Goal: Transaction & Acquisition: Obtain resource

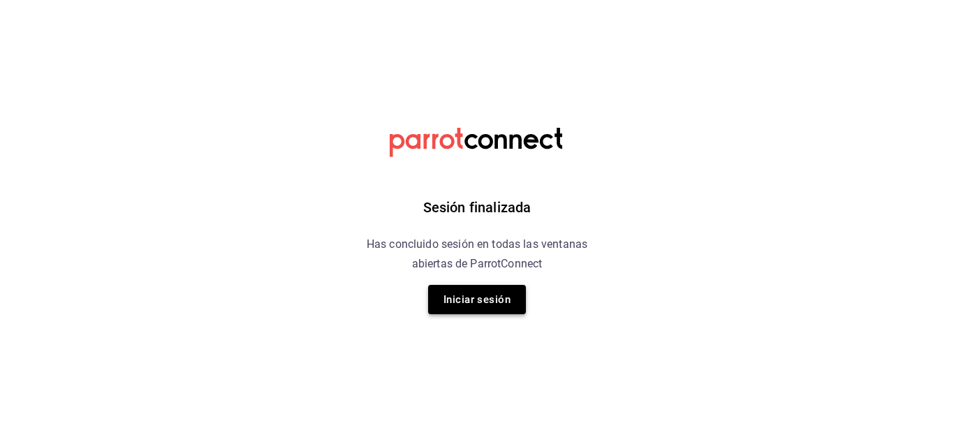
click at [476, 306] on button "Iniciar sesión" at bounding box center [477, 299] width 98 height 29
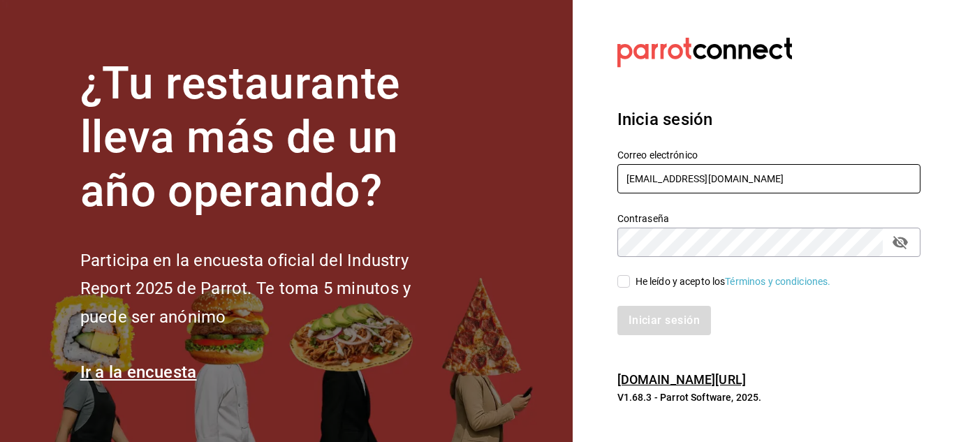
drag, startPoint x: 666, startPoint y: 178, endPoint x: 439, endPoint y: 248, distance: 237.6
click at [439, 248] on div "¿Tu restaurante lleva más de un año operando? Participa en la encuesta oficial …" at bounding box center [477, 221] width 954 height 442
type input "[EMAIL_ADDRESS][DOMAIN_NAME]"
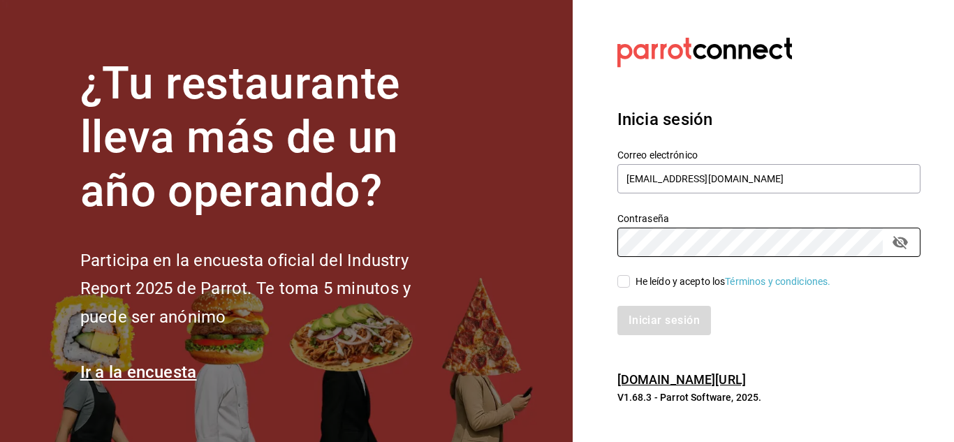
click at [430, 294] on div "¿Tu restaurante lleva más de un año operando? Participa en la encuesta oficial …" at bounding box center [477, 221] width 954 height 442
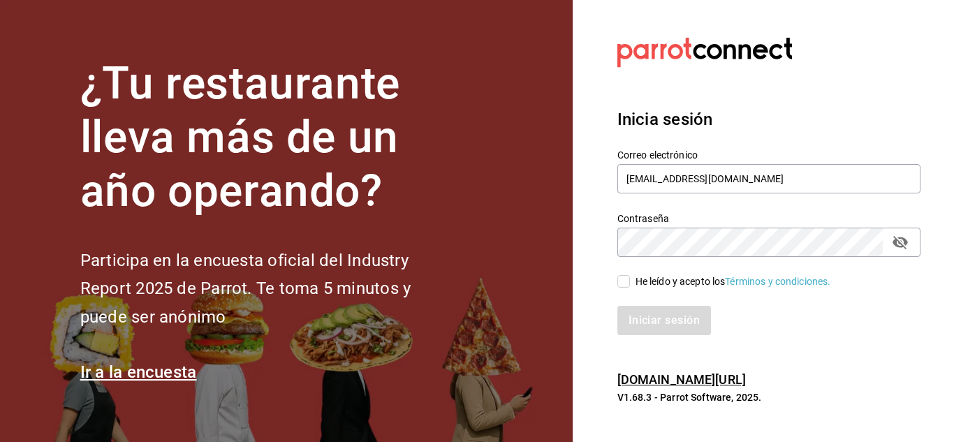
click at [430, 294] on h2 "Participa en la encuesta oficial del Industry Report 2025 de Parrot. Te toma 5 …" at bounding box center [268, 289] width 377 height 85
click at [627, 280] on input "He leído y acepto los Términos y condiciones." at bounding box center [624, 281] width 13 height 13
checkbox input "true"
click at [660, 328] on button "Iniciar sesión" at bounding box center [665, 320] width 95 height 29
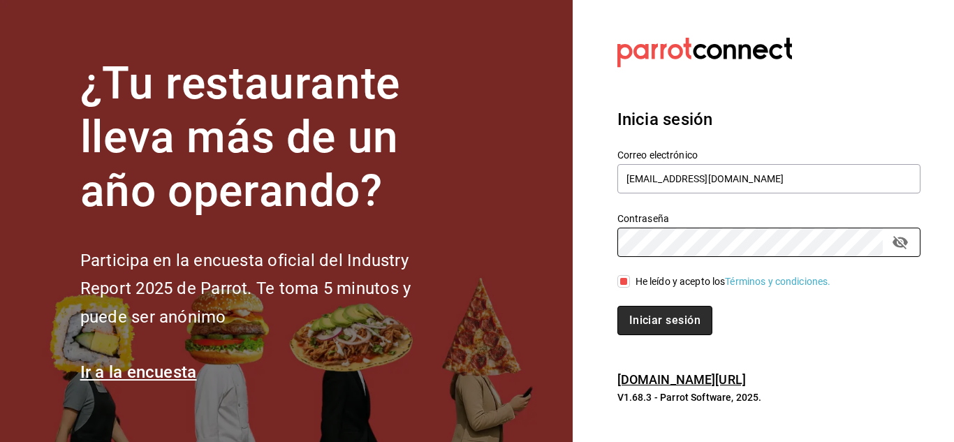
click at [662, 322] on button "Iniciar sesión" at bounding box center [665, 320] width 95 height 29
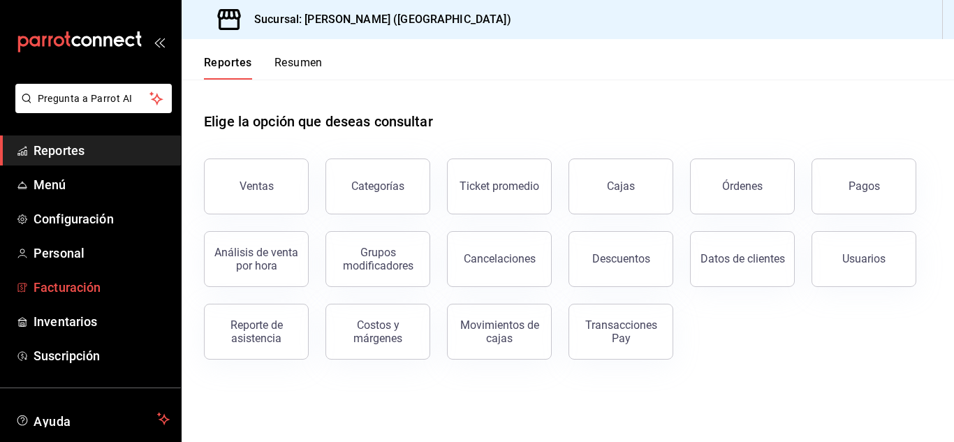
click at [87, 290] on span "Facturación" at bounding box center [102, 287] width 136 height 19
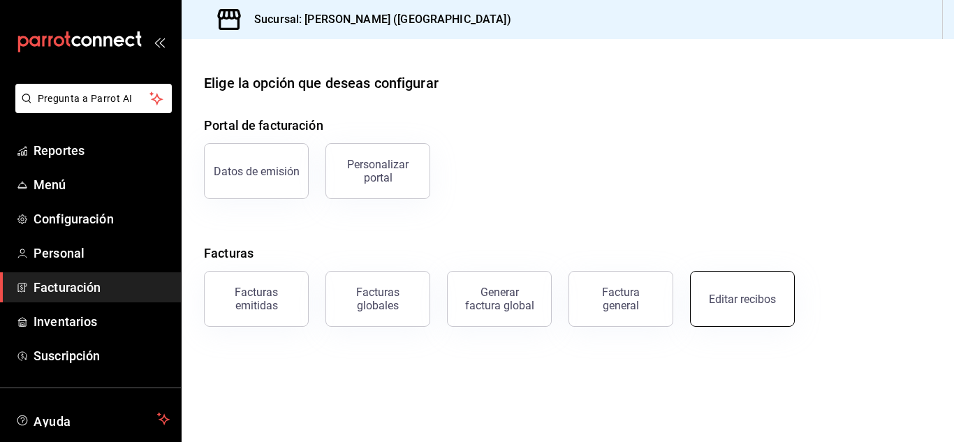
click at [740, 301] on div "Editar recibos" at bounding box center [742, 299] width 67 height 13
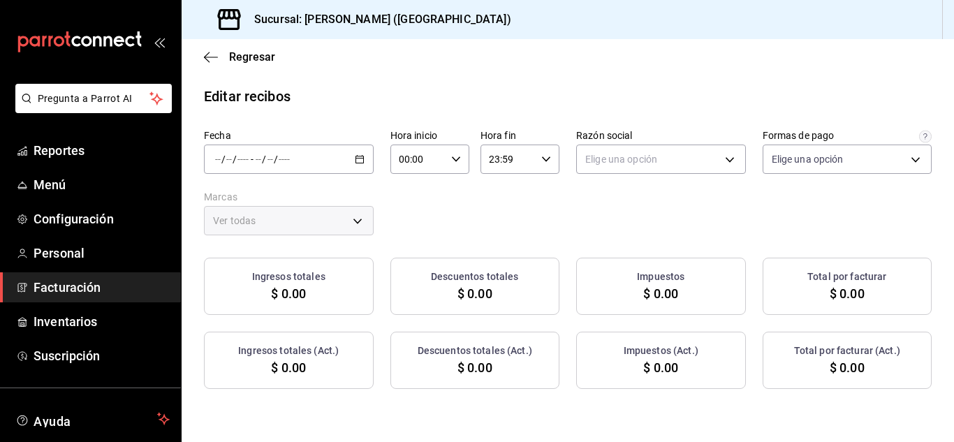
type input "84de3d0d-b7e2-47cb-b4be-10b11e0b5394"
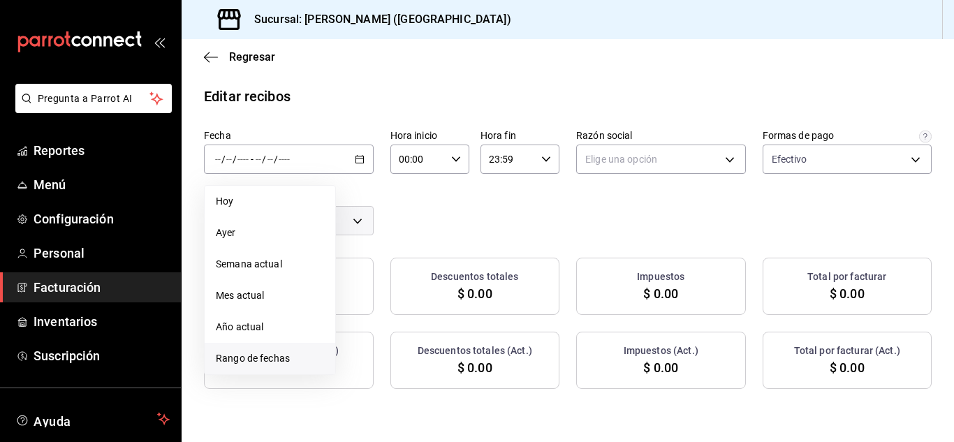
click at [260, 362] on span "Rango de fechas" at bounding box center [270, 358] width 108 height 15
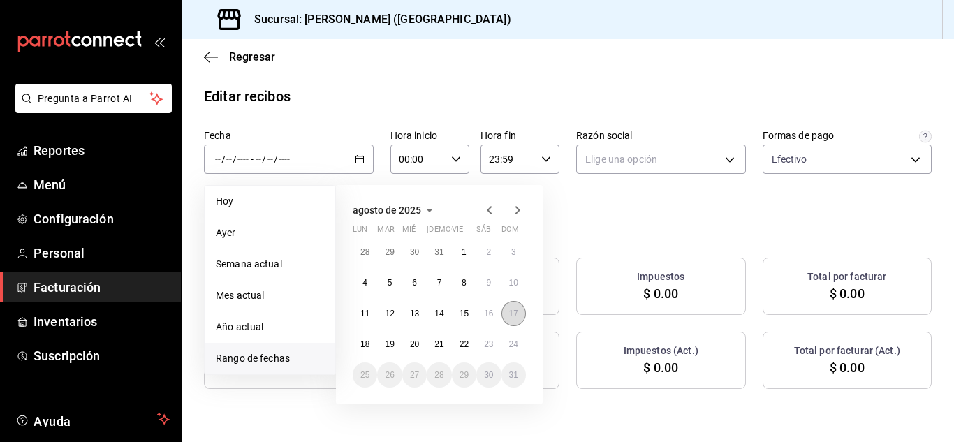
click at [519, 312] on button "17" at bounding box center [514, 313] width 24 height 25
click at [516, 314] on abbr "17" at bounding box center [513, 314] width 9 height 10
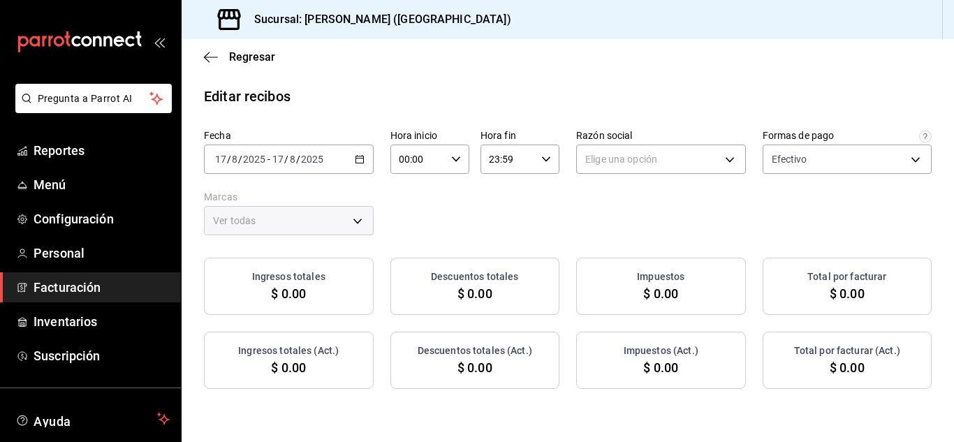
click at [365, 162] on icon "button" at bounding box center [360, 159] width 10 height 10
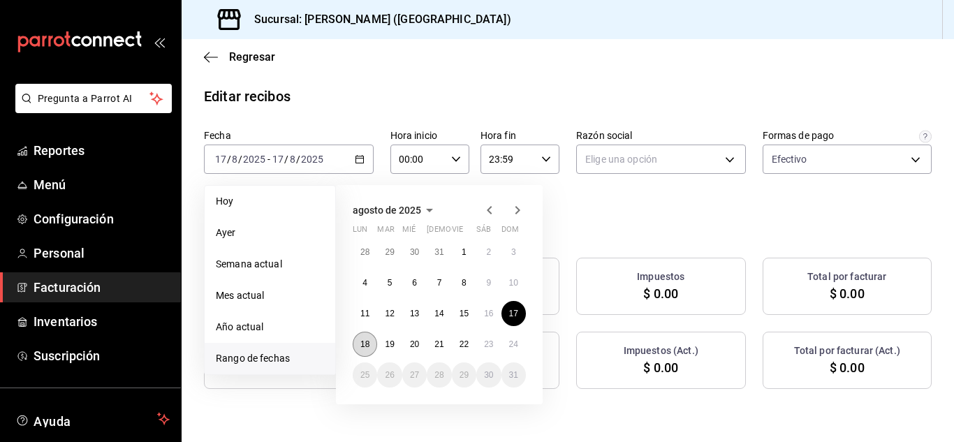
click at [368, 347] on abbr "18" at bounding box center [365, 345] width 9 height 10
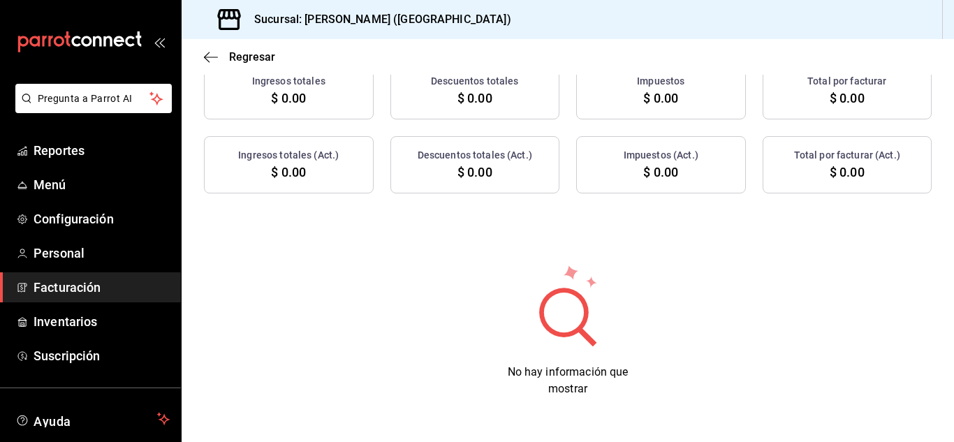
scroll to position [24, 0]
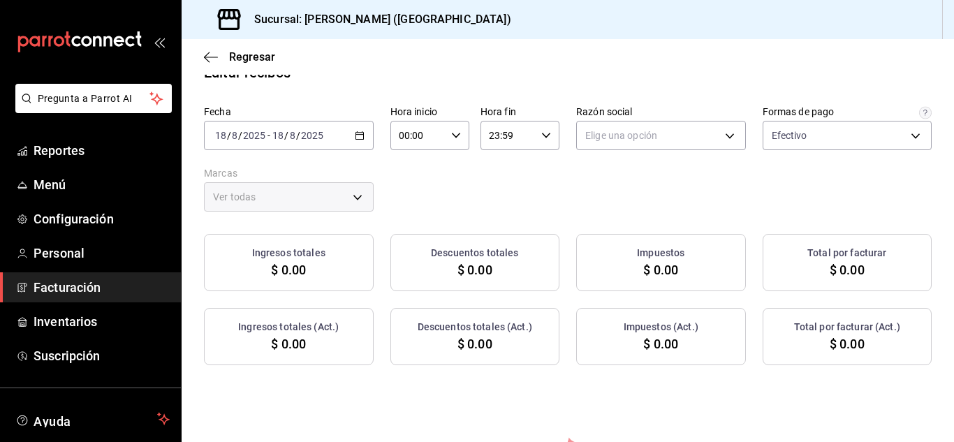
click at [365, 138] on icon "button" at bounding box center [360, 136] width 10 height 10
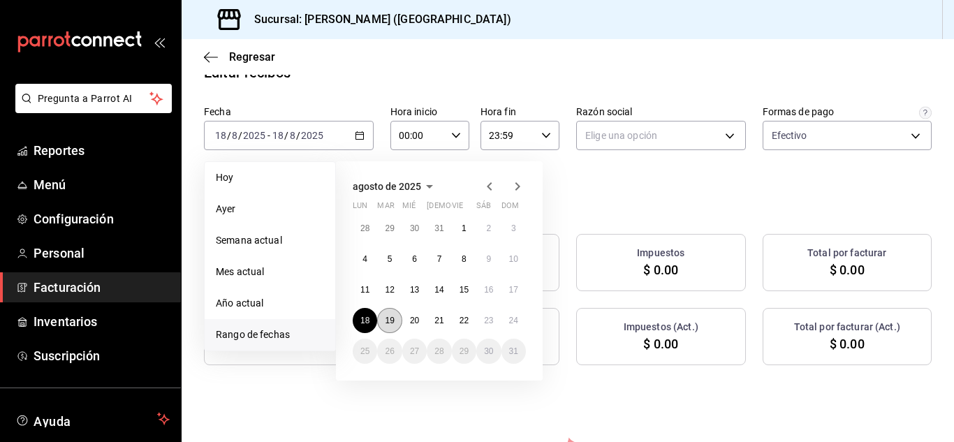
click at [396, 324] on button "19" at bounding box center [389, 320] width 24 height 25
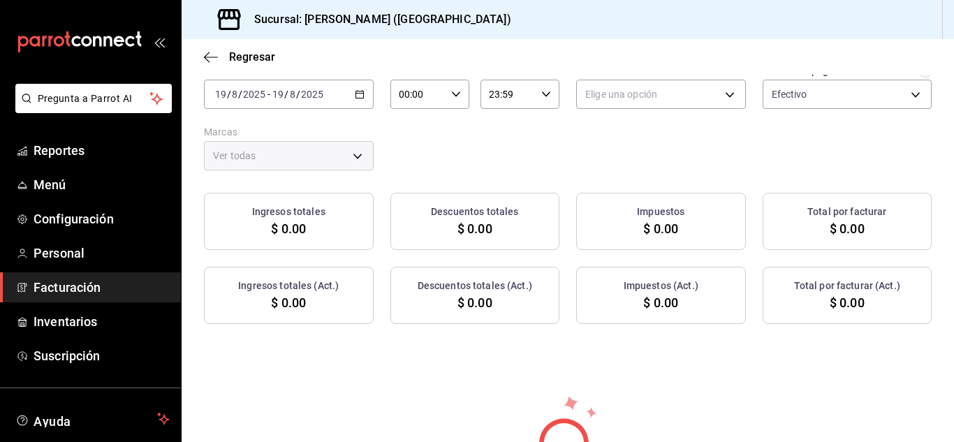
scroll to position [43, 0]
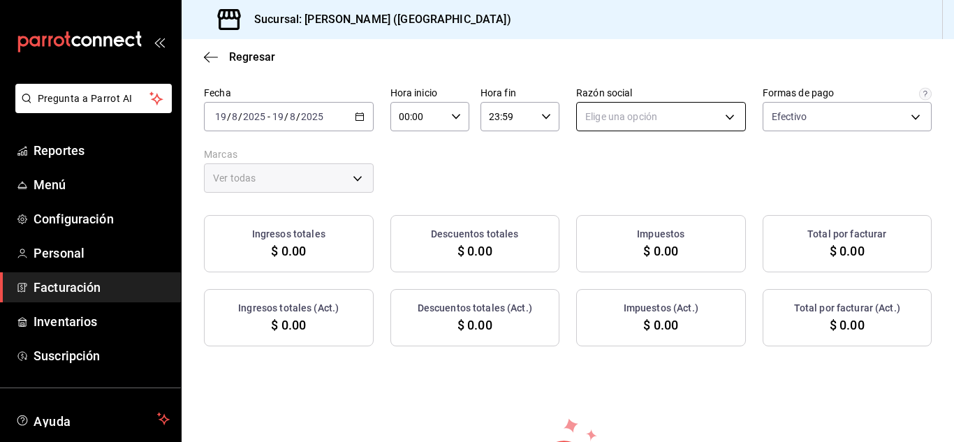
click at [903, 113] on body "Pregunta a Parrot AI Reportes Menú Configuración Personal Facturación Inventari…" at bounding box center [477, 221] width 954 height 442
click at [844, 182] on li "RESTAURANTE PUNTO ROJO" at bounding box center [808, 188] width 226 height 26
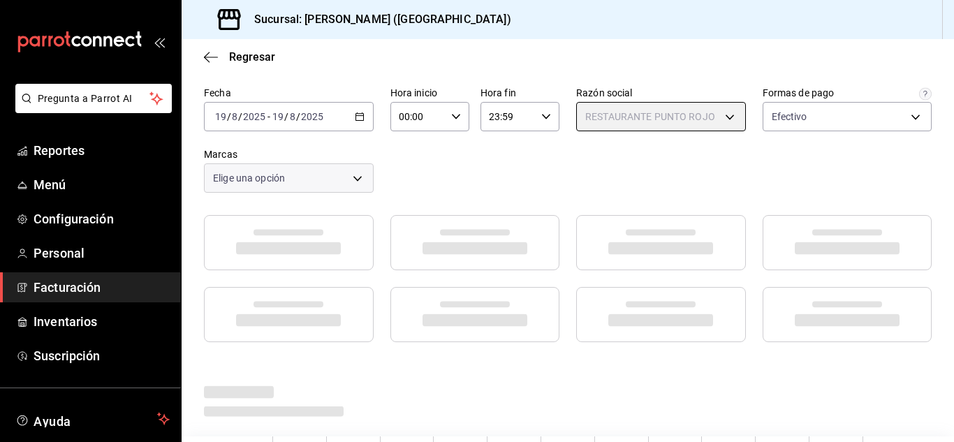
type input "5749a84e-6d60-4c90-92c5-fe83de78c063"
type input "985a5b61-14d9-43ab-b2aa-55677bfd4284"
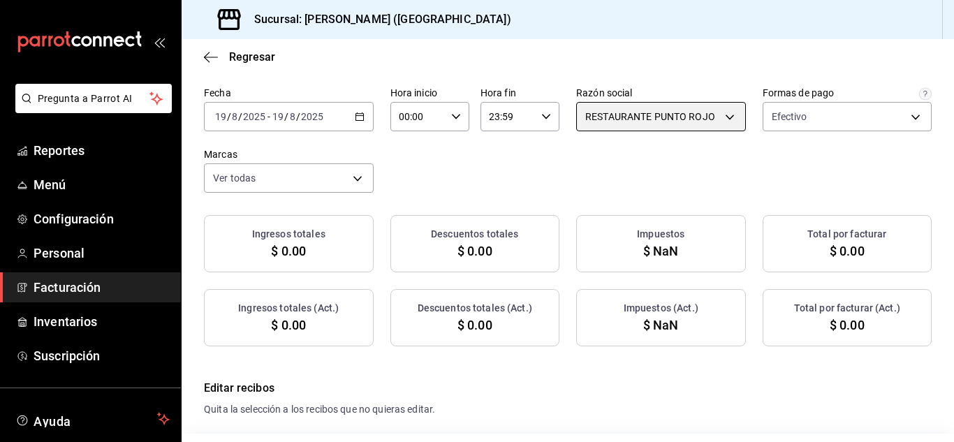
checkbox input "true"
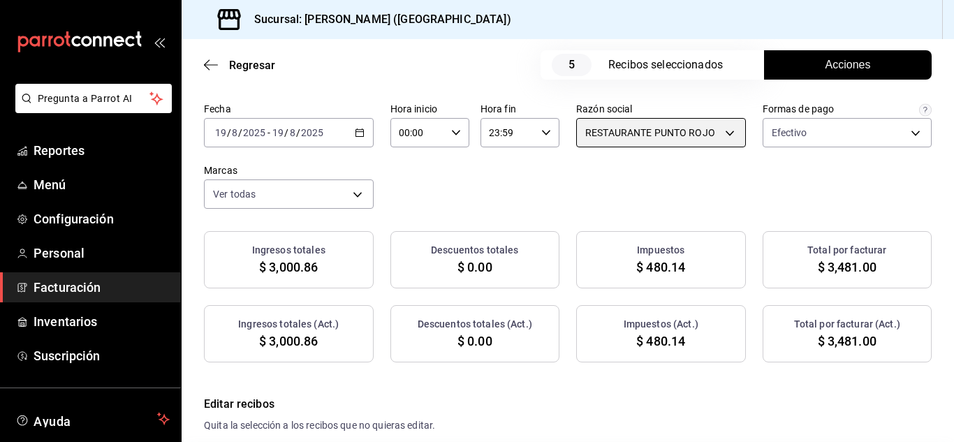
scroll to position [59, 0]
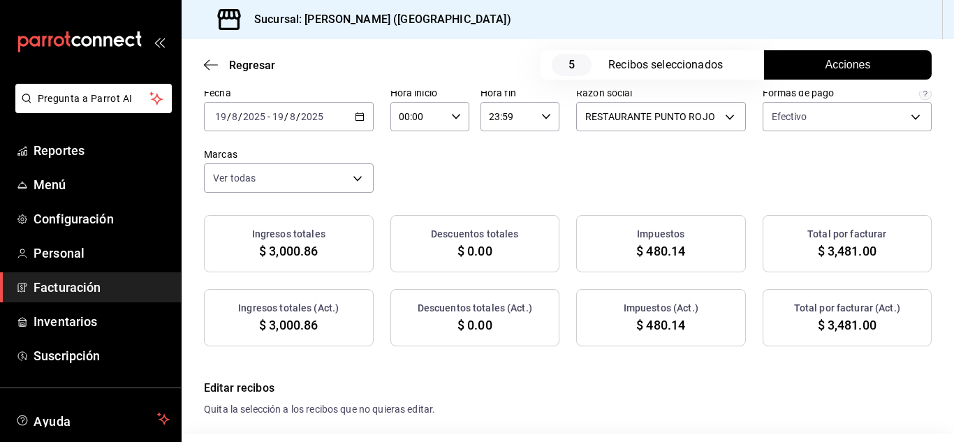
click at [365, 117] on icon "button" at bounding box center [360, 117] width 10 height 10
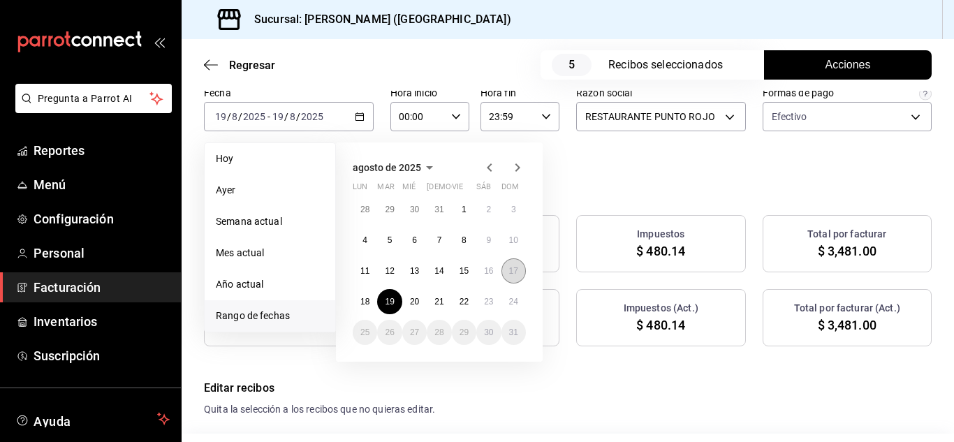
click at [516, 273] on abbr "17" at bounding box center [513, 271] width 9 height 10
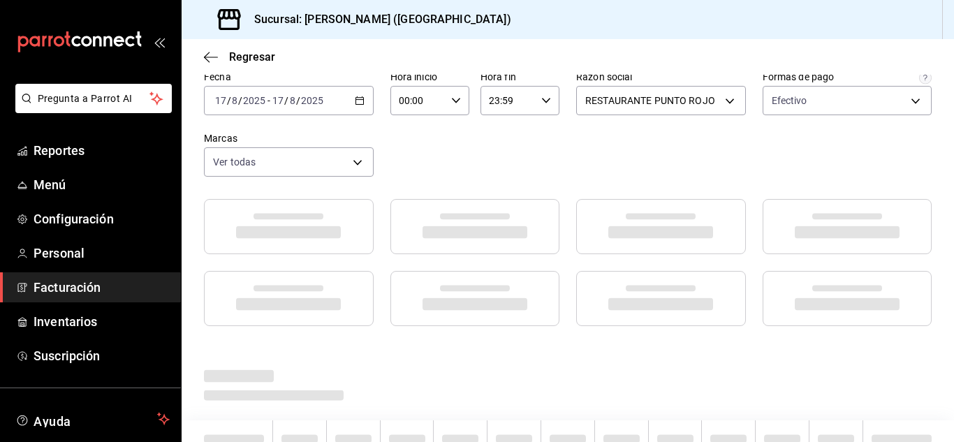
scroll to position [43, 0]
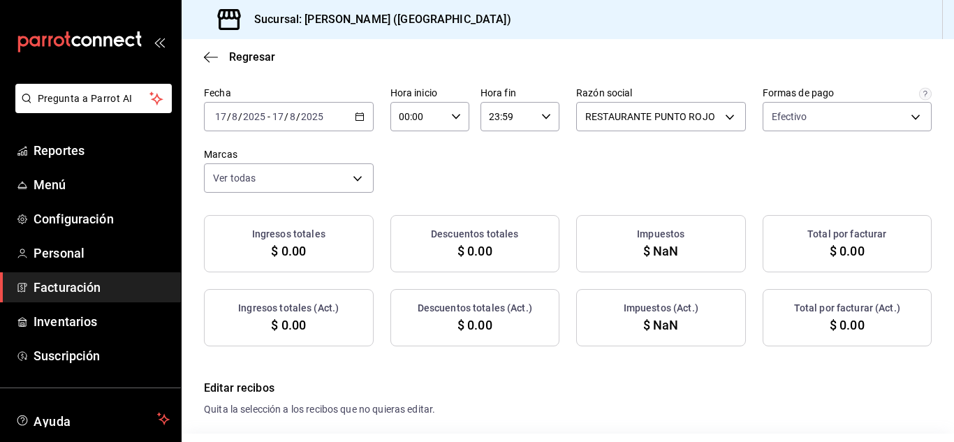
checkbox input "true"
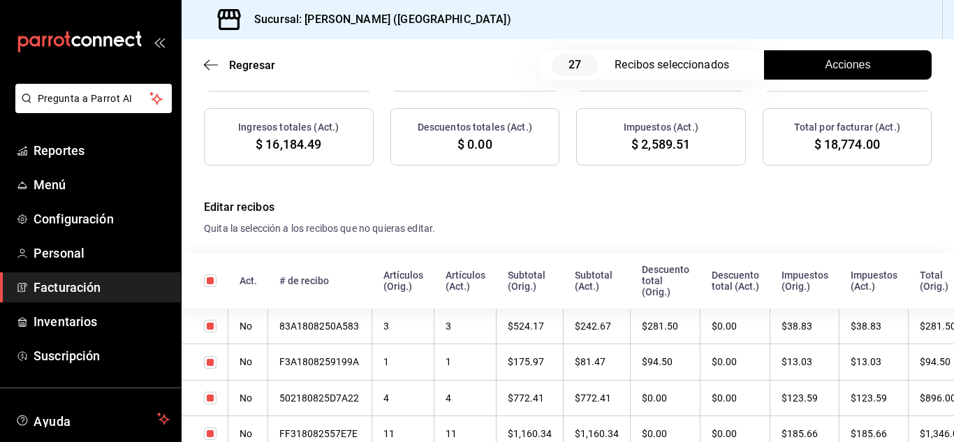
scroll to position [0, 0]
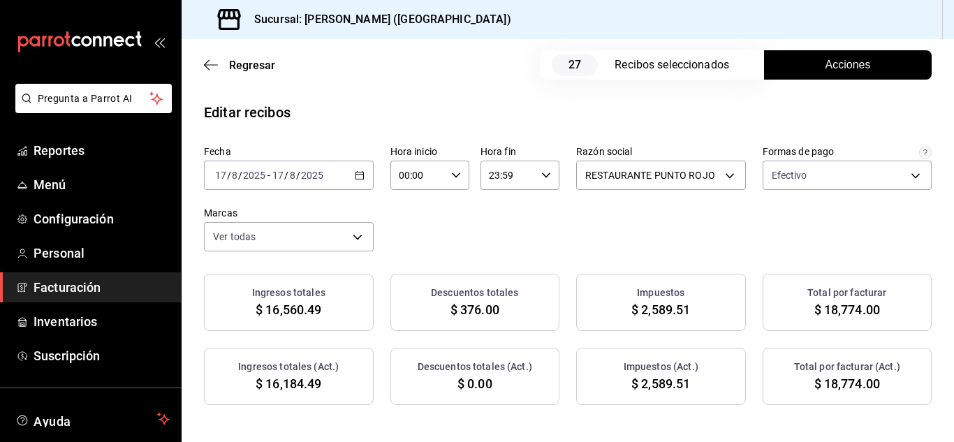
click at [848, 71] on span "Acciones" at bounding box center [848, 65] width 45 height 17
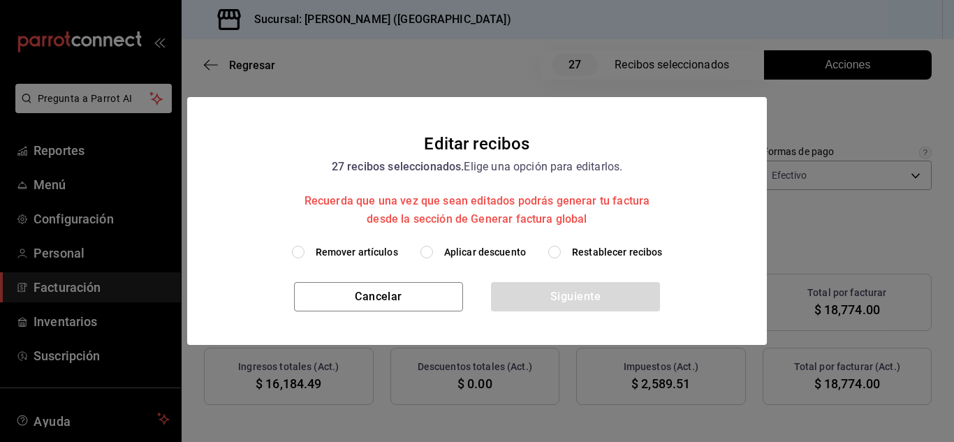
click at [297, 255] on input "Remover artículos" at bounding box center [298, 252] width 13 height 13
radio input "true"
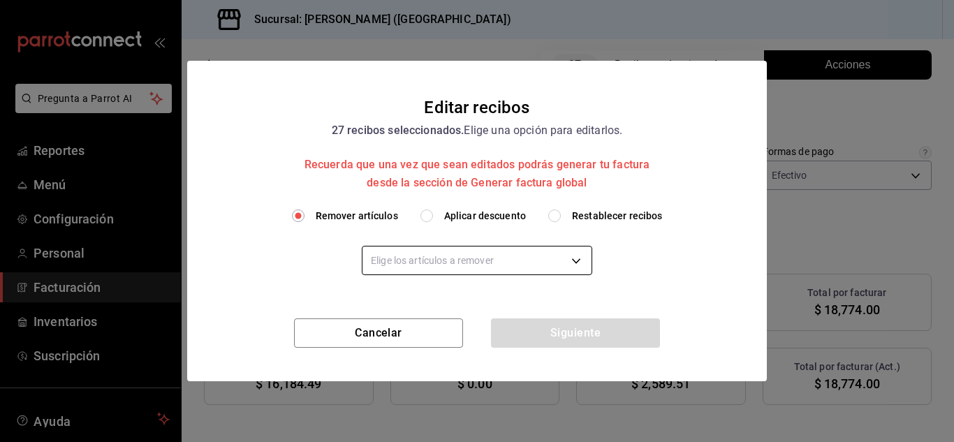
click at [421, 269] on body "Pregunta a Parrot AI Reportes Menú Configuración Personal Facturación Inventari…" at bounding box center [477, 221] width 954 height 442
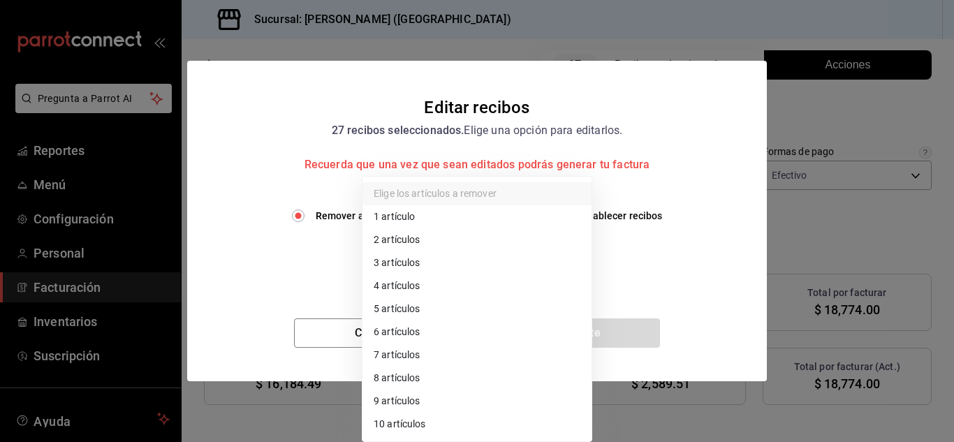
click at [402, 268] on li "3 artículos" at bounding box center [477, 263] width 229 height 23
type input "3"
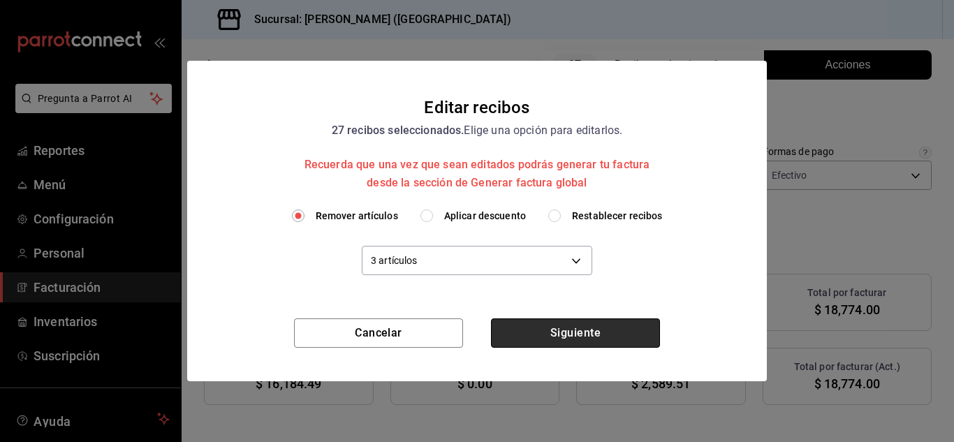
click at [521, 329] on button "Siguiente" at bounding box center [575, 333] width 169 height 29
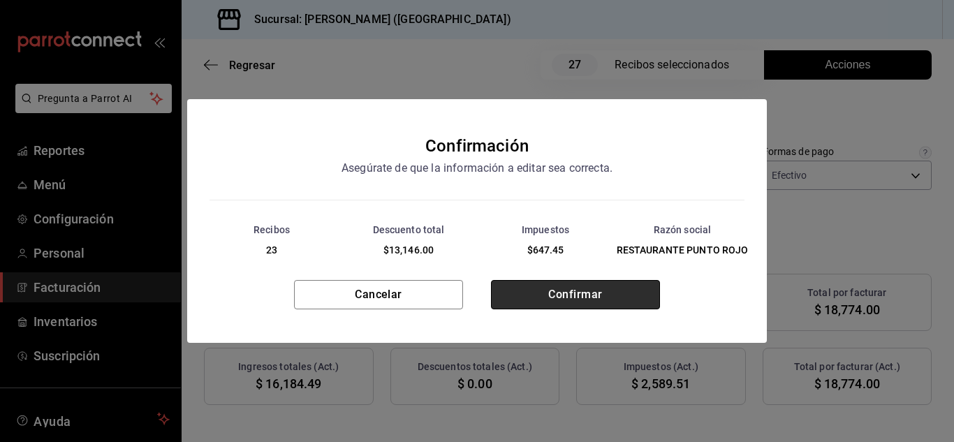
click at [551, 296] on button "Confirmar" at bounding box center [575, 294] width 169 height 29
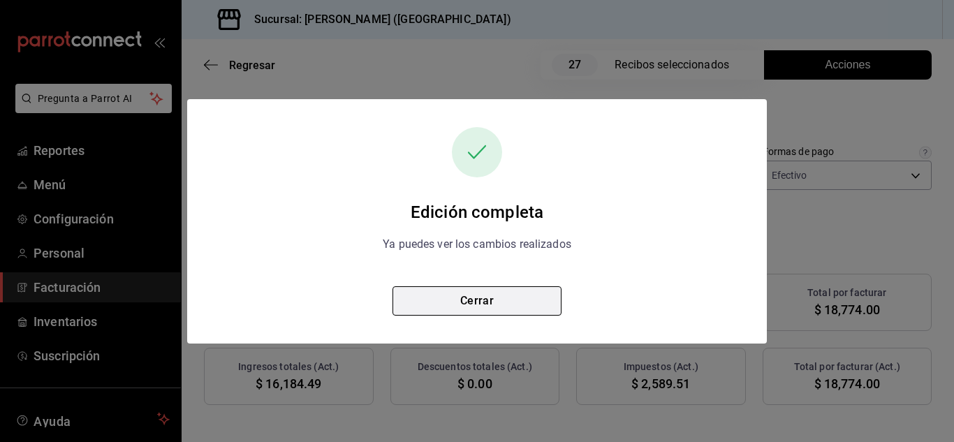
click at [490, 298] on button "Cerrar" at bounding box center [477, 300] width 169 height 29
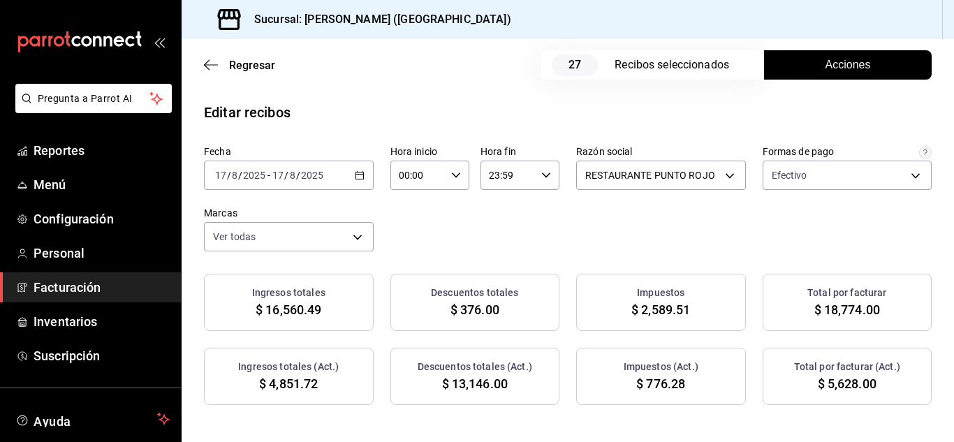
click at [365, 171] on icon "button" at bounding box center [360, 175] width 10 height 10
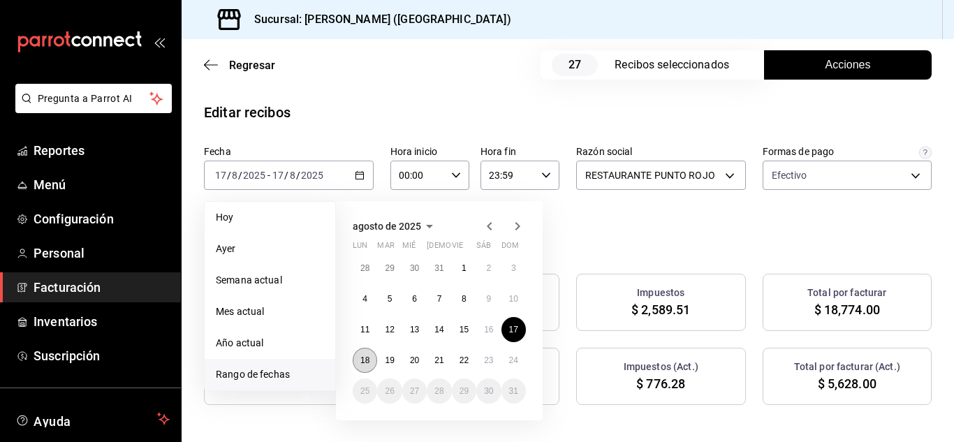
click at [365, 358] on abbr "18" at bounding box center [365, 361] width 9 height 10
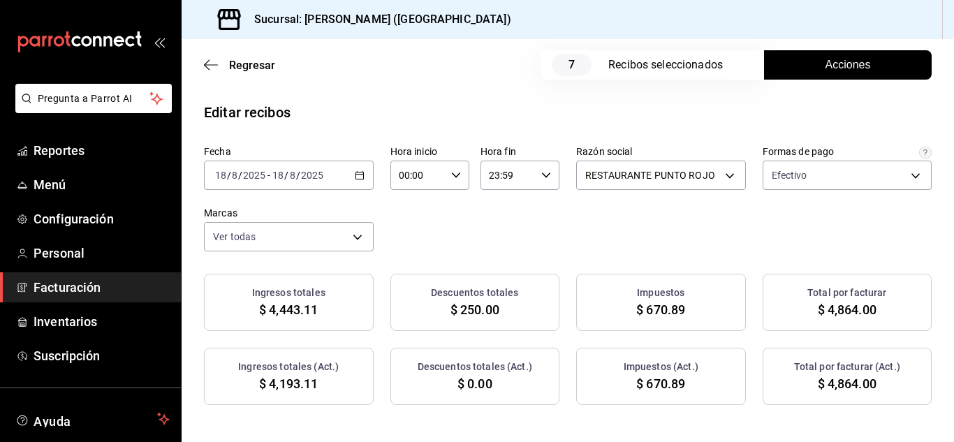
click at [808, 63] on button "Acciones" at bounding box center [848, 64] width 168 height 29
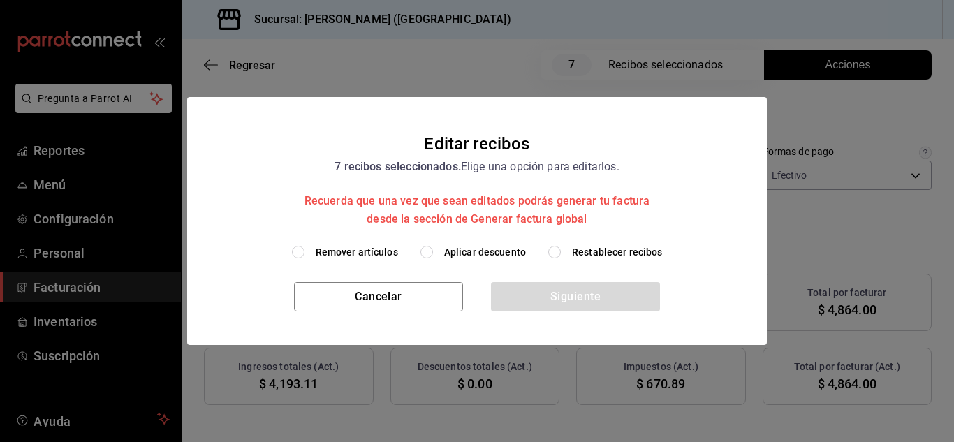
click at [303, 248] on input "Remover artículos" at bounding box center [298, 252] width 13 height 13
radio input "true"
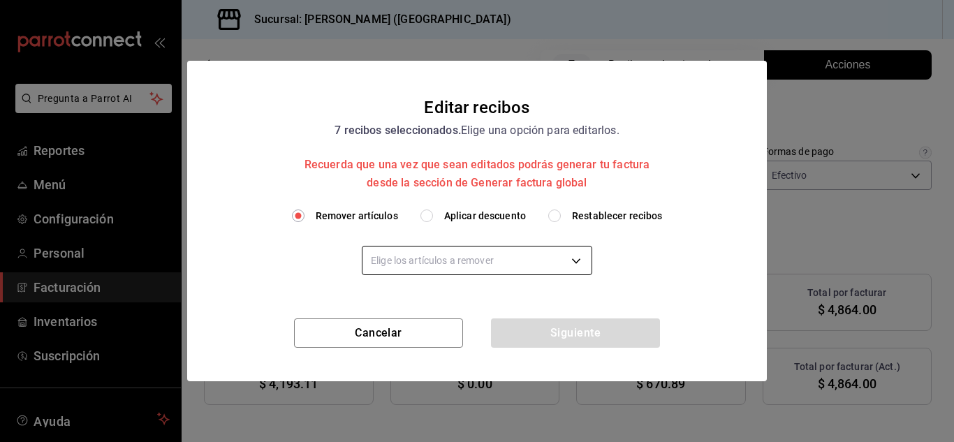
click at [405, 258] on body "Pregunta a Parrot AI Reportes Menú Configuración Personal Facturación Inventari…" at bounding box center [477, 221] width 954 height 442
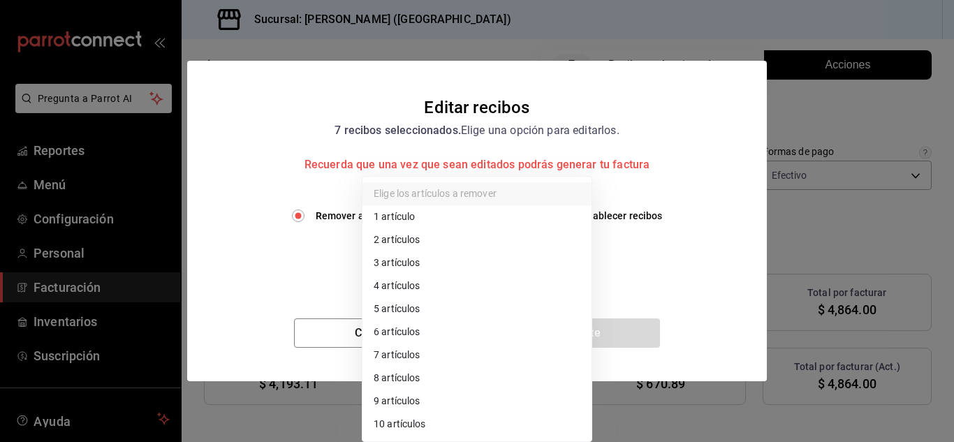
click at [413, 217] on li "1 artículo" at bounding box center [477, 216] width 229 height 23
type input "1"
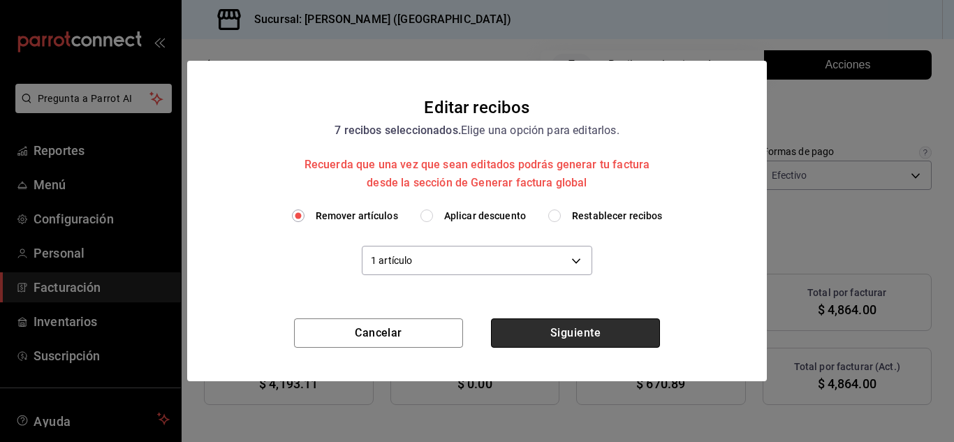
click at [548, 328] on button "Siguiente" at bounding box center [575, 333] width 169 height 29
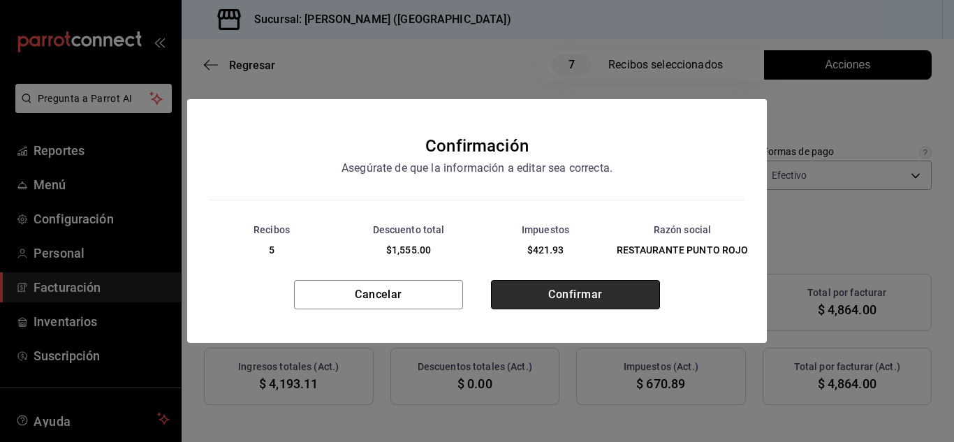
click at [532, 300] on button "Confirmar" at bounding box center [575, 294] width 169 height 29
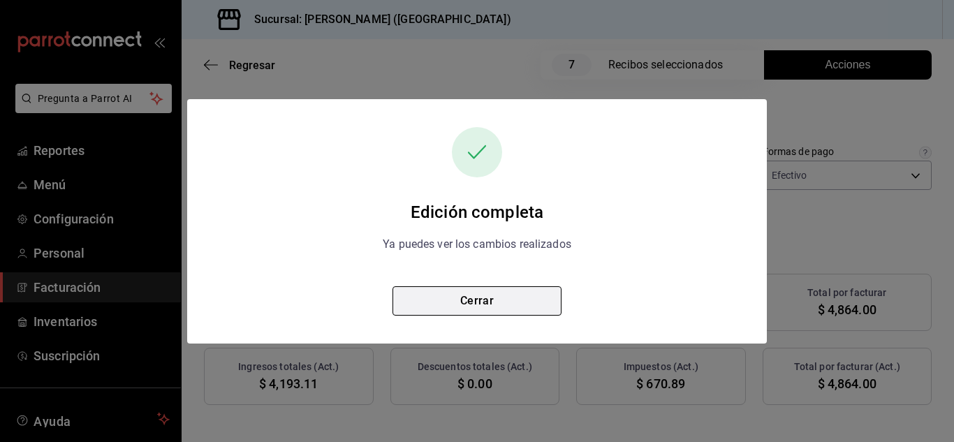
click at [493, 307] on button "Cerrar" at bounding box center [477, 300] width 169 height 29
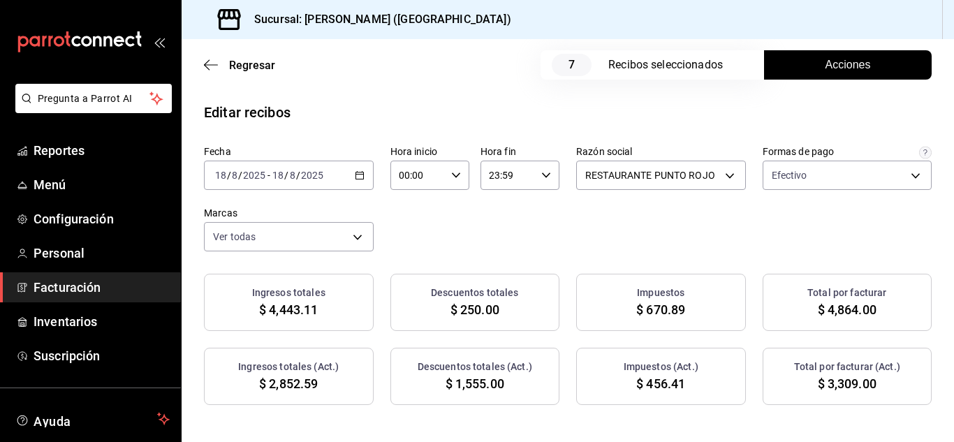
click at [374, 161] on div "[DATE] [DATE] - [DATE] [DATE]" at bounding box center [289, 175] width 170 height 29
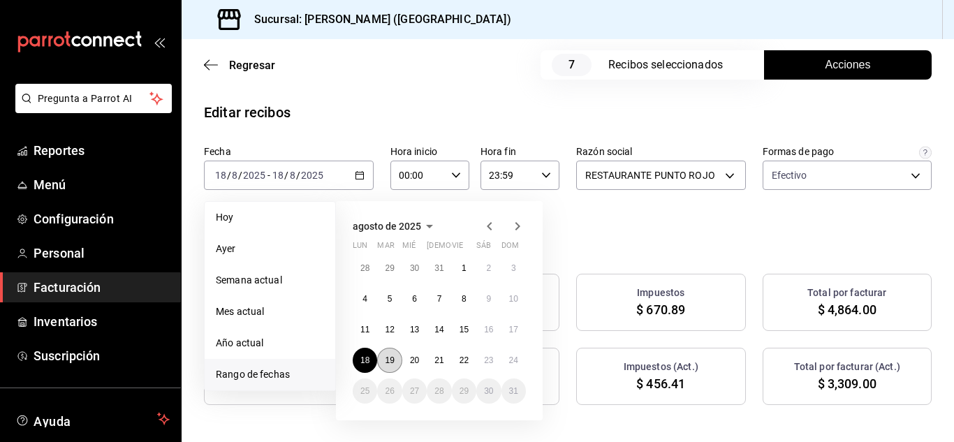
click at [391, 357] on abbr "19" at bounding box center [389, 361] width 9 height 10
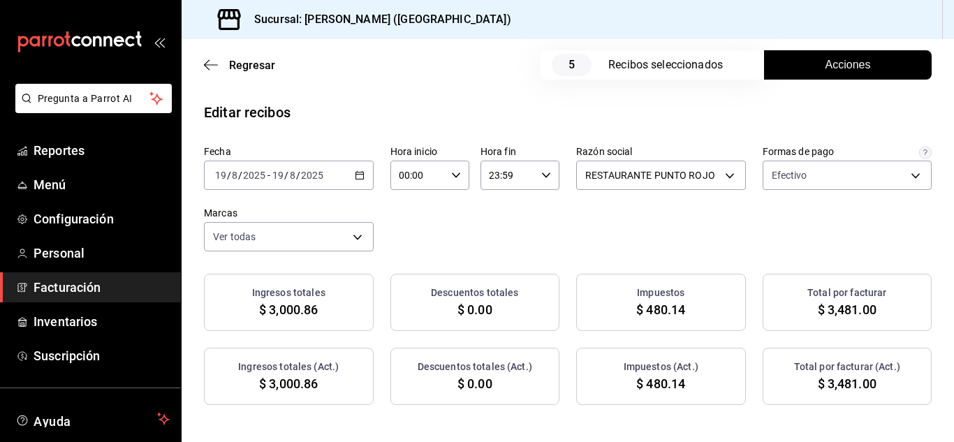
click at [808, 61] on button "Acciones" at bounding box center [848, 64] width 168 height 29
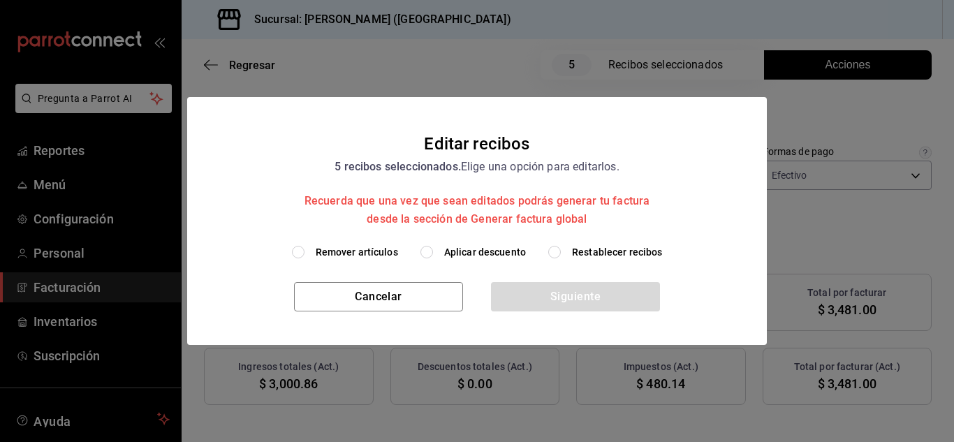
click at [300, 253] on input "Remover artículos" at bounding box center [298, 252] width 13 height 13
radio input "true"
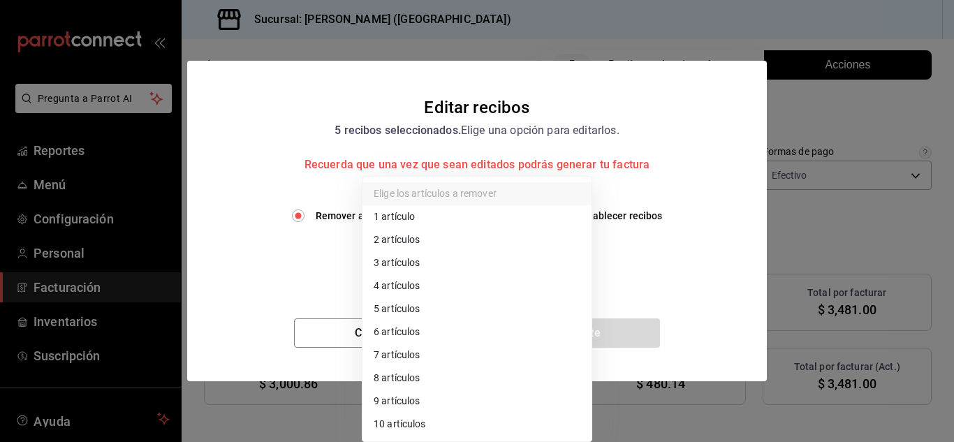
click at [389, 266] on body "Pregunta a Parrot AI Reportes Menú Configuración Personal Facturación Inventari…" at bounding box center [477, 221] width 954 height 442
click at [393, 218] on li "1 artículo" at bounding box center [477, 216] width 229 height 23
type input "1"
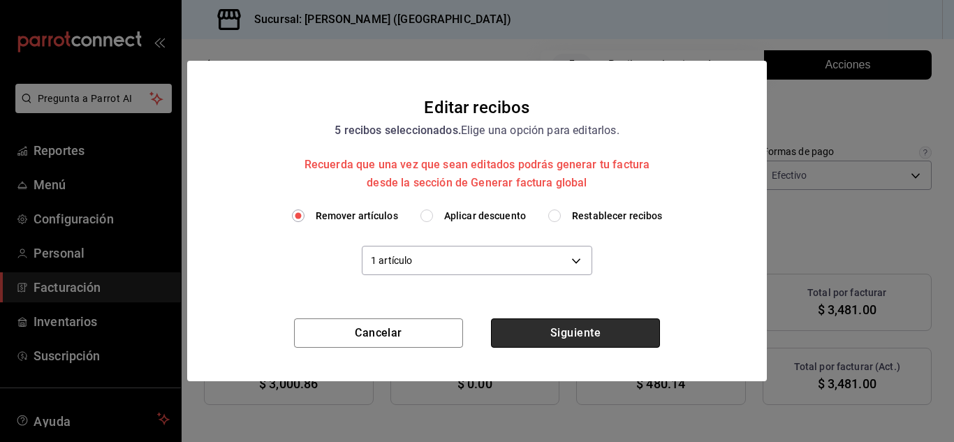
click at [532, 334] on button "Siguiente" at bounding box center [575, 333] width 169 height 29
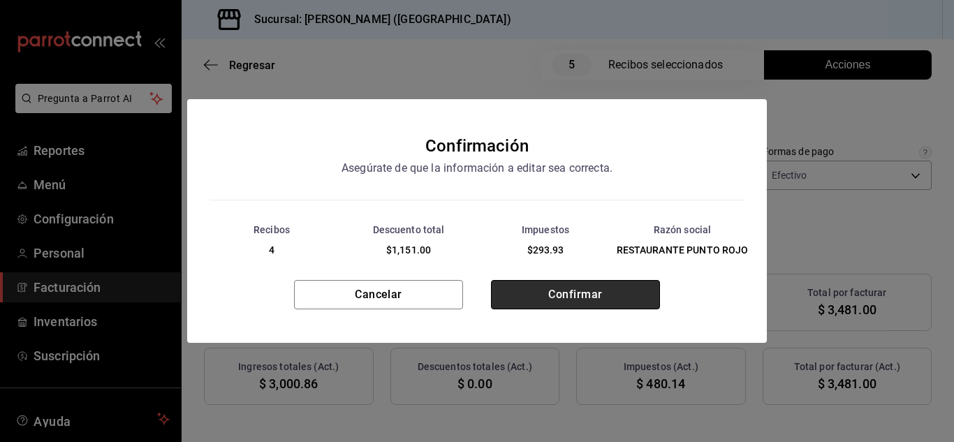
click at [587, 298] on button "Confirmar" at bounding box center [575, 294] width 169 height 29
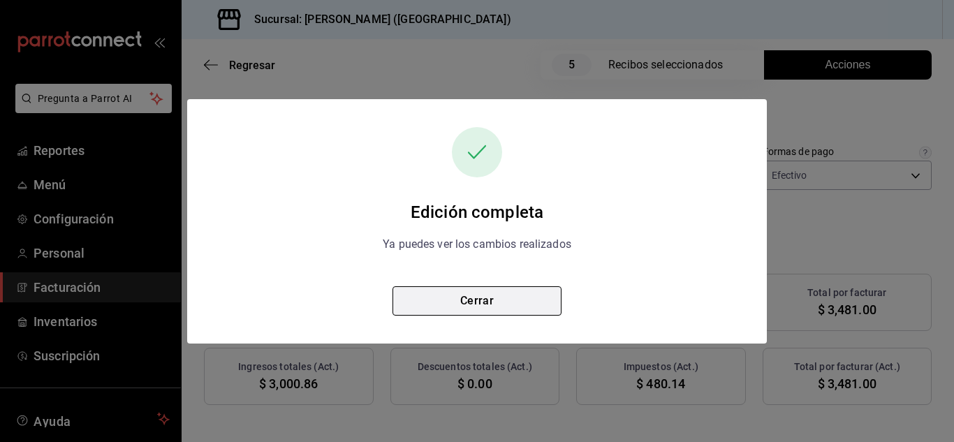
click at [453, 309] on button "Cerrar" at bounding box center [477, 300] width 169 height 29
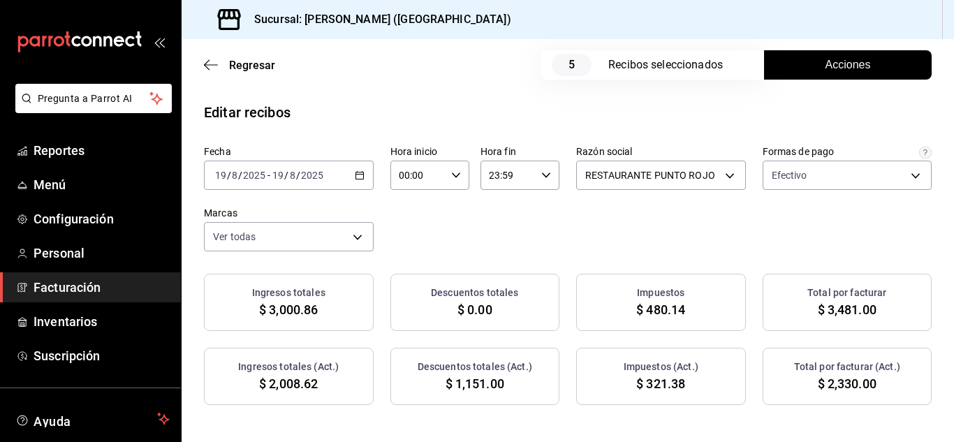
click at [365, 177] on icon "button" at bounding box center [360, 175] width 10 height 10
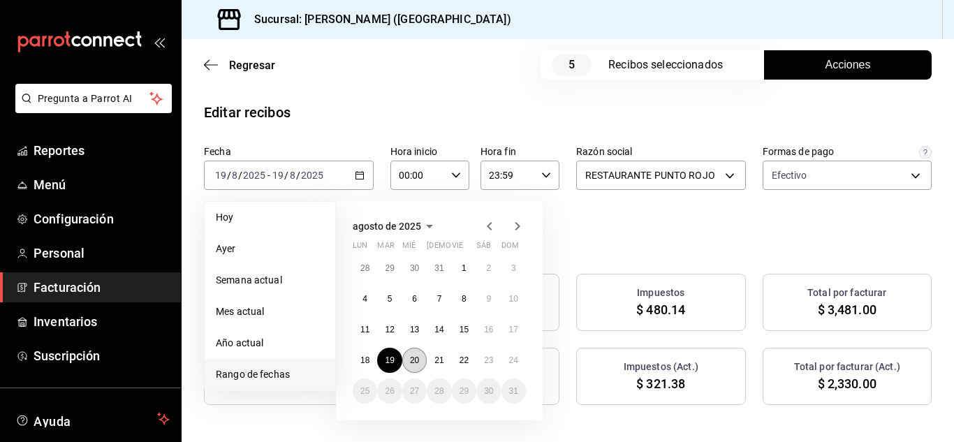
click at [416, 358] on abbr "20" at bounding box center [414, 361] width 9 height 10
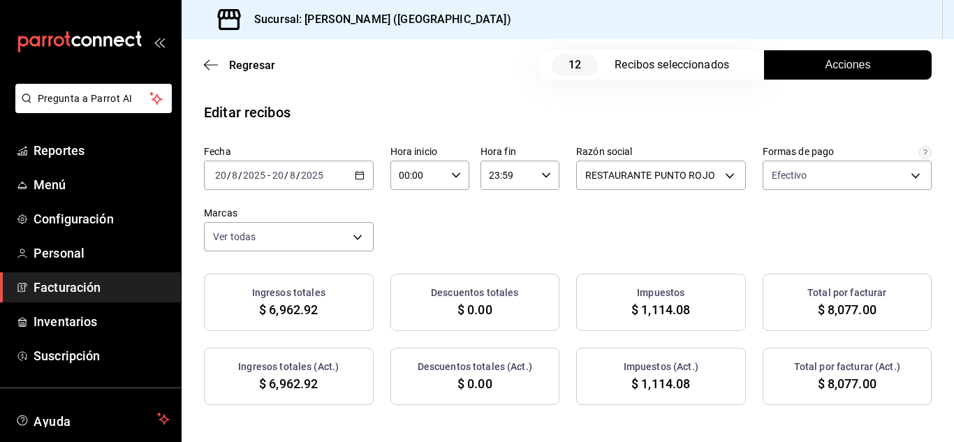
click at [786, 73] on button "Acciones" at bounding box center [848, 64] width 168 height 29
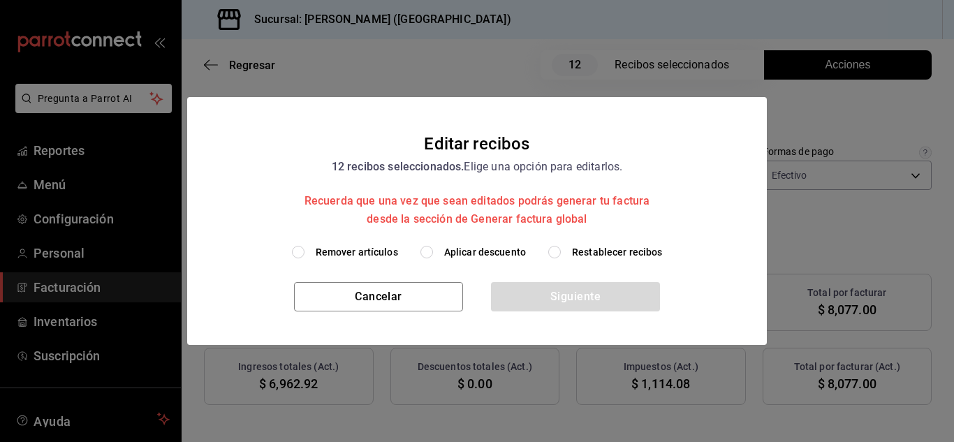
click at [304, 249] on input "Remover artículos" at bounding box center [298, 252] width 13 height 13
radio input "true"
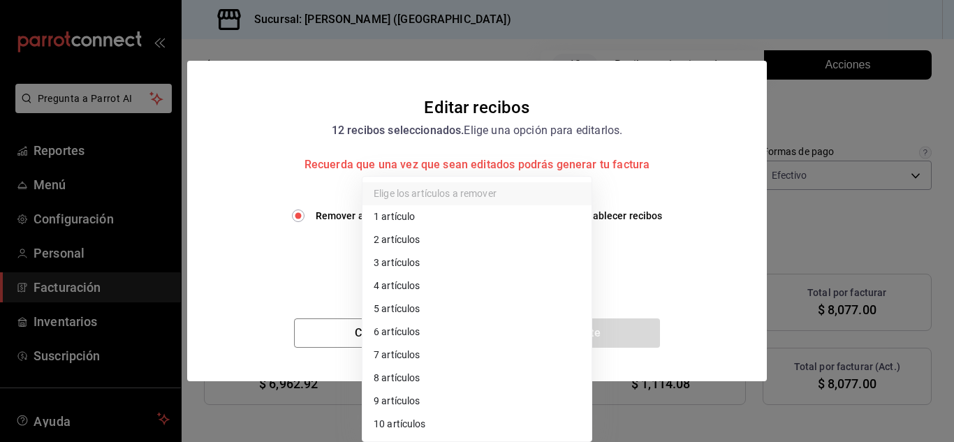
click at [426, 263] on body "Pregunta a Parrot AI Reportes Menú Configuración Personal Facturación Inventari…" at bounding box center [477, 221] width 954 height 442
click at [409, 238] on li "2 artículos" at bounding box center [477, 239] width 229 height 23
type input "2"
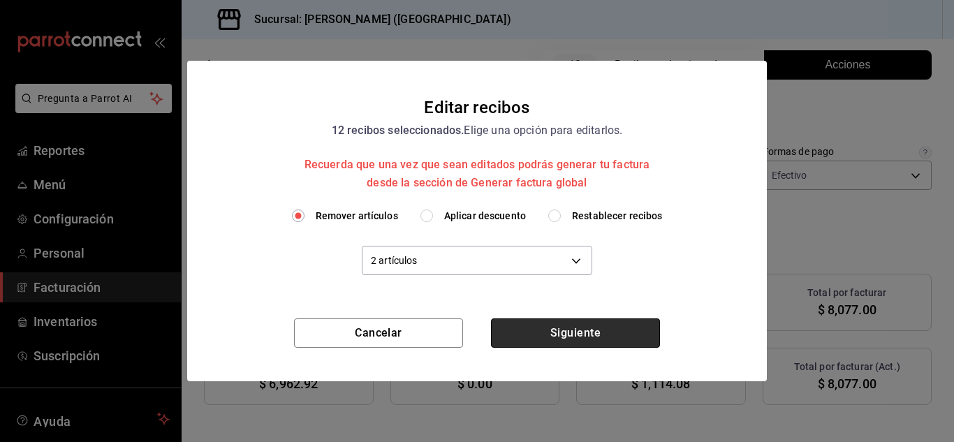
click at [570, 342] on button "Siguiente" at bounding box center [575, 333] width 169 height 29
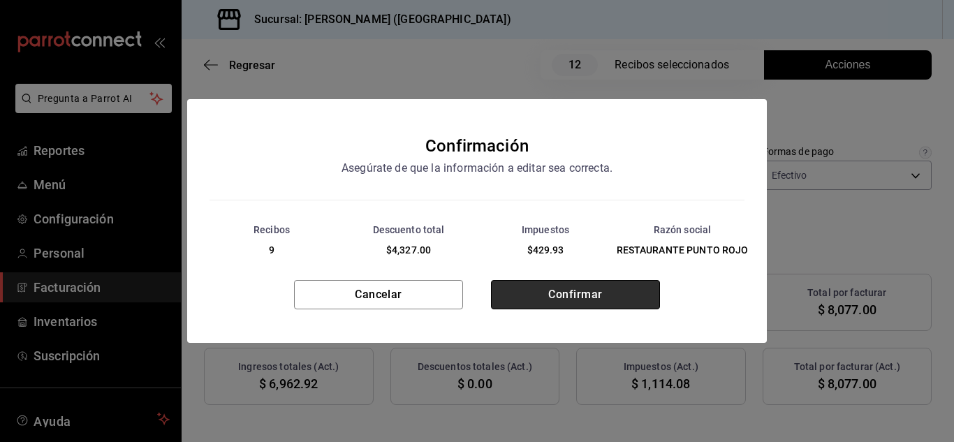
click at [581, 298] on button "Confirmar" at bounding box center [575, 294] width 169 height 29
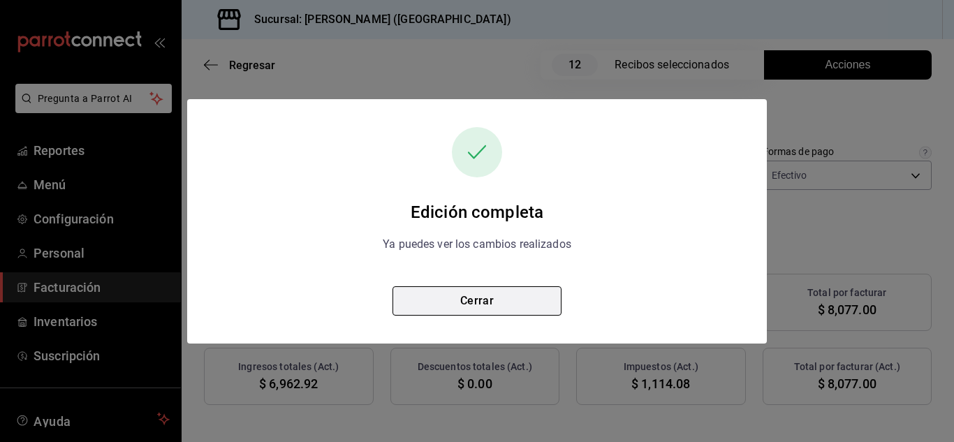
click at [496, 301] on button "Cerrar" at bounding box center [477, 300] width 169 height 29
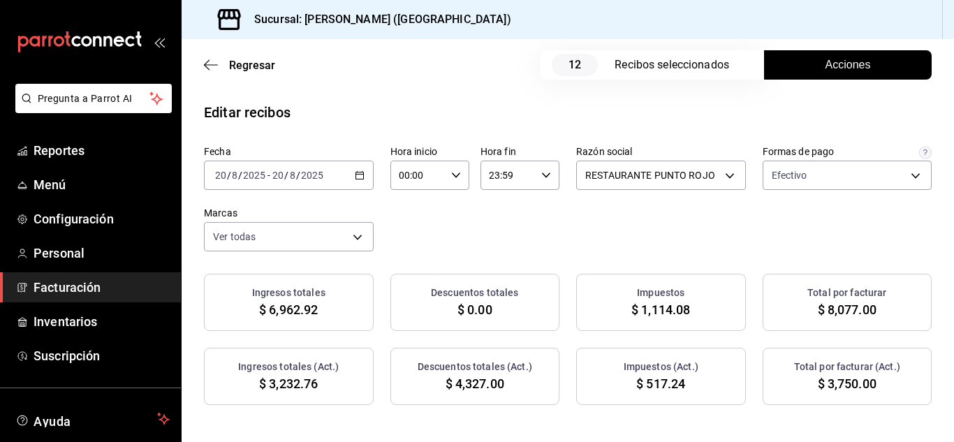
click at [374, 162] on div "[DATE] [DATE] - [DATE] [DATE]" at bounding box center [289, 175] width 170 height 29
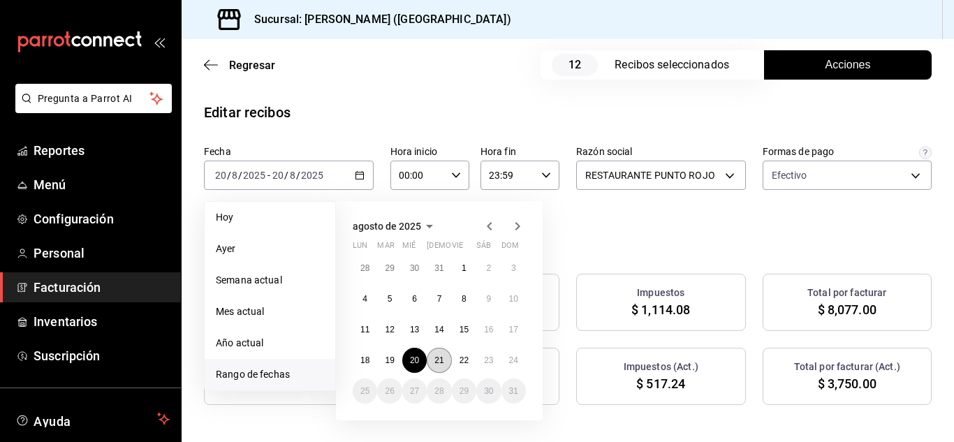
click at [437, 356] on abbr "21" at bounding box center [439, 361] width 9 height 10
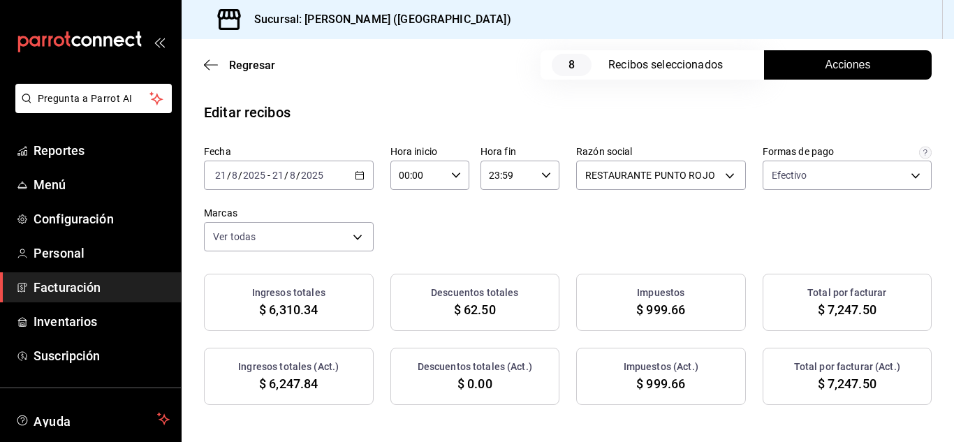
click at [780, 59] on button "Acciones" at bounding box center [848, 64] width 168 height 29
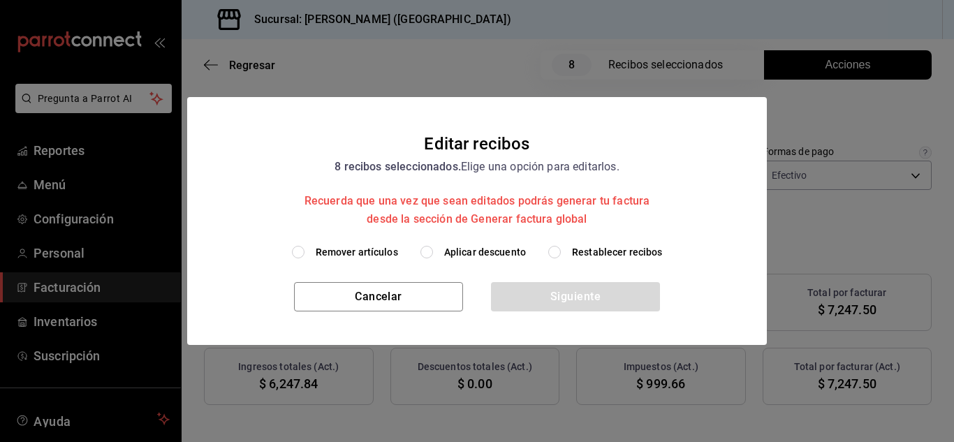
click at [303, 256] on input "Remover artículos" at bounding box center [298, 252] width 13 height 13
radio input "true"
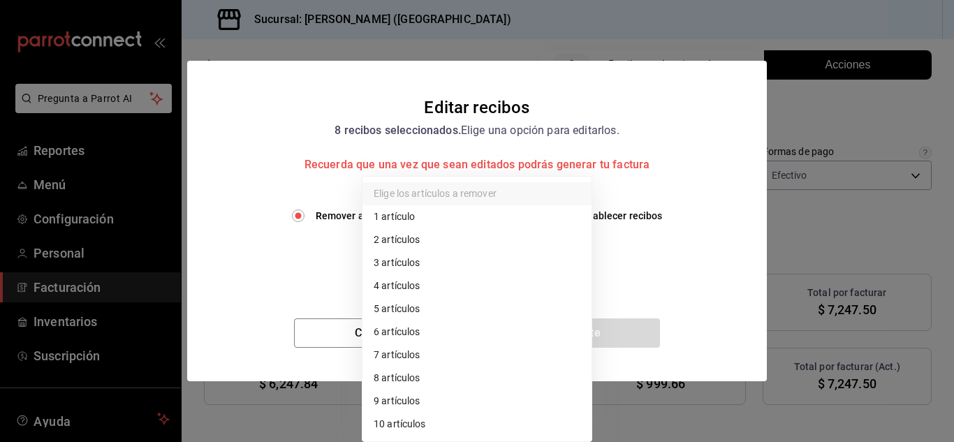
click at [426, 263] on body "Pregunta a Parrot AI Reportes Menú Configuración Personal Facturación Inventari…" at bounding box center [477, 221] width 954 height 442
click at [396, 234] on li "2 artículos" at bounding box center [477, 239] width 229 height 23
type input "2"
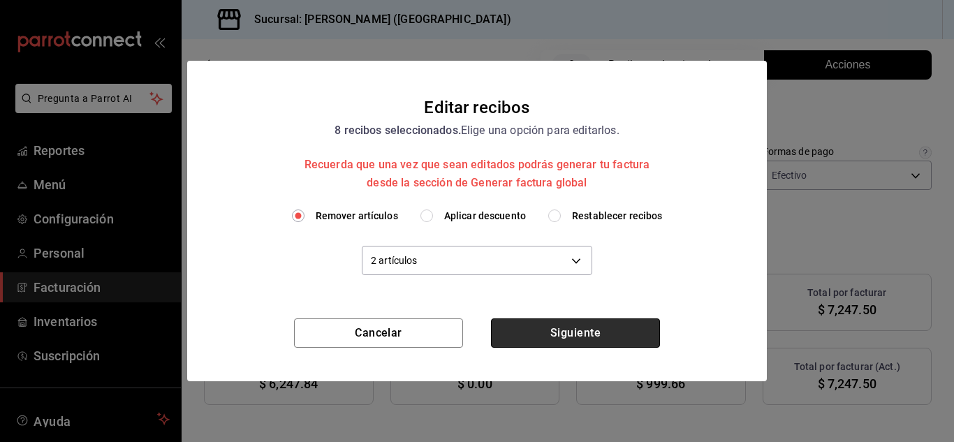
click at [507, 319] on button "Siguiente" at bounding box center [575, 333] width 169 height 29
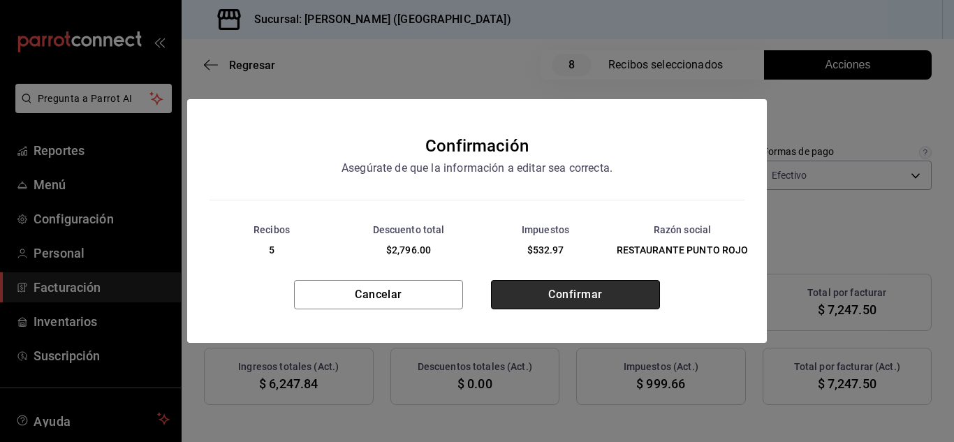
click at [561, 296] on button "Confirmar" at bounding box center [575, 294] width 169 height 29
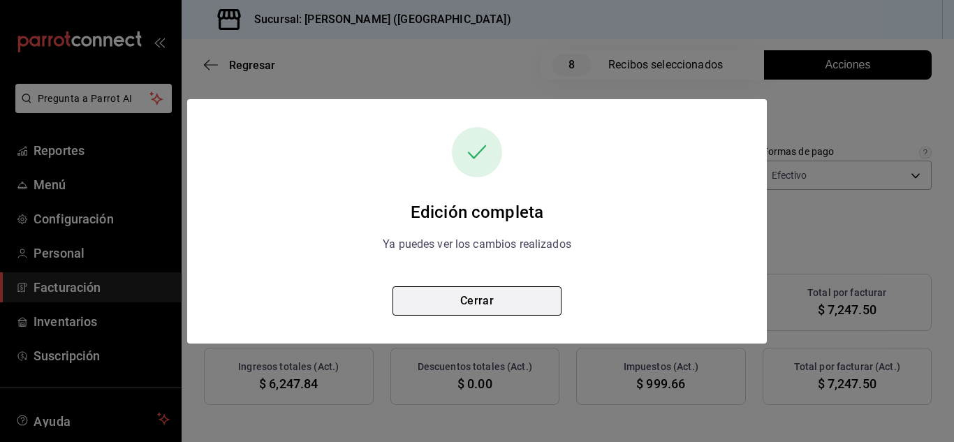
click at [525, 305] on button "Cerrar" at bounding box center [477, 300] width 169 height 29
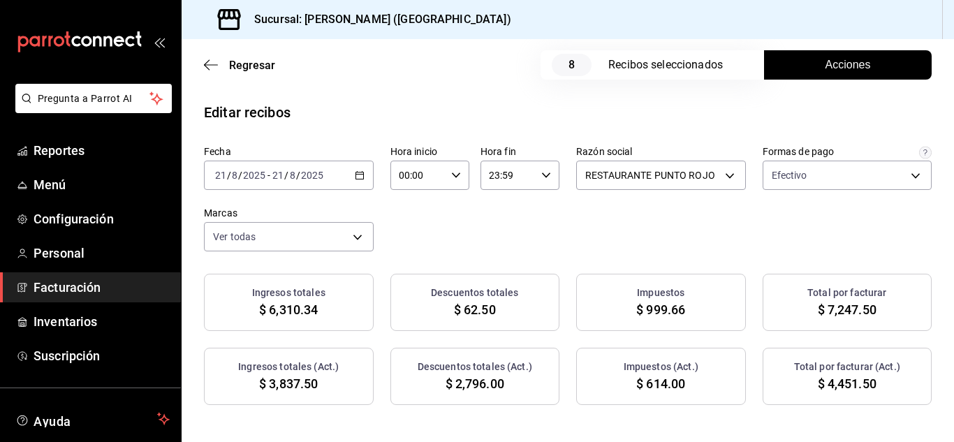
click at [365, 176] on icon "button" at bounding box center [360, 175] width 10 height 10
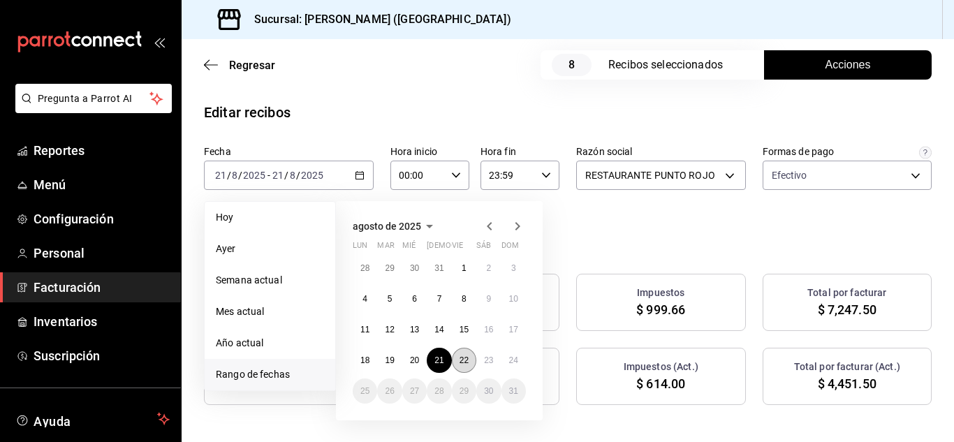
click at [468, 365] on abbr "22" at bounding box center [464, 361] width 9 height 10
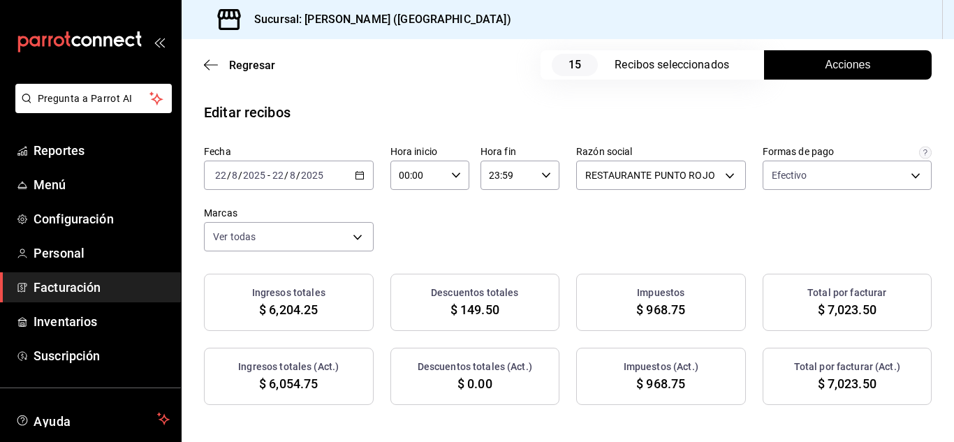
click at [434, 208] on div "Fecha [DATE] [DATE] - [DATE] [DATE] Hora inicio 00:00 Hora inicio Hora fin 23:5…" at bounding box center [568, 198] width 728 height 106
click at [826, 68] on span "Acciones" at bounding box center [848, 65] width 45 height 17
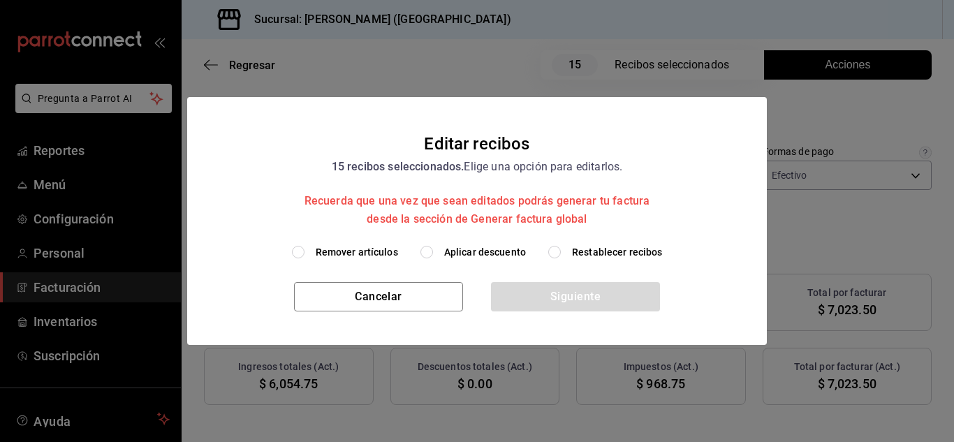
click at [300, 251] on input "Remover artículos" at bounding box center [298, 252] width 13 height 13
radio input "true"
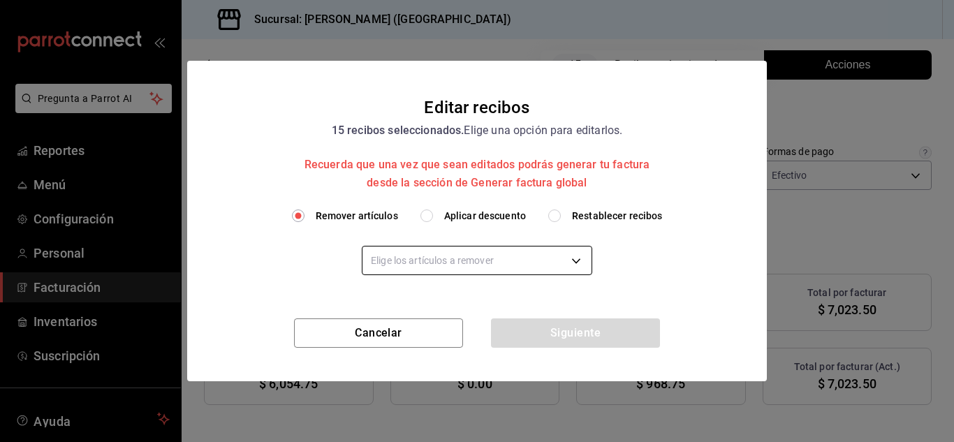
click at [524, 270] on body "Pregunta a Parrot AI Reportes Menú Configuración Personal Facturación Inventari…" at bounding box center [477, 221] width 954 height 442
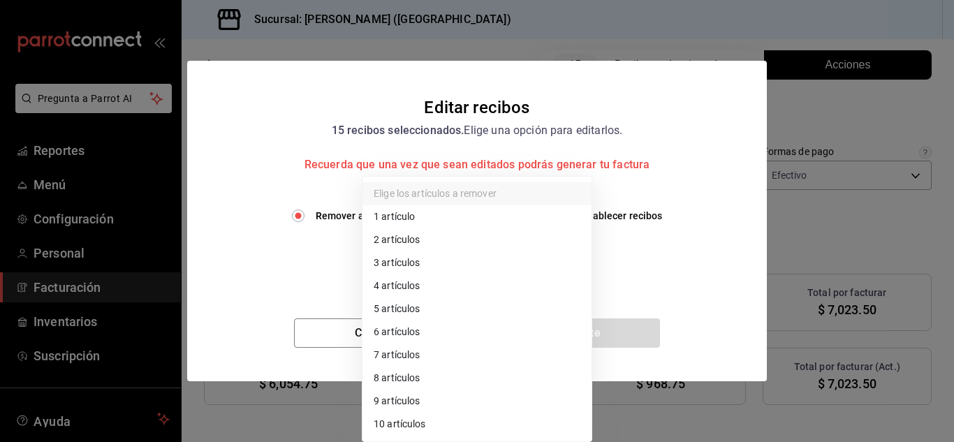
click at [412, 234] on li "2 artículos" at bounding box center [477, 239] width 229 height 23
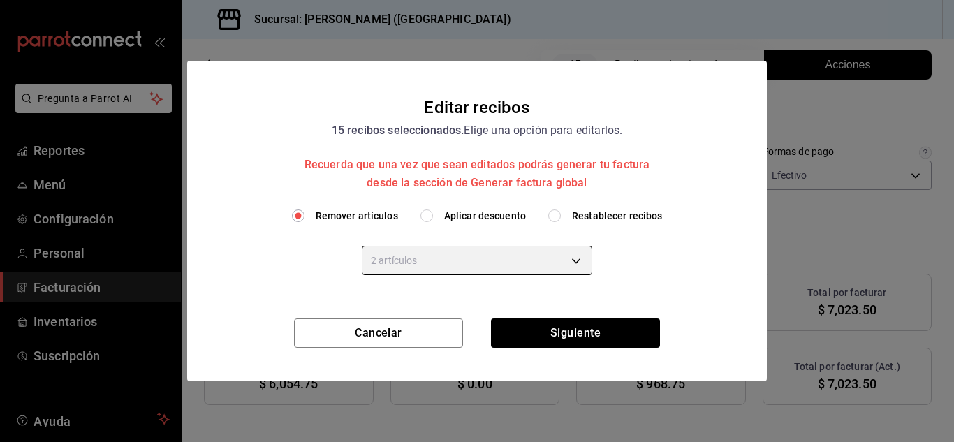
type input "2"
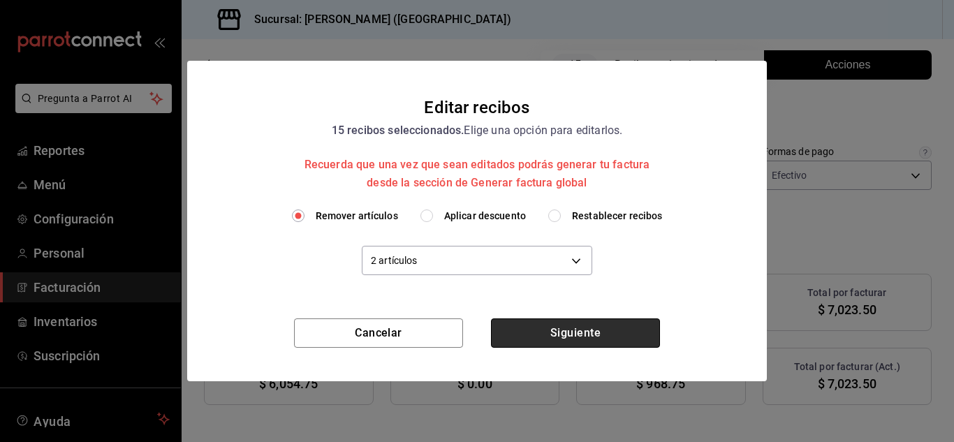
click at [537, 342] on button "Siguiente" at bounding box center [575, 333] width 169 height 29
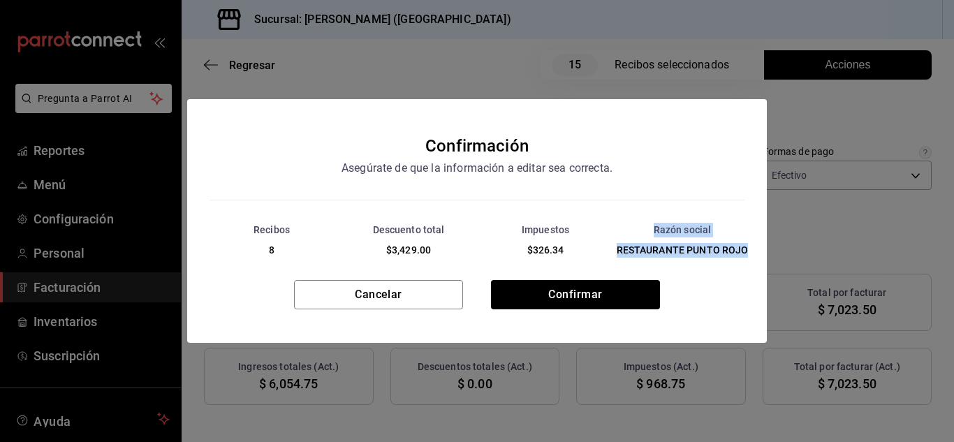
click at [586, 279] on div "Confirmación Asegúrate de que la información a editar sea correcta. Recibos 8 D…" at bounding box center [477, 221] width 580 height 244
click at [578, 295] on button "Confirmar" at bounding box center [575, 294] width 169 height 29
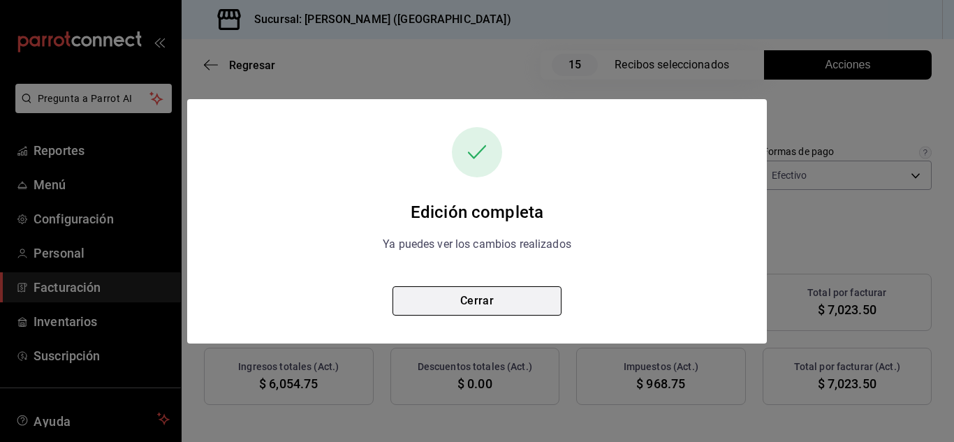
click at [523, 300] on button "Cerrar" at bounding box center [477, 300] width 169 height 29
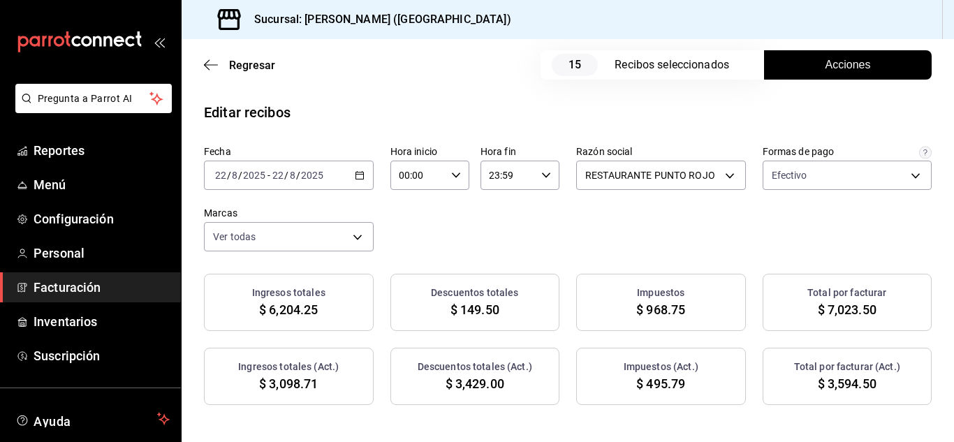
click at [374, 180] on div "[DATE] [DATE] - [DATE] [DATE]" at bounding box center [289, 175] width 170 height 29
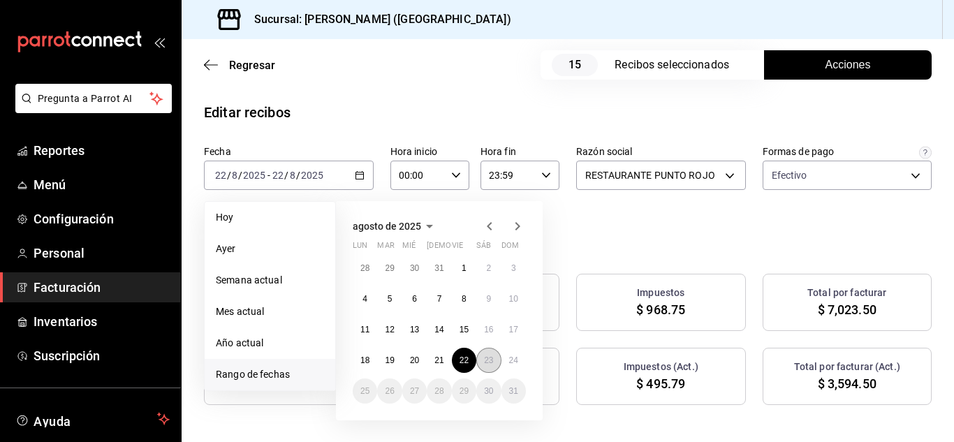
click at [490, 361] on abbr "23" at bounding box center [488, 361] width 9 height 10
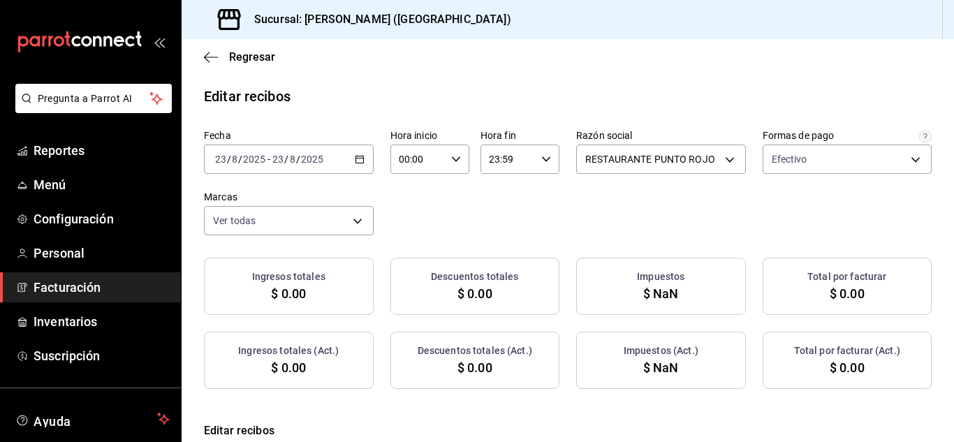
checkbox input "true"
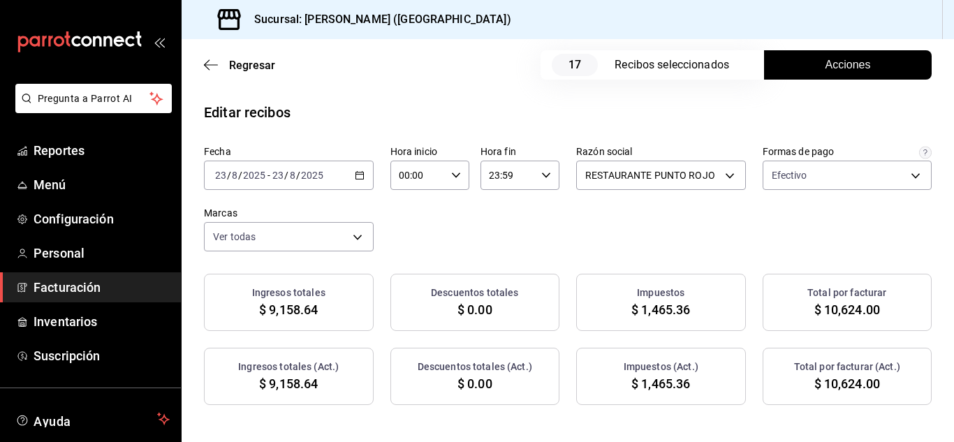
click at [801, 61] on button "Acciones" at bounding box center [848, 64] width 168 height 29
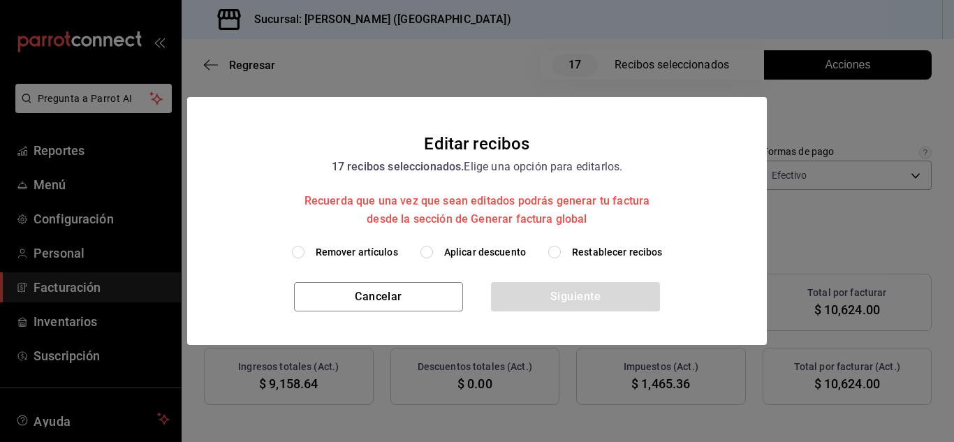
click at [304, 251] on input "Remover artículos" at bounding box center [298, 252] width 13 height 13
radio input "true"
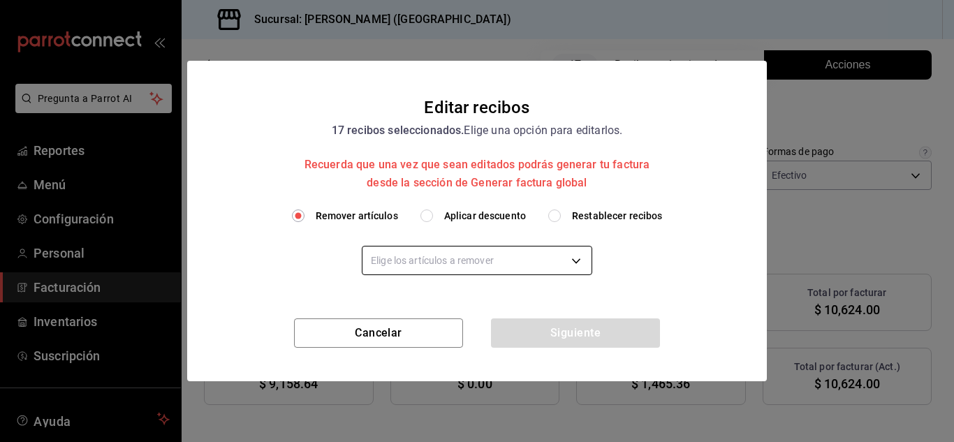
click at [484, 258] on body "Pregunta a Parrot AI Reportes Menú Configuración Personal Facturación Inventari…" at bounding box center [477, 221] width 954 height 442
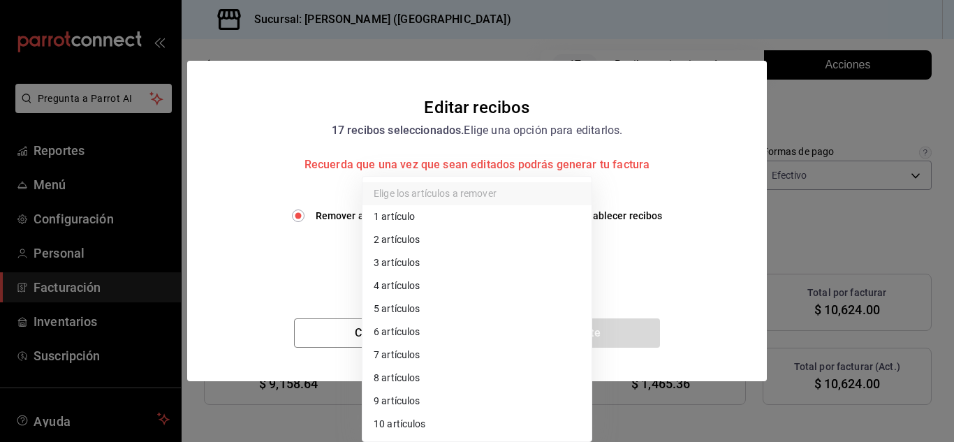
click at [414, 240] on li "2 artículos" at bounding box center [477, 239] width 229 height 23
type input "2"
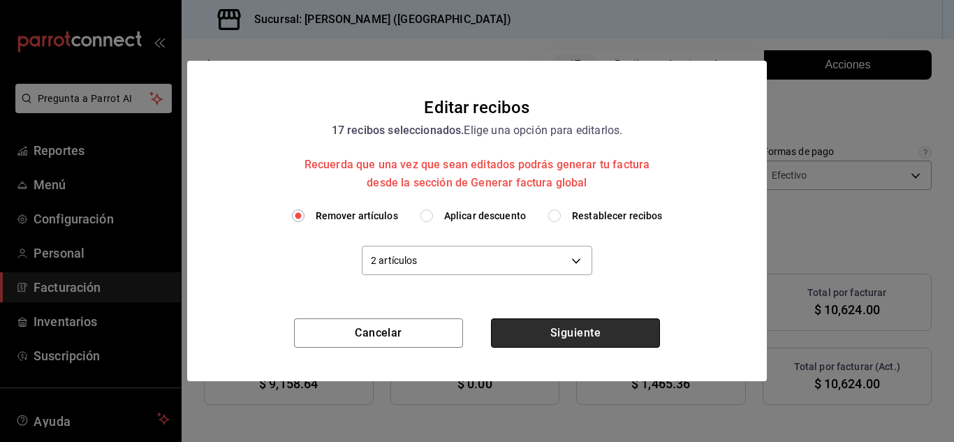
click at [574, 334] on button "Siguiente" at bounding box center [575, 333] width 169 height 29
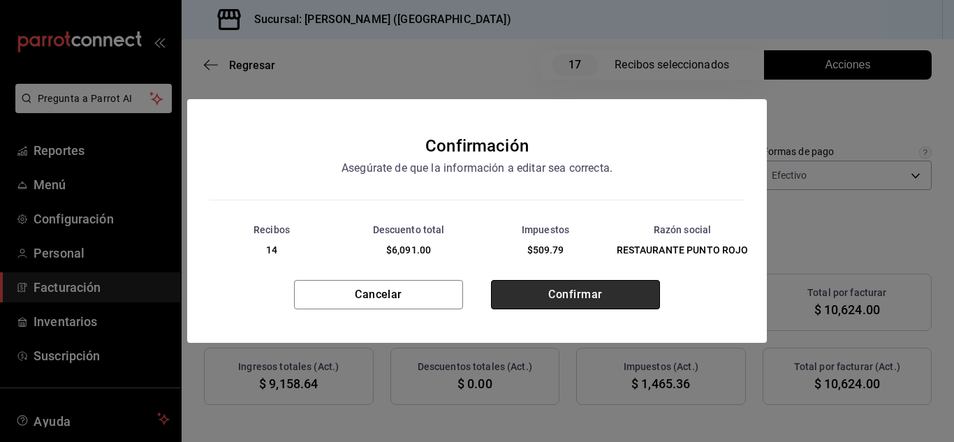
click at [567, 286] on button "Confirmar" at bounding box center [575, 294] width 169 height 29
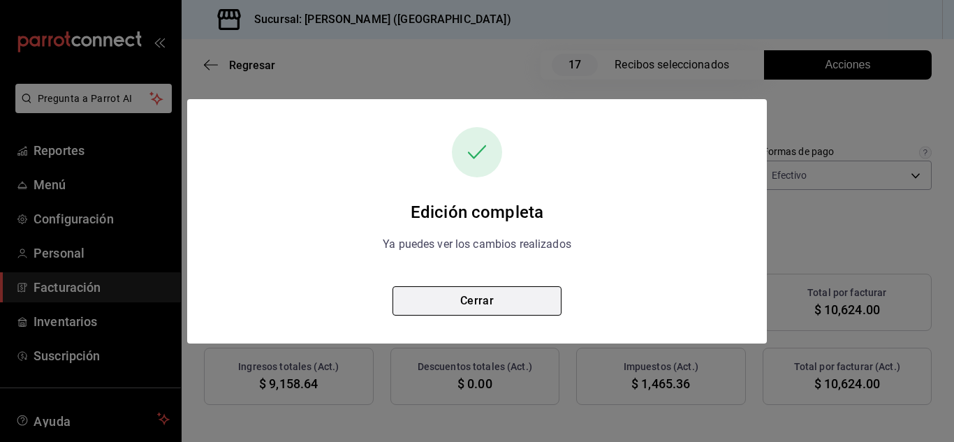
click at [503, 296] on button "Cerrar" at bounding box center [477, 300] width 169 height 29
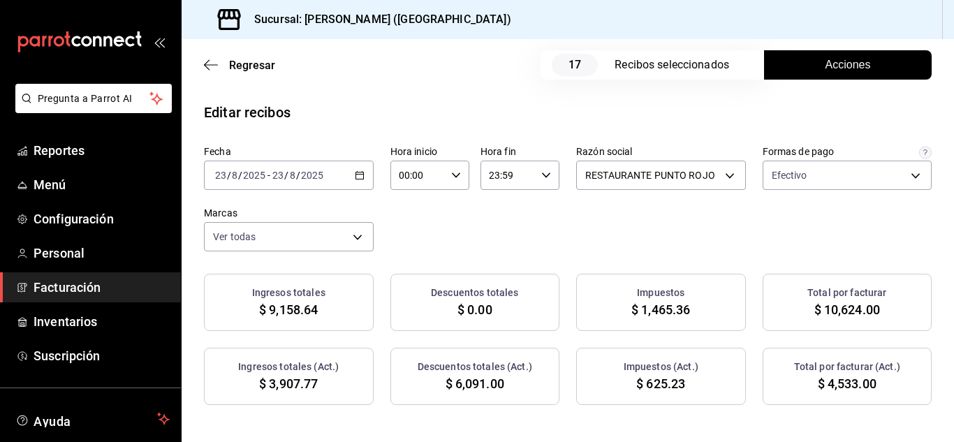
click at [79, 283] on span "Facturación" at bounding box center [102, 287] width 136 height 19
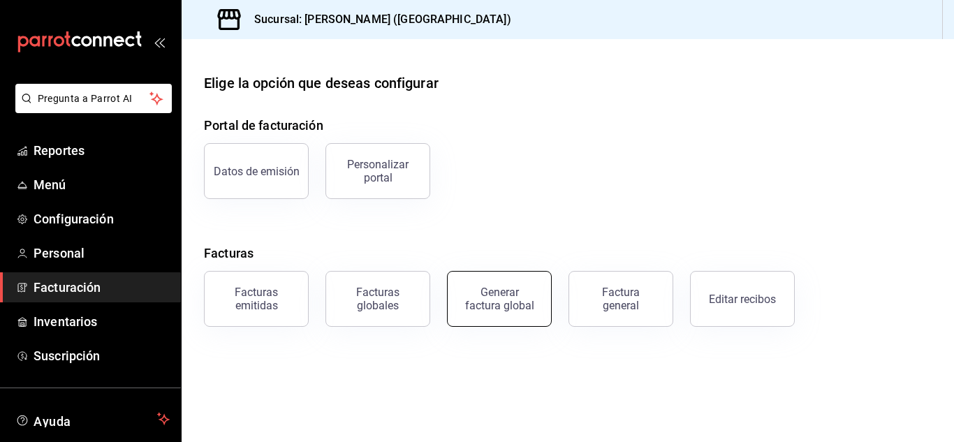
click at [509, 301] on div "Generar factura global" at bounding box center [500, 299] width 70 height 27
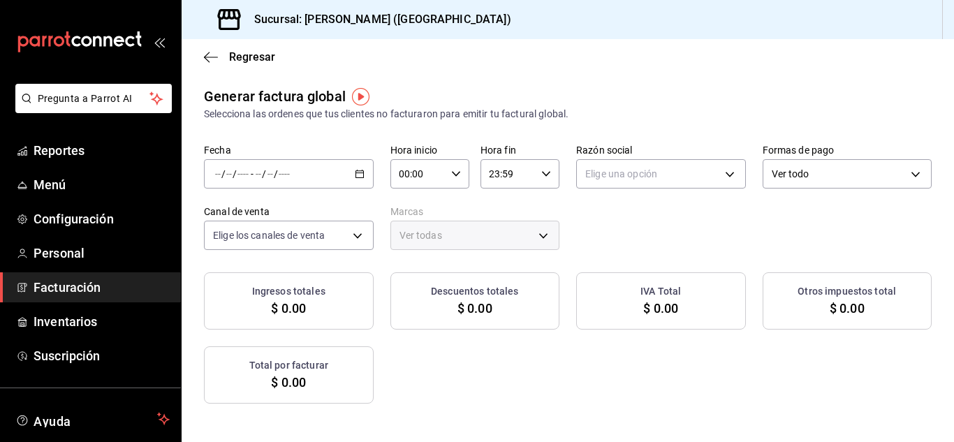
type input "PARROT,UBER_EATS,RAPPI,DIDI_FOOD,ONLINE"
click at [365, 174] on icon "button" at bounding box center [360, 174] width 10 height 10
click at [286, 212] on span "Rango de fechas" at bounding box center [270, 216] width 108 height 15
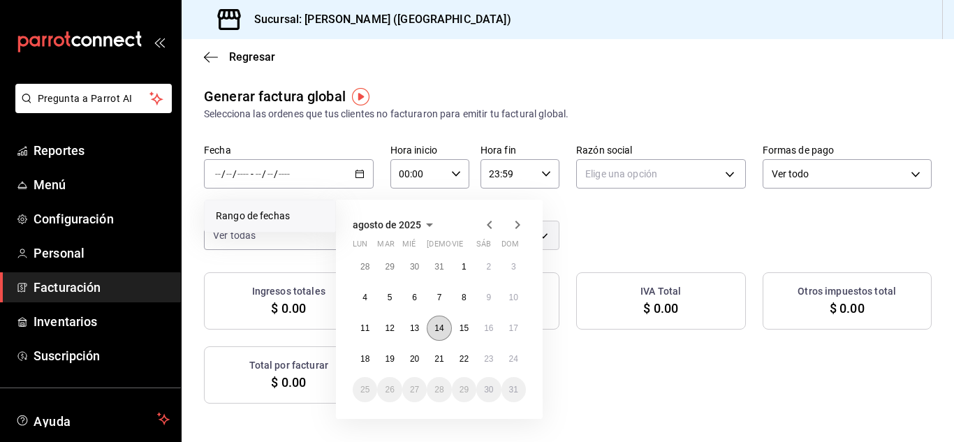
click at [448, 326] on button "14" at bounding box center [439, 328] width 24 height 25
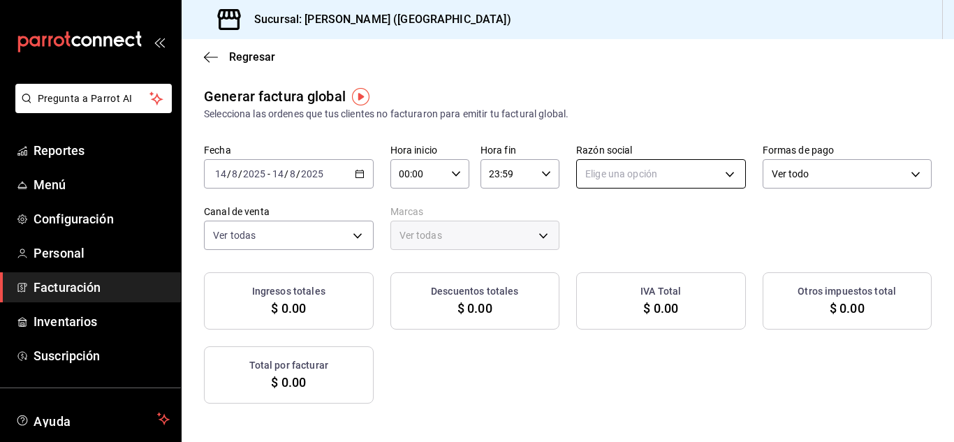
click at [728, 181] on body "Pregunta a Parrot AI Reportes Menú Configuración Personal Facturación Inventari…" at bounding box center [477, 221] width 954 height 442
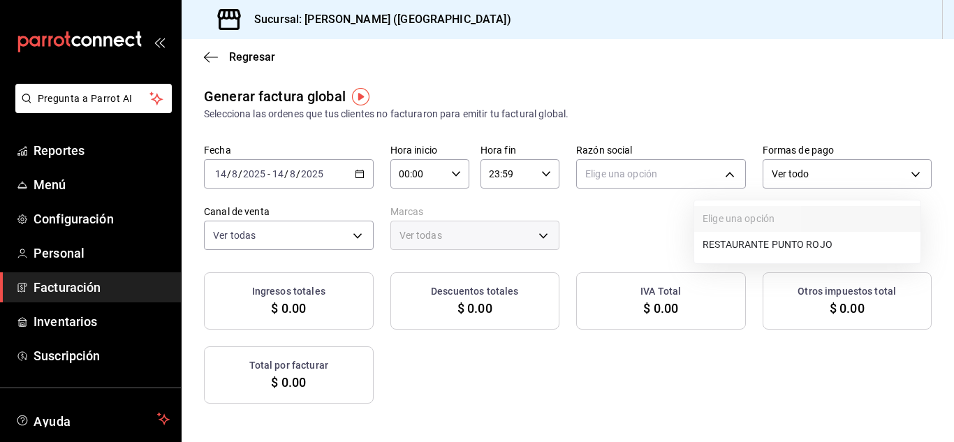
click at [726, 245] on li "RESTAURANTE PUNTO ROJO" at bounding box center [808, 245] width 226 height 26
type input "5749a84e-6d60-4c90-92c5-fe83de78c063"
type input "985a5b61-14d9-43ab-b2aa-55677bfd4284"
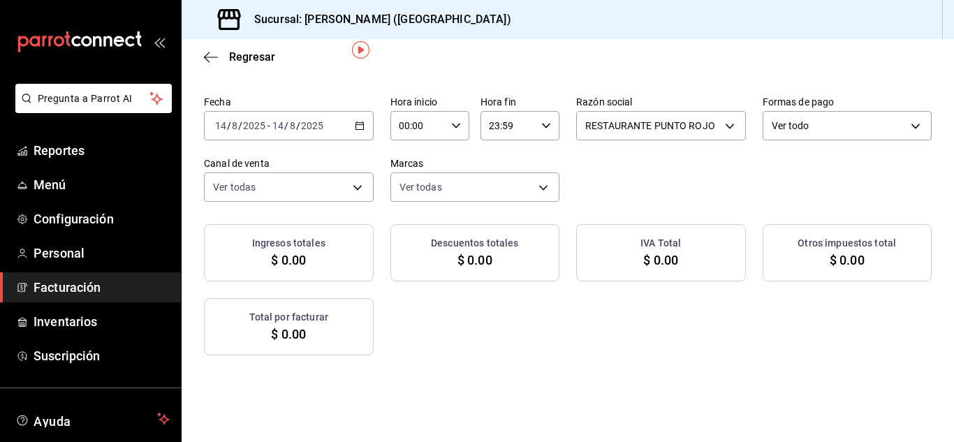
scroll to position [47, 0]
click at [365, 130] on icon "button" at bounding box center [360, 127] width 10 height 10
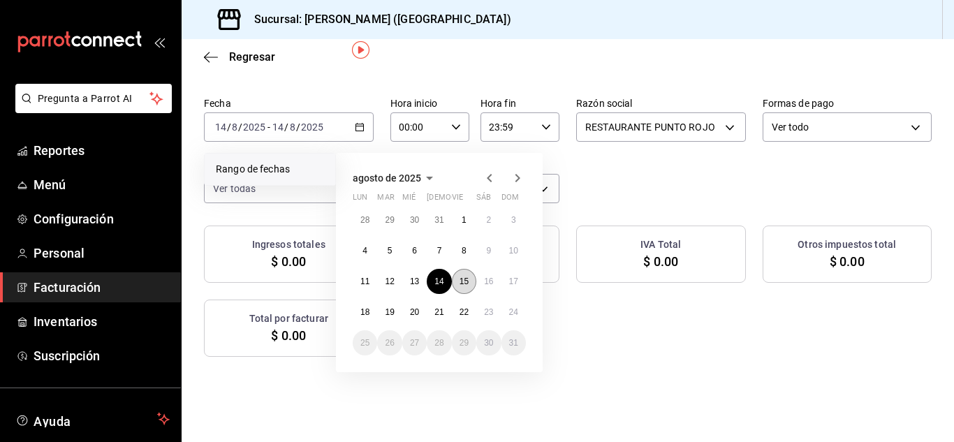
click at [465, 286] on button "15" at bounding box center [464, 281] width 24 height 25
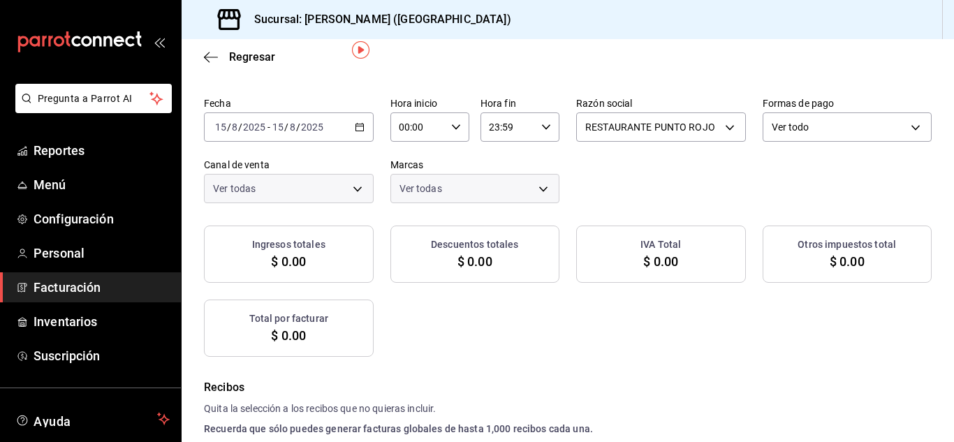
checkbox input "true"
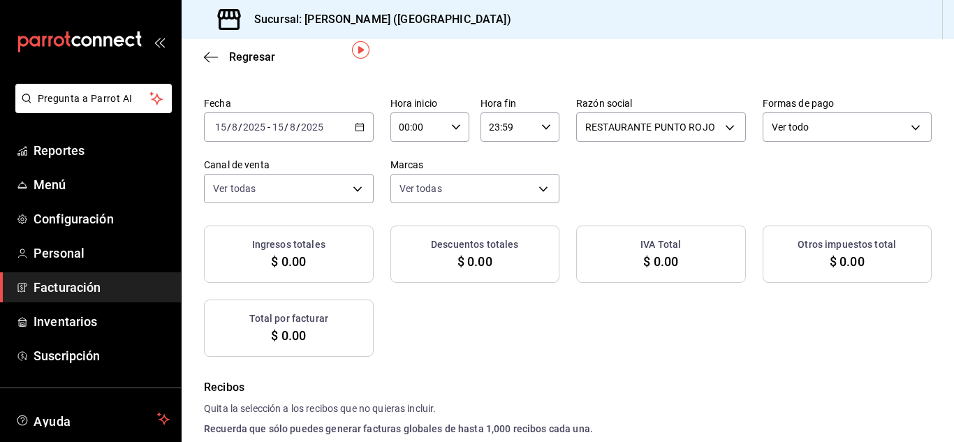
checkbox input "true"
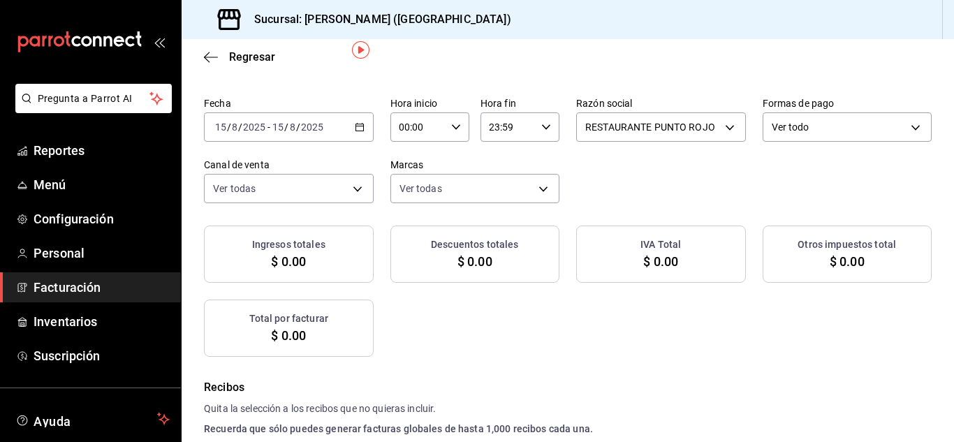
checkbox input "true"
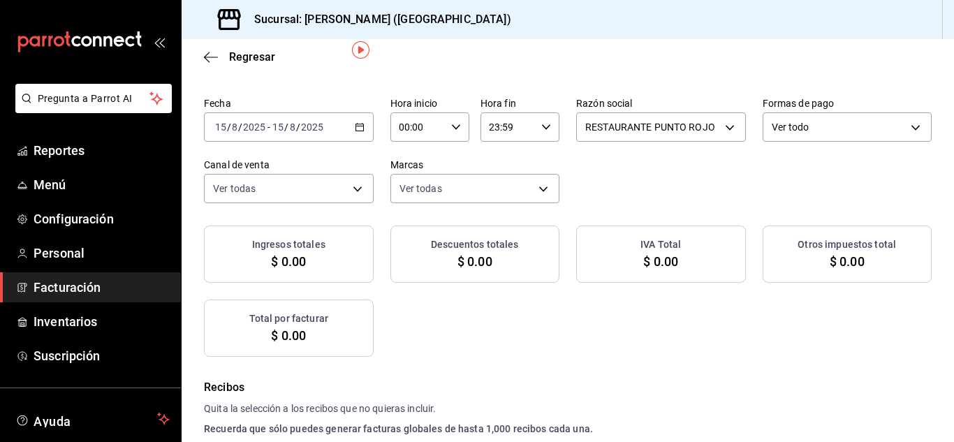
checkbox input "true"
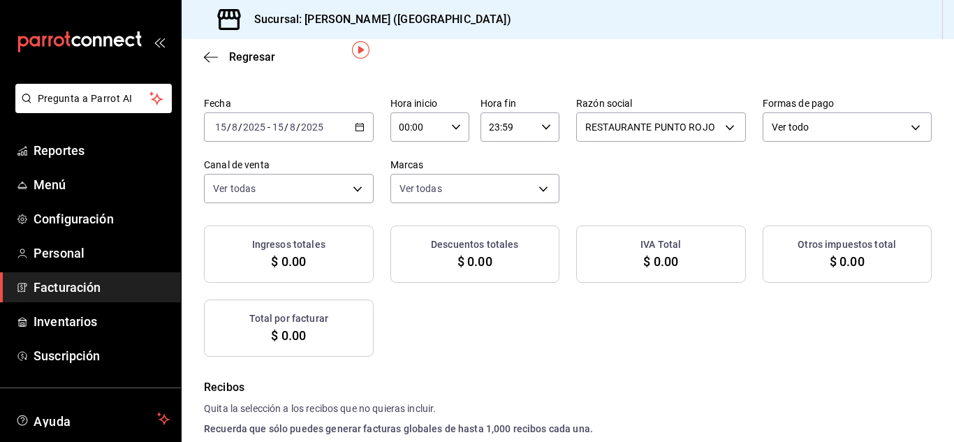
checkbox input "true"
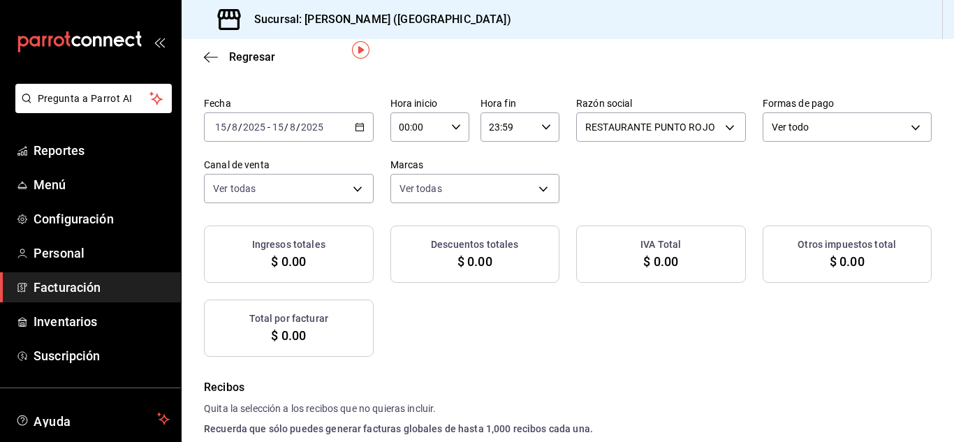
checkbox input "true"
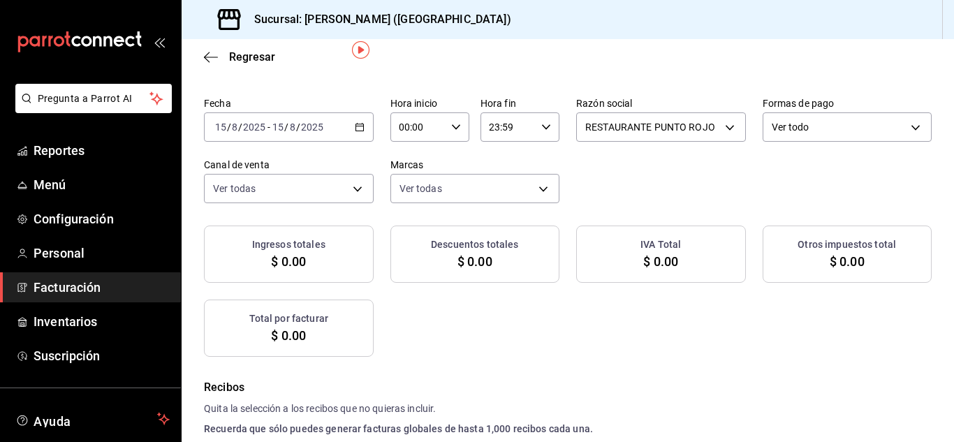
checkbox input "true"
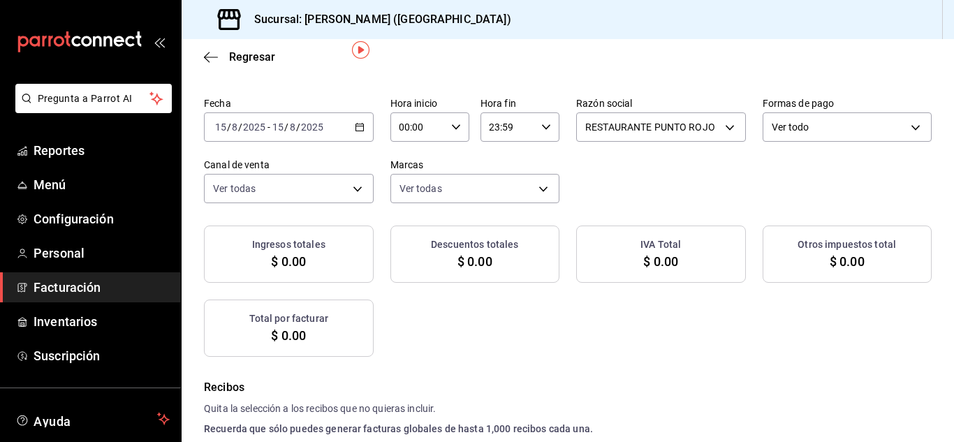
checkbox input "true"
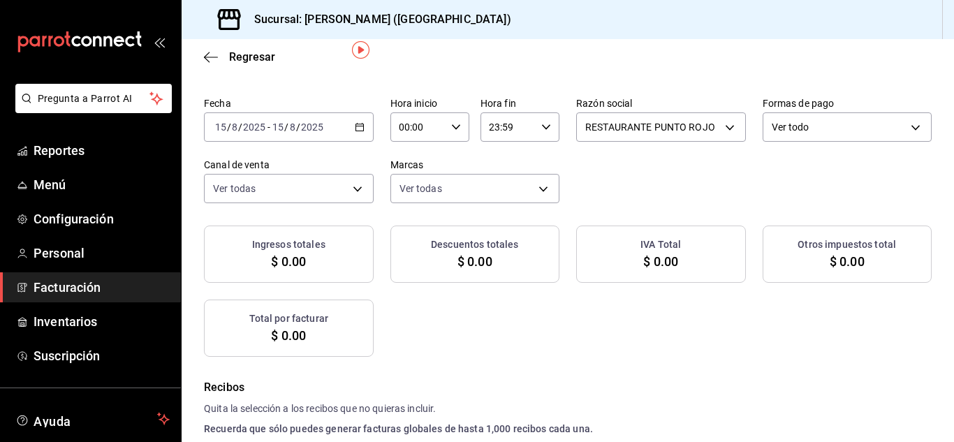
checkbox input "true"
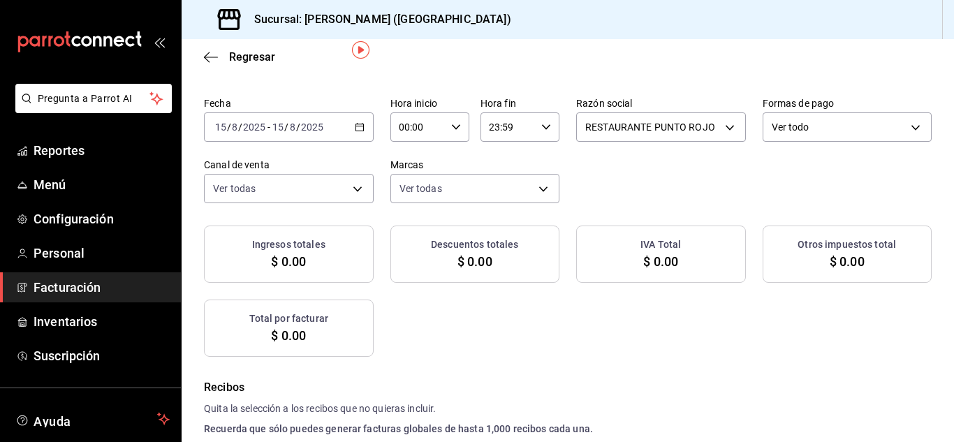
checkbox input "true"
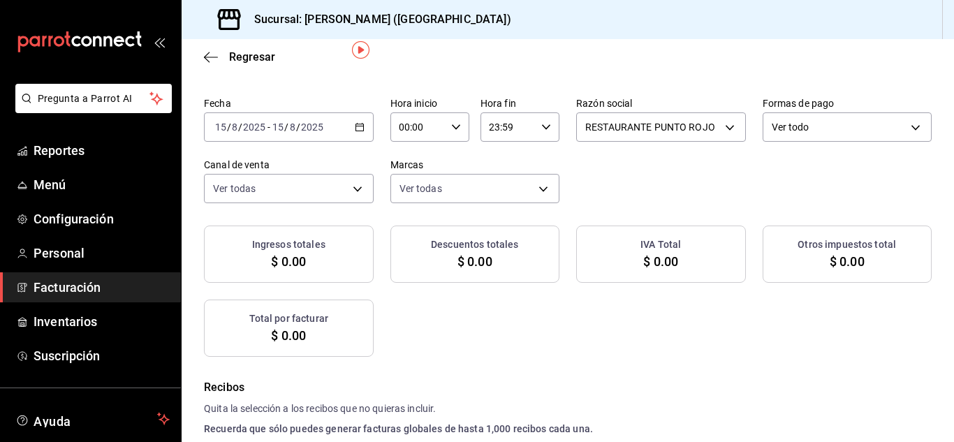
checkbox input "true"
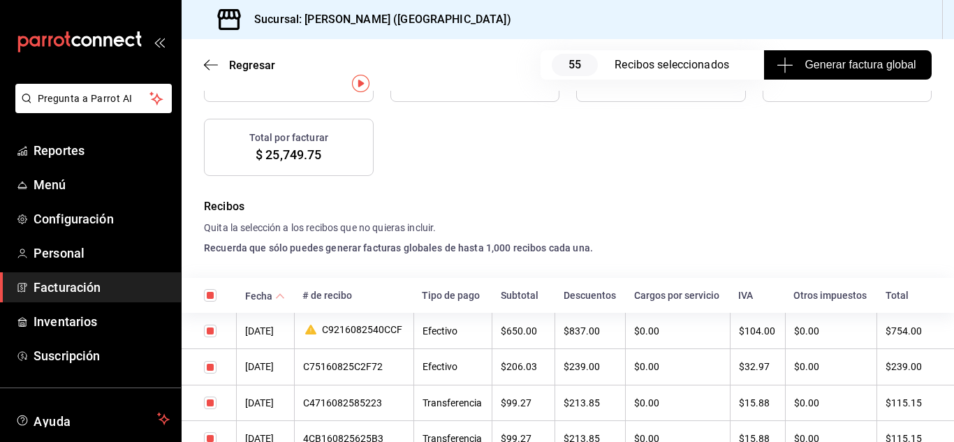
scroll to position [0, 0]
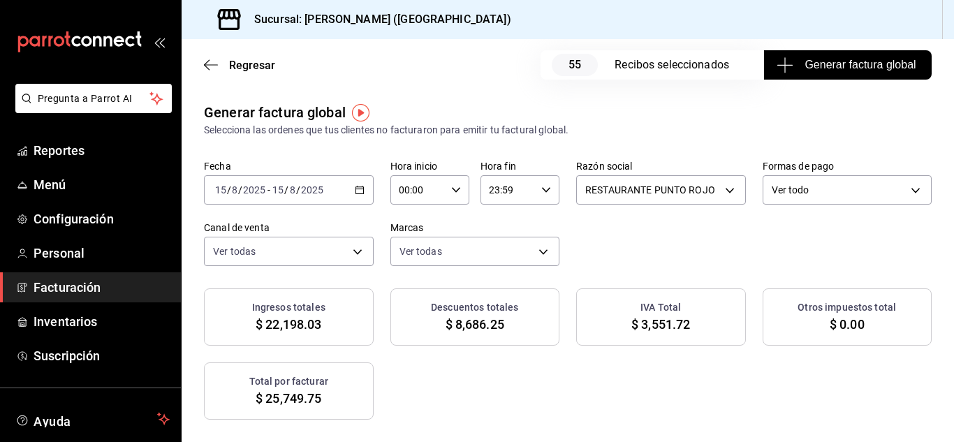
click at [831, 64] on span "Generar factura global" at bounding box center [848, 65] width 136 height 17
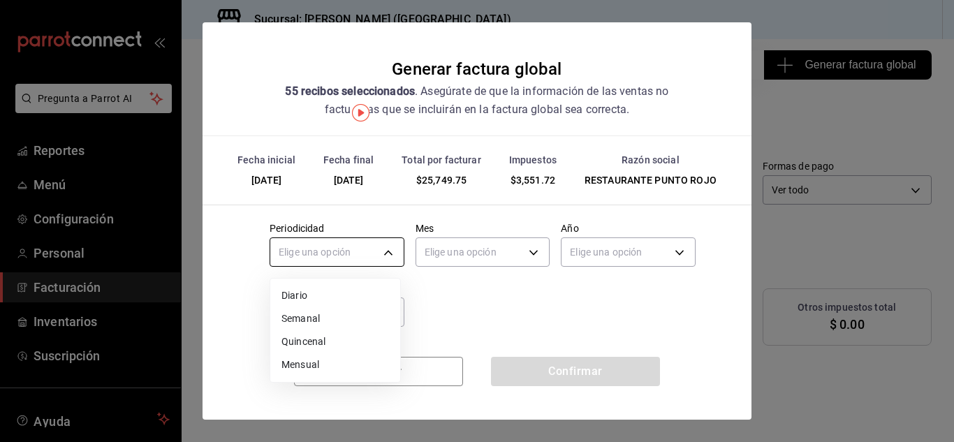
click at [384, 257] on body "Pregunta a Parrot AI Reportes Menú Configuración Personal Facturación Inventari…" at bounding box center [477, 221] width 954 height 442
click at [372, 292] on li "Diario" at bounding box center [335, 295] width 130 height 23
type input "DAILY"
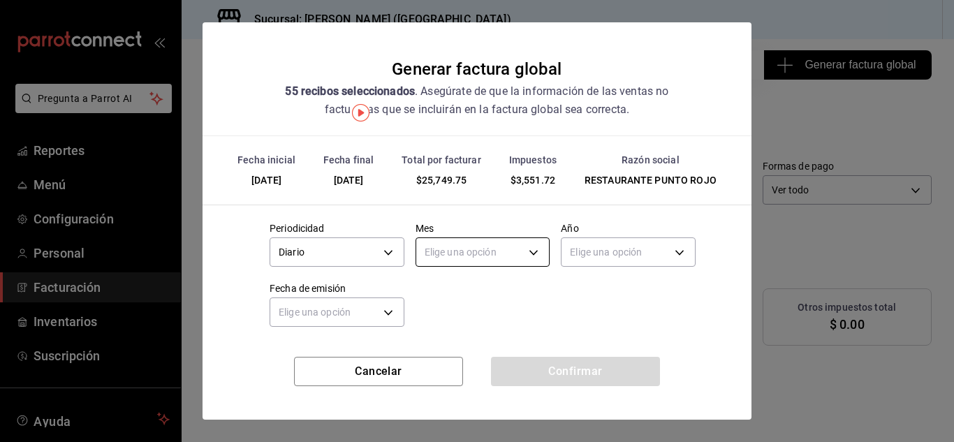
click at [457, 253] on body "Pregunta a Parrot AI Reportes Menú Configuración Personal Facturación Inventari…" at bounding box center [477, 221] width 954 height 442
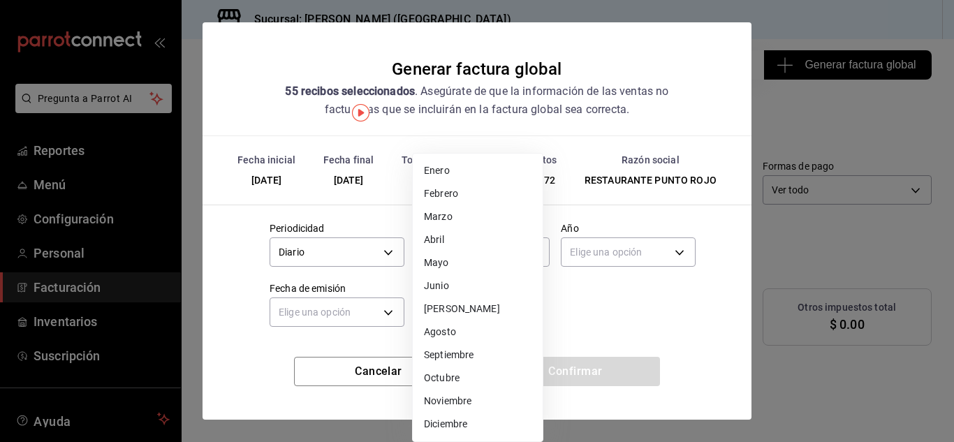
click at [438, 330] on li "Agosto" at bounding box center [478, 332] width 130 height 23
type input "8"
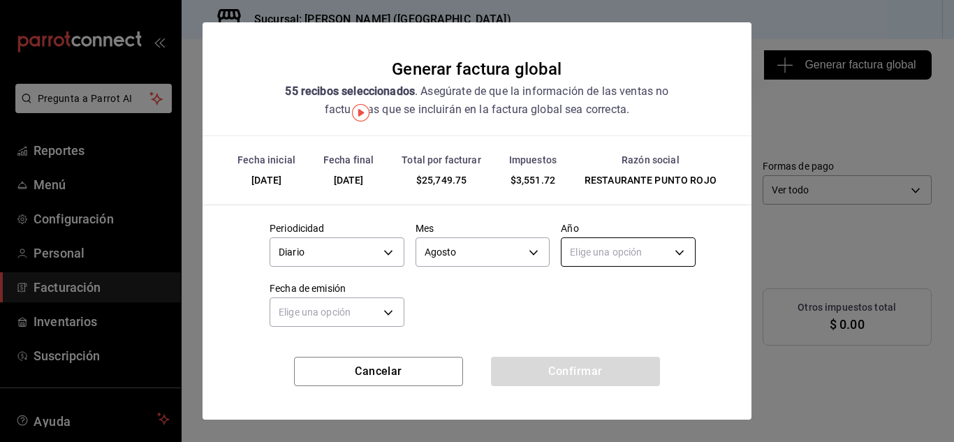
click at [610, 252] on body "Pregunta a Parrot AI Reportes Menú Configuración Personal Facturación Inventari…" at bounding box center [477, 221] width 954 height 442
click at [574, 298] on li "2025" at bounding box center [620, 295] width 130 height 23
type input "2025"
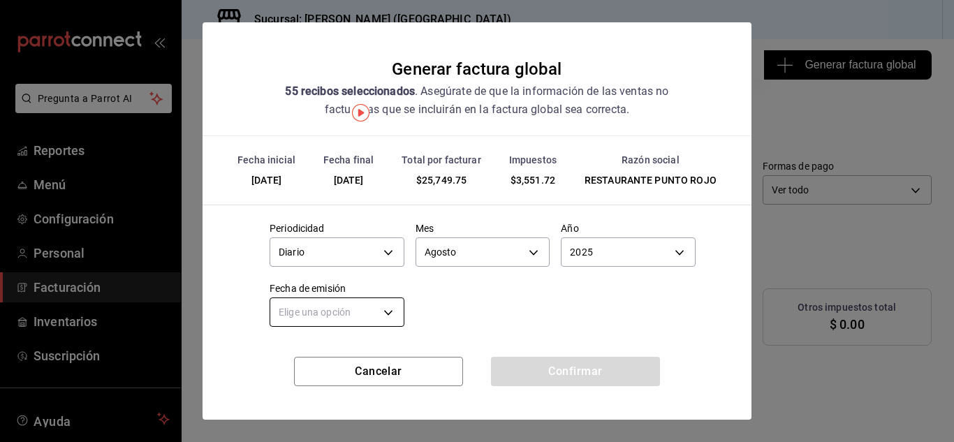
click at [389, 312] on body "Pregunta a Parrot AI Reportes Menú Configuración Personal Facturación Inventari…" at bounding box center [477, 221] width 954 height 442
click at [355, 356] on li "Hoy" at bounding box center [335, 355] width 130 height 23
type input "[DATE]"
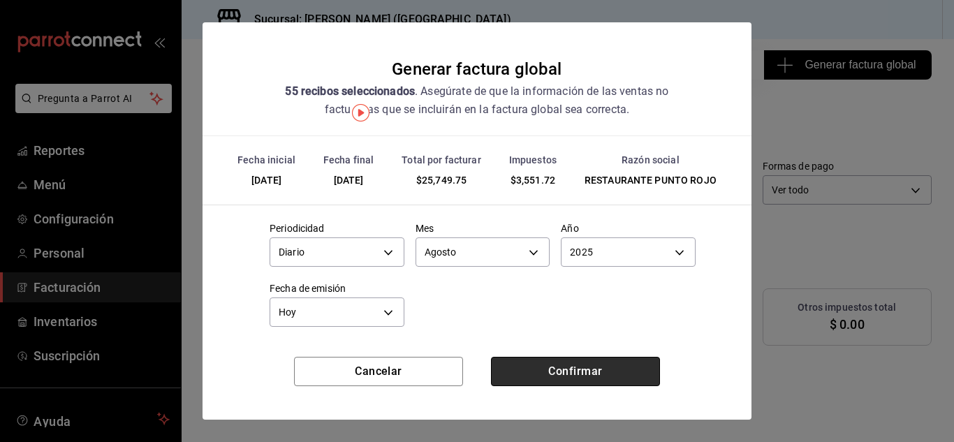
click at [525, 373] on button "Confirmar" at bounding box center [575, 371] width 169 height 29
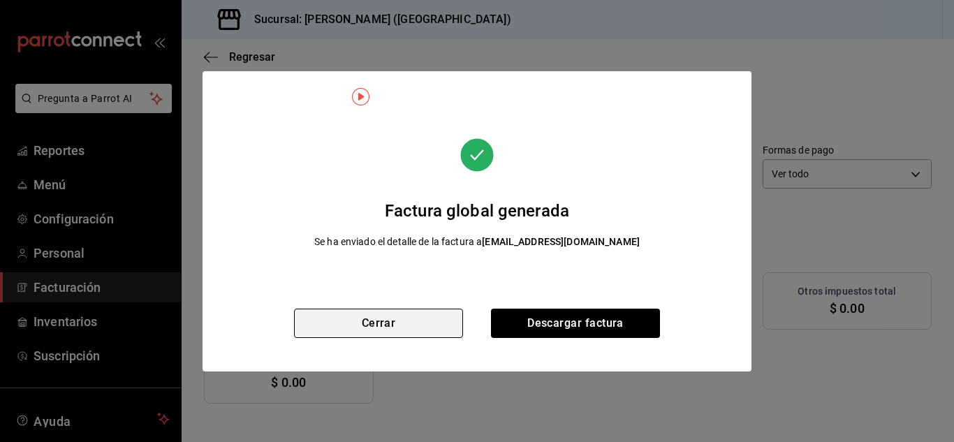
drag, startPoint x: 454, startPoint y: 302, endPoint x: 407, endPoint y: 319, distance: 49.7
click at [407, 319] on button "Cerrar" at bounding box center [378, 323] width 169 height 29
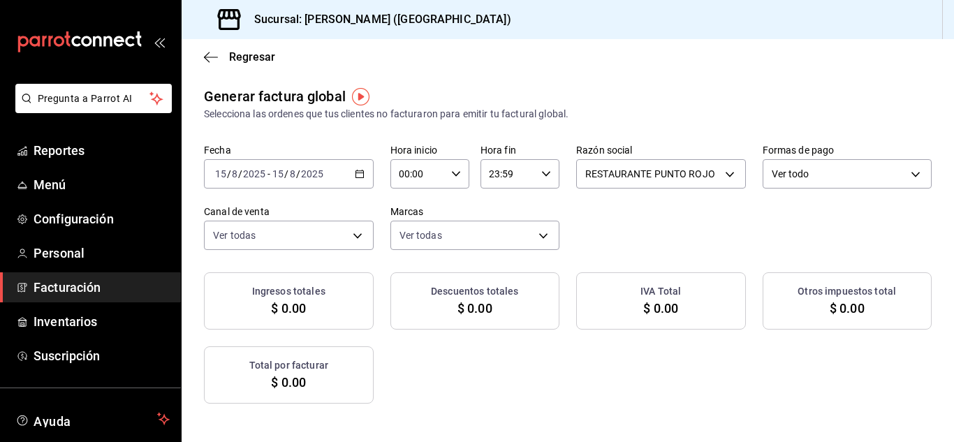
click at [365, 176] on icon "button" at bounding box center [360, 174] width 10 height 10
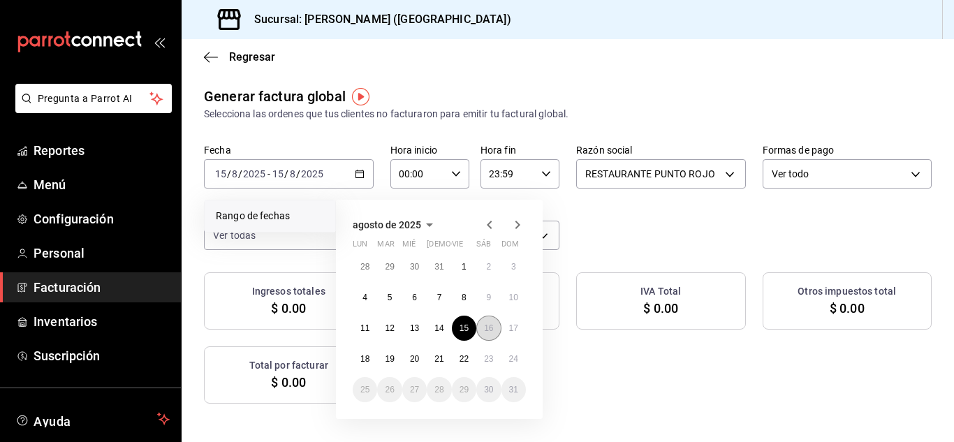
click at [487, 331] on abbr "16" at bounding box center [488, 329] width 9 height 10
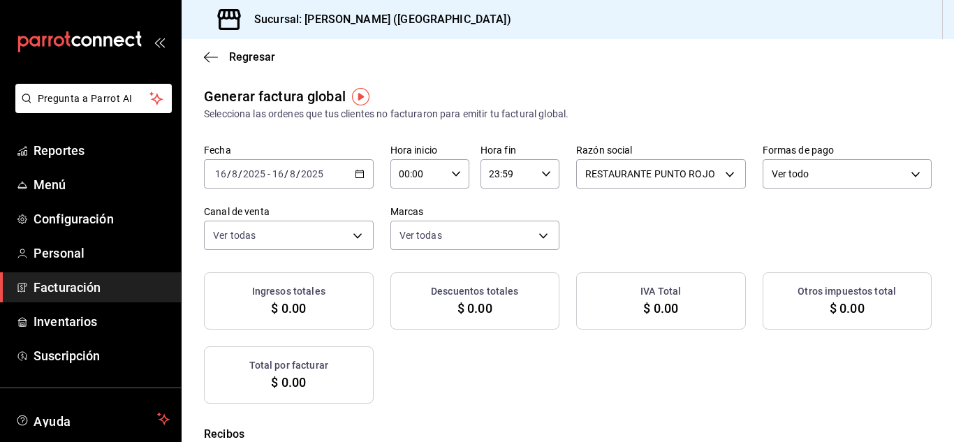
checkbox input "true"
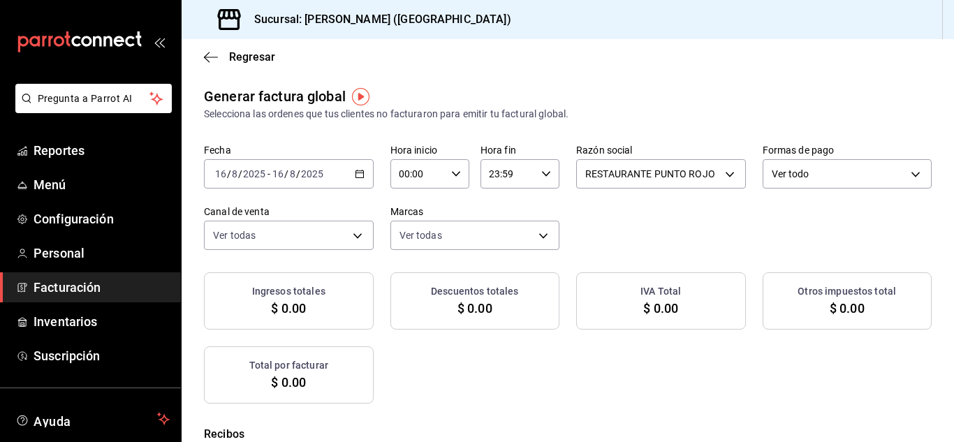
checkbox input "true"
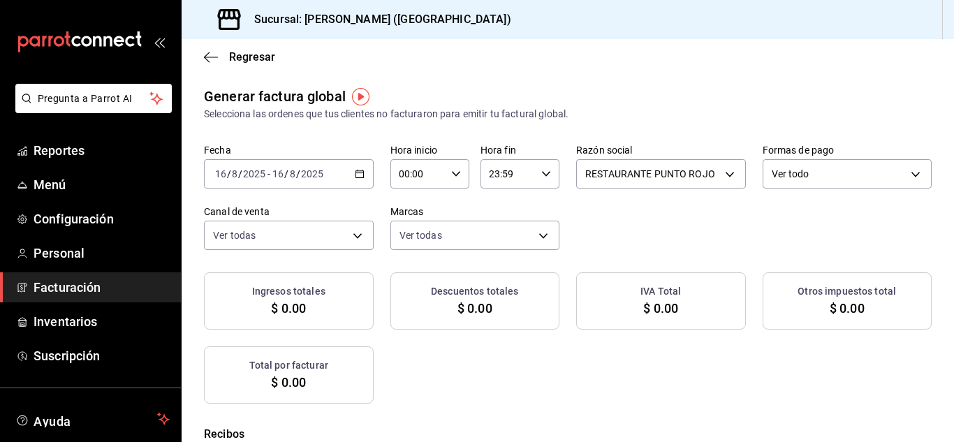
checkbox input "true"
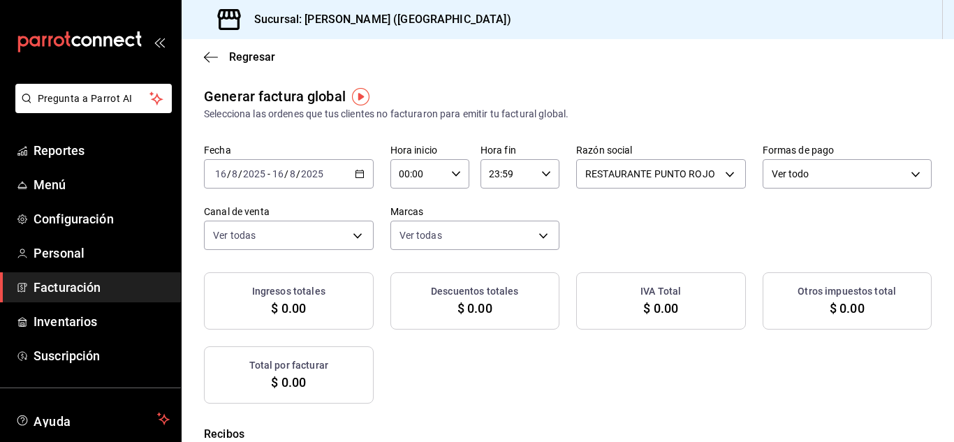
checkbox input "true"
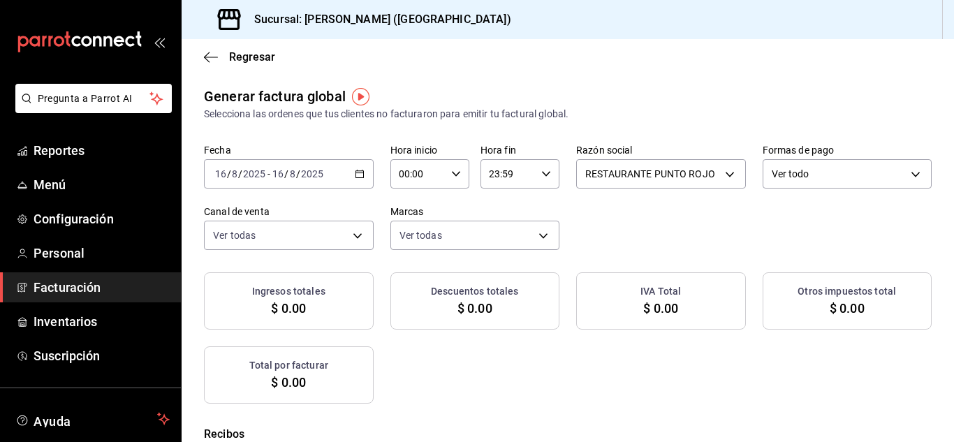
checkbox input "true"
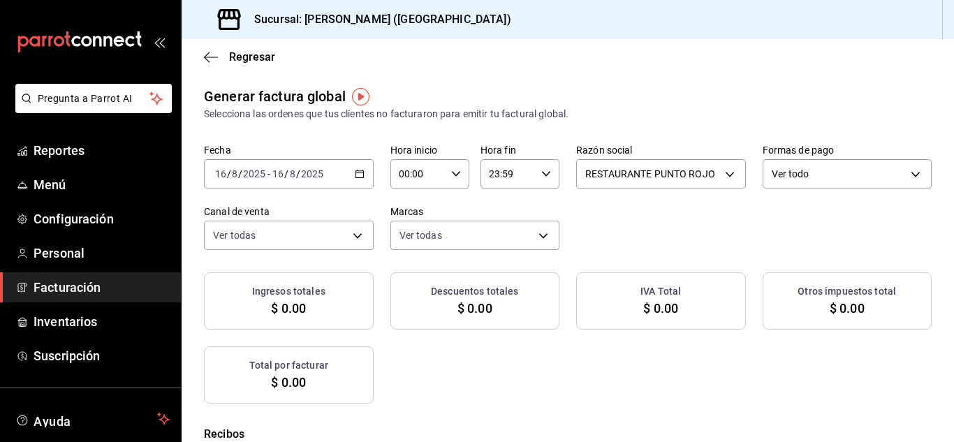
checkbox input "true"
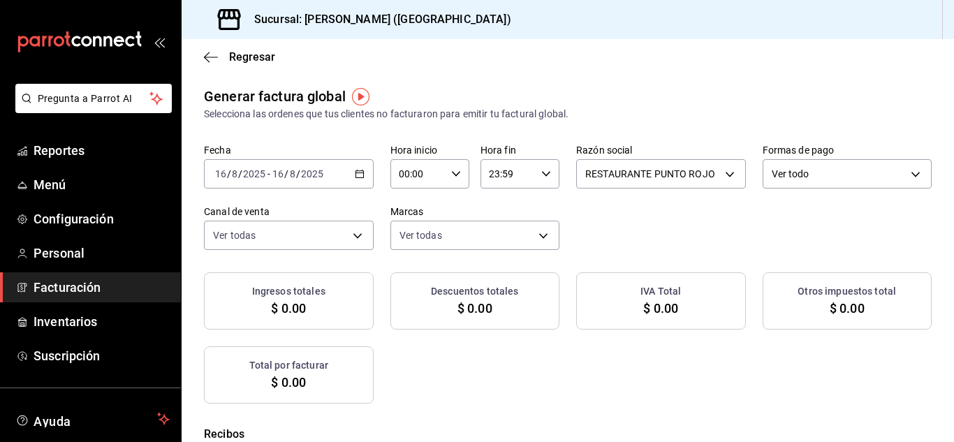
checkbox input "true"
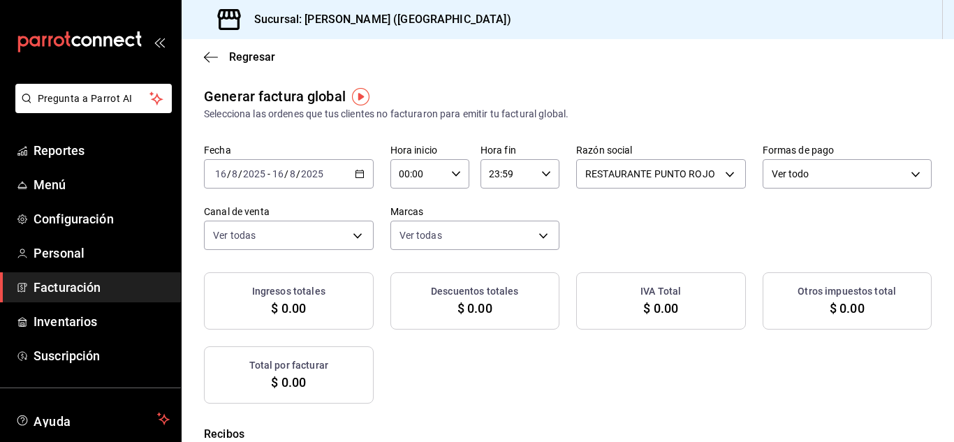
checkbox input "true"
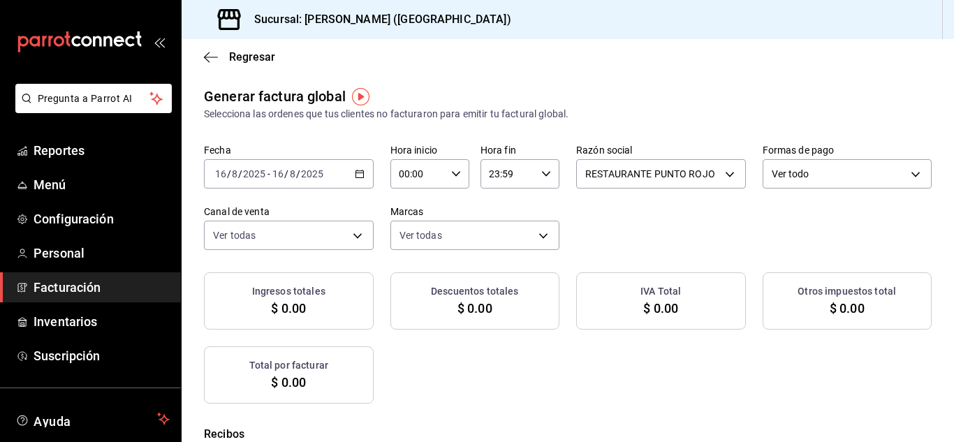
checkbox input "true"
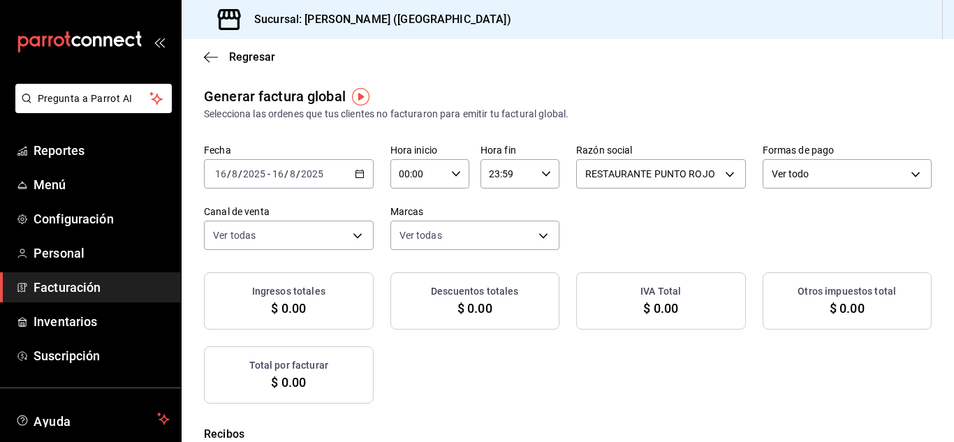
checkbox input "true"
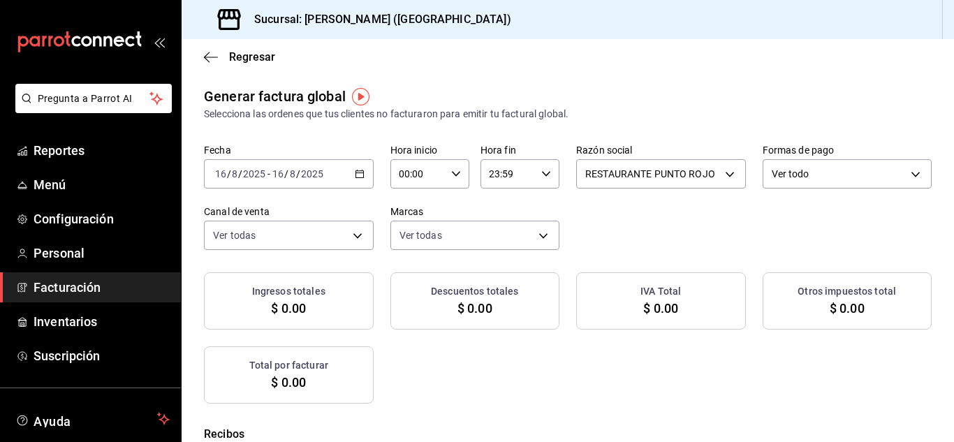
checkbox input "true"
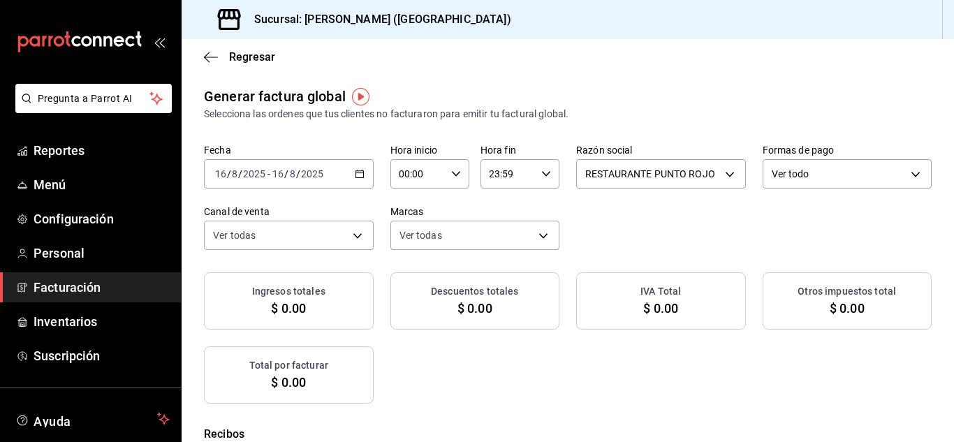
checkbox input "true"
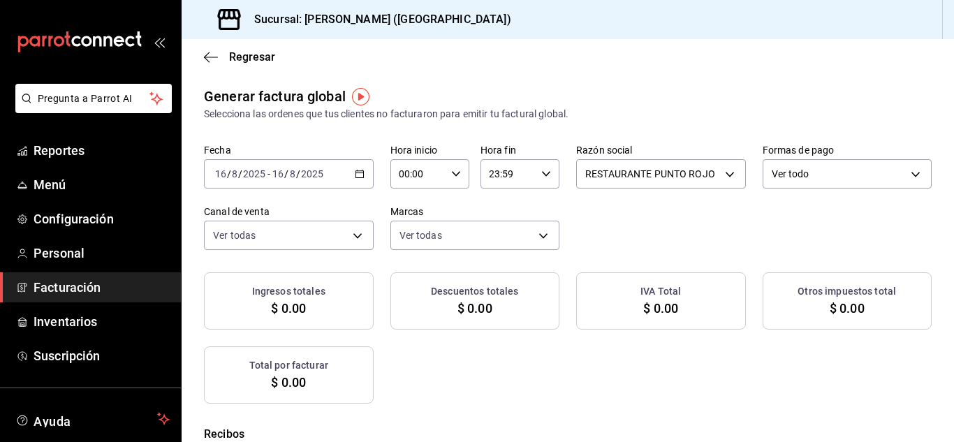
checkbox input "true"
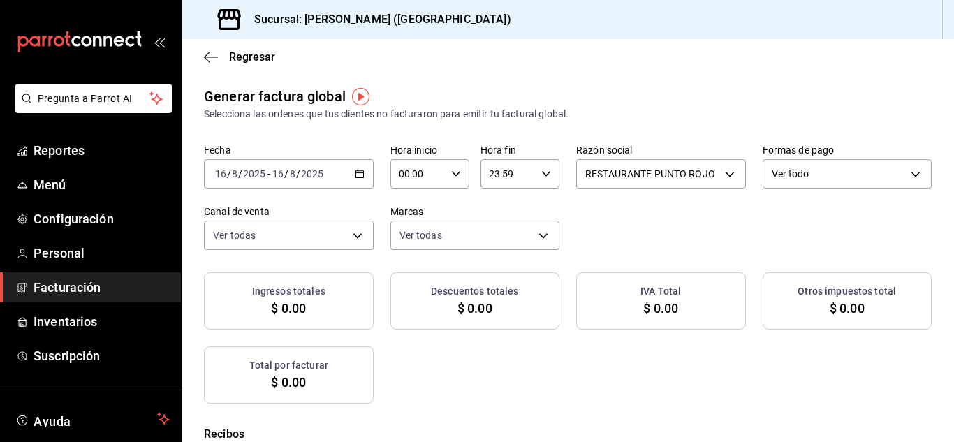
checkbox input "true"
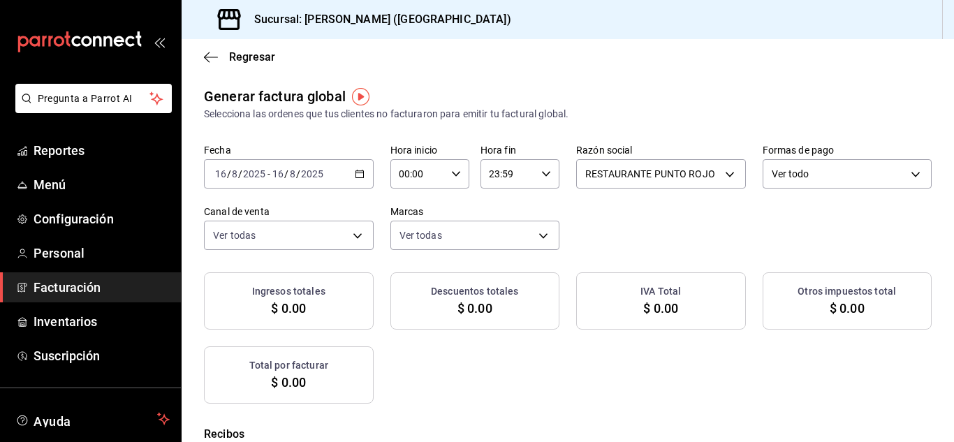
checkbox input "true"
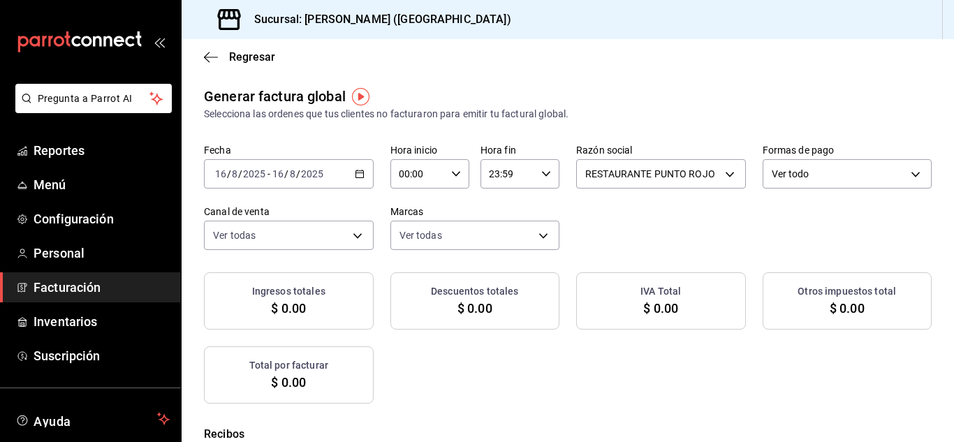
checkbox input "true"
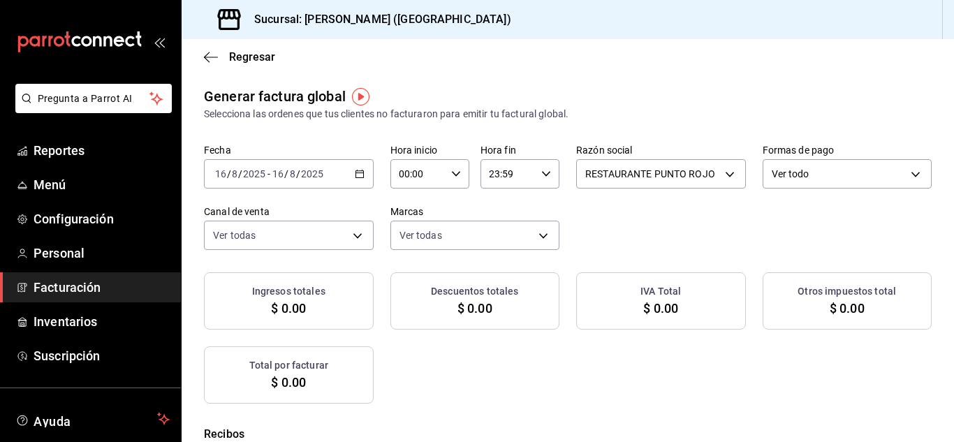
checkbox input "true"
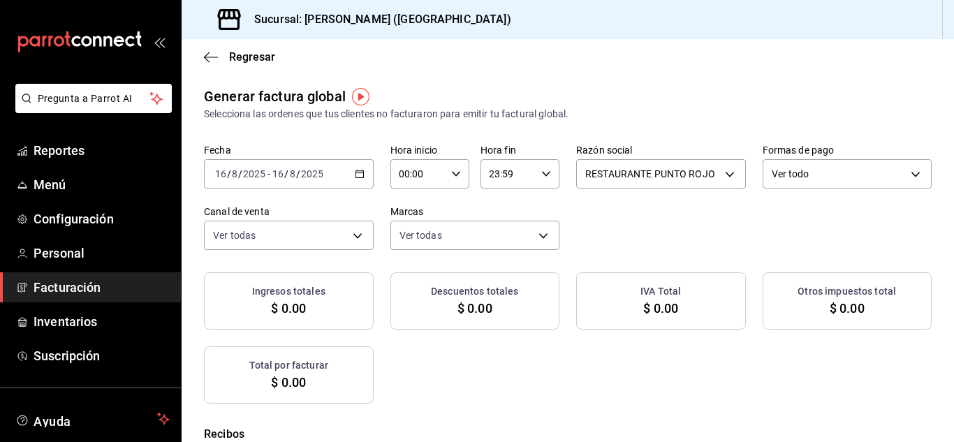
checkbox input "true"
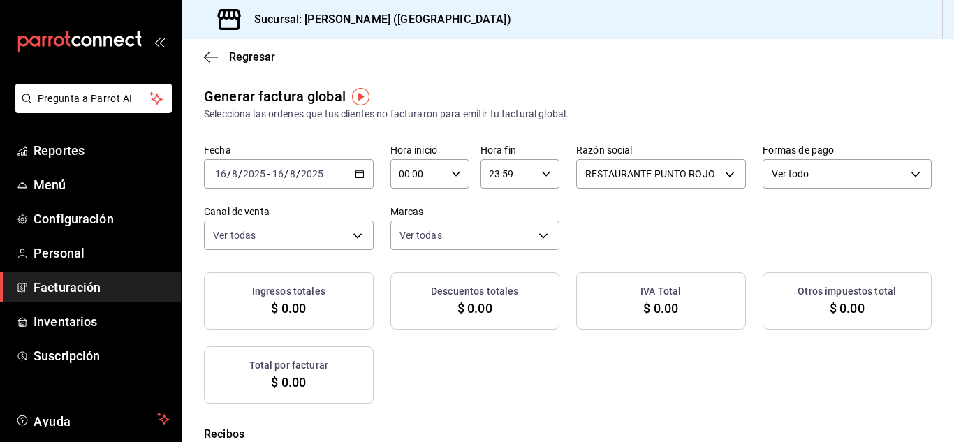
checkbox input "true"
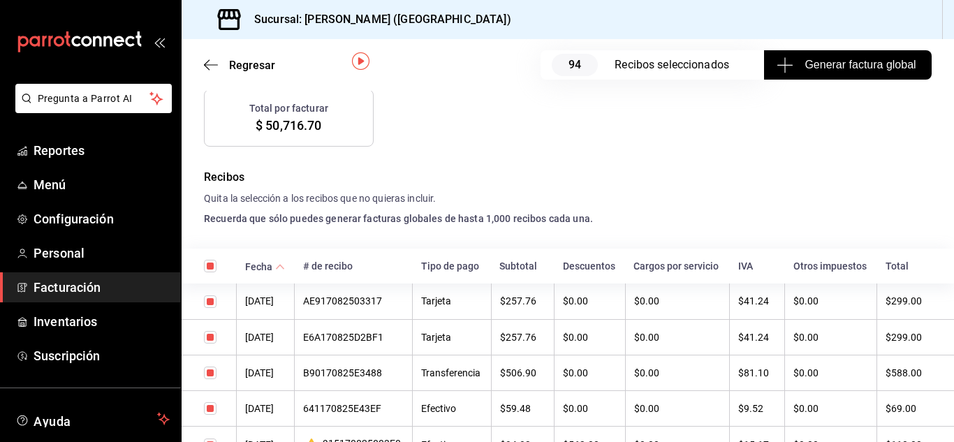
scroll to position [37, 0]
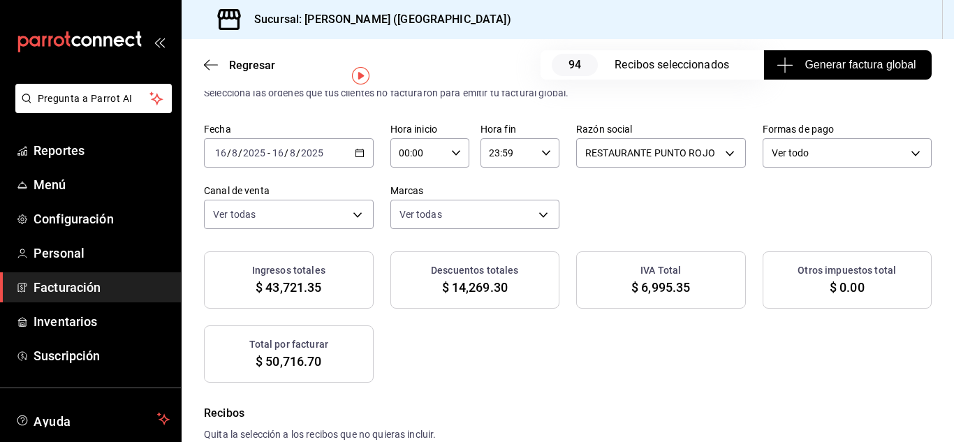
click at [868, 62] on span "Generar factura global" at bounding box center [848, 65] width 136 height 17
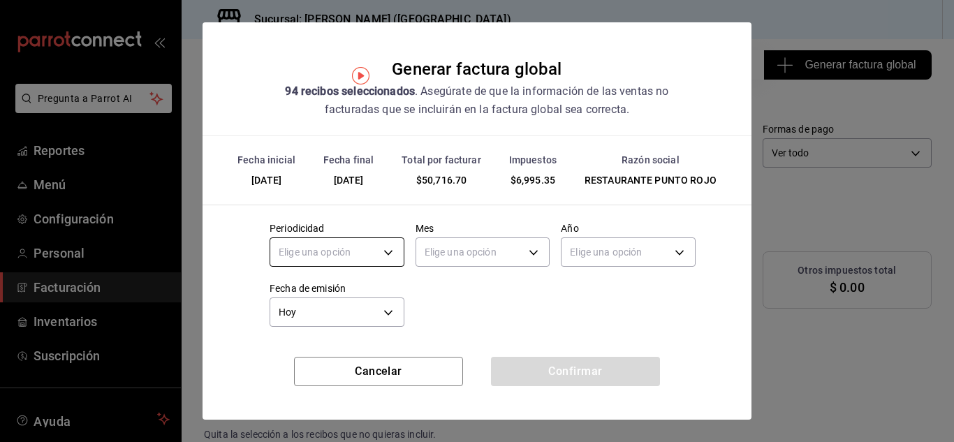
click at [385, 255] on body "Pregunta a Parrot AI Reportes Menú Configuración Personal Facturación Inventari…" at bounding box center [477, 221] width 954 height 442
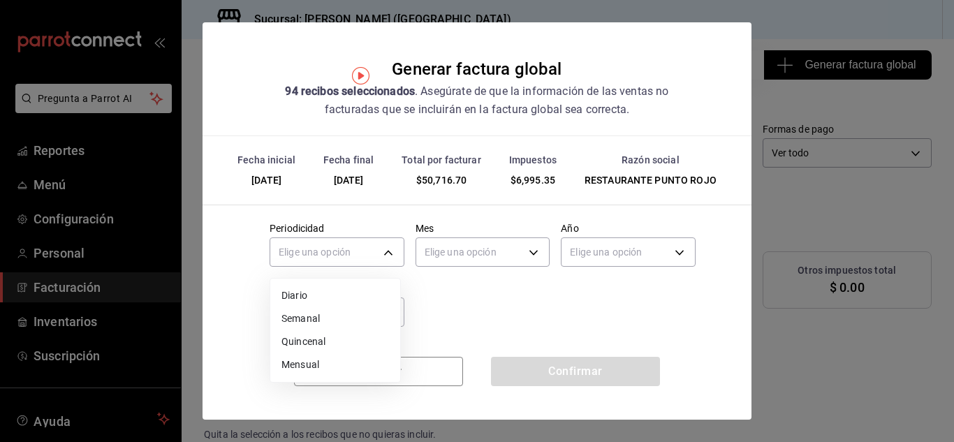
click at [374, 288] on li "Diario" at bounding box center [335, 295] width 130 height 23
type input "DAILY"
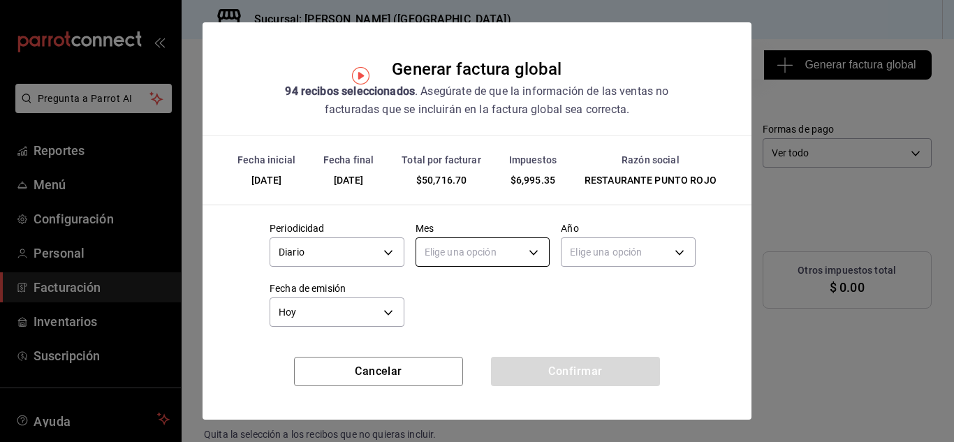
click at [431, 260] on body "Pregunta a Parrot AI Reportes Menú Configuración Personal Facturación Inventari…" at bounding box center [477, 221] width 954 height 442
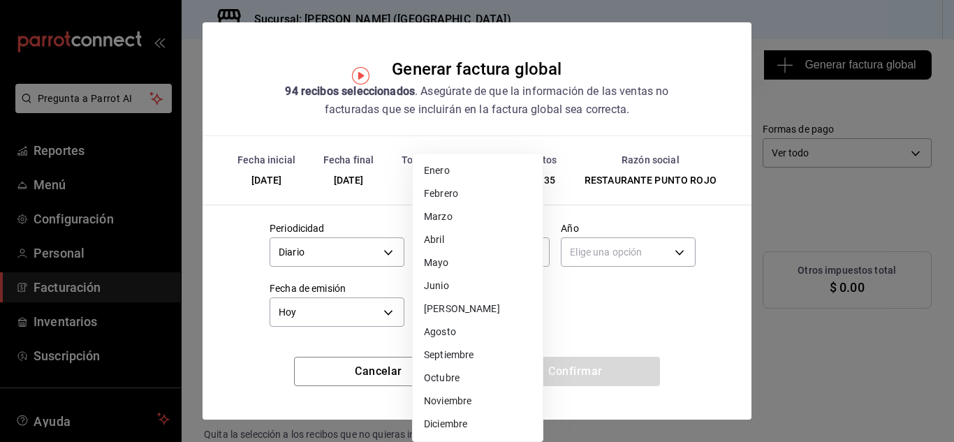
click at [433, 335] on li "Agosto" at bounding box center [478, 332] width 130 height 23
type input "8"
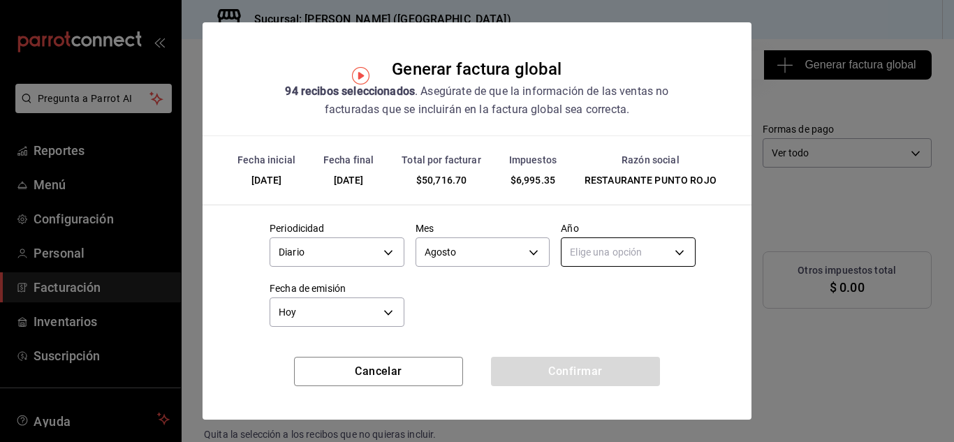
click at [590, 250] on body "Pregunta a Parrot AI Reportes Menú Configuración Personal Facturación Inventari…" at bounding box center [477, 221] width 954 height 442
click at [580, 295] on li "2025" at bounding box center [620, 295] width 130 height 23
type input "2025"
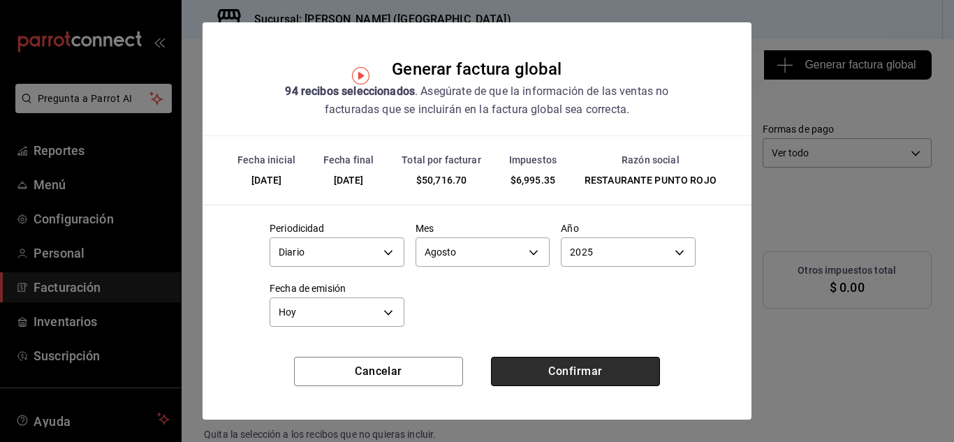
click at [555, 378] on button "Confirmar" at bounding box center [575, 371] width 169 height 29
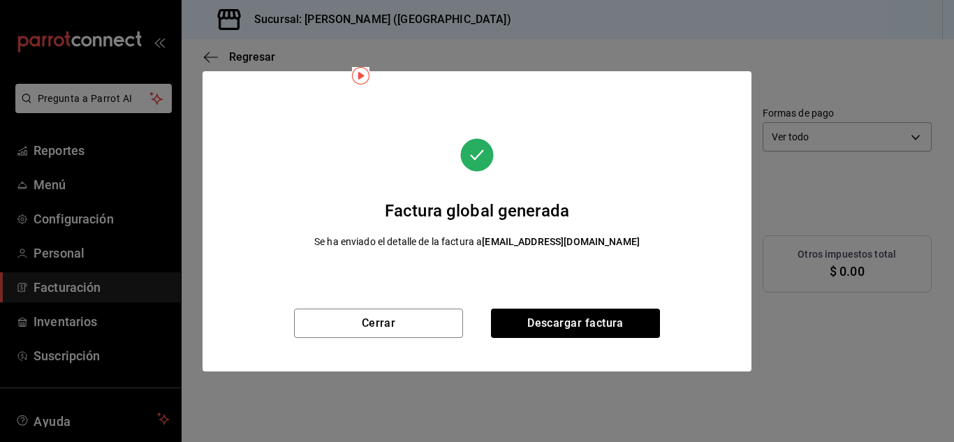
scroll to position [21, 0]
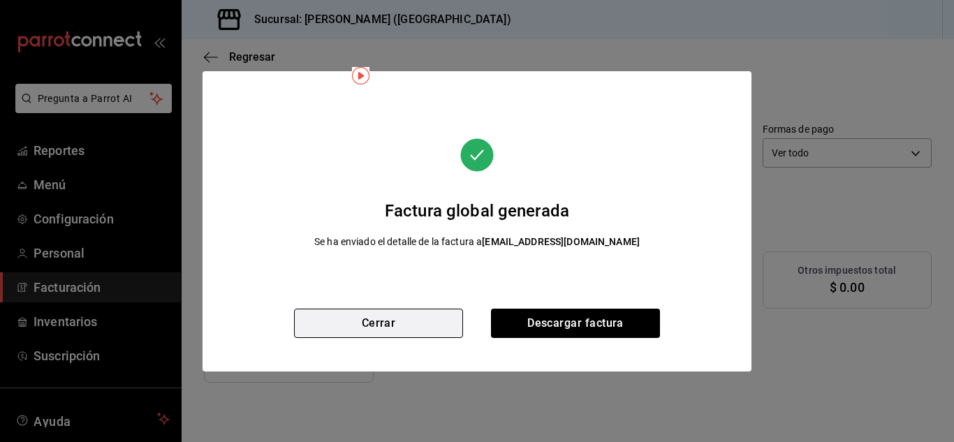
click at [416, 325] on button "Cerrar" at bounding box center [378, 323] width 169 height 29
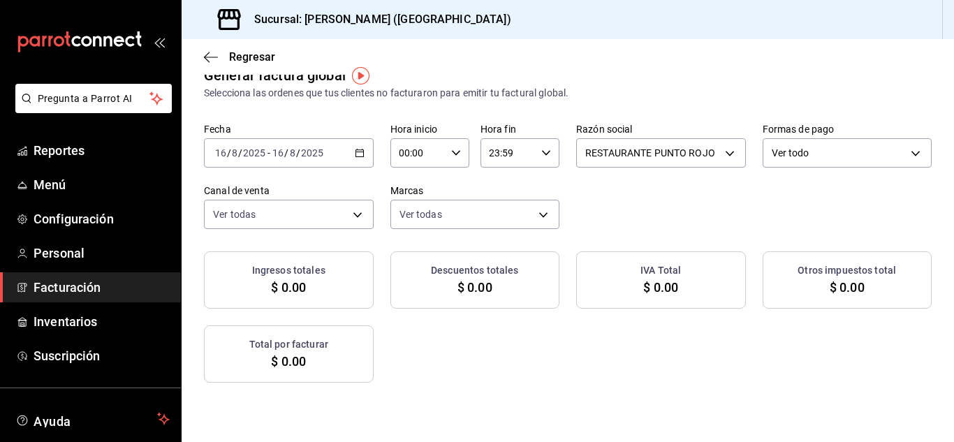
click at [374, 154] on div "[DATE] [DATE] - [DATE] [DATE]" at bounding box center [289, 152] width 170 height 29
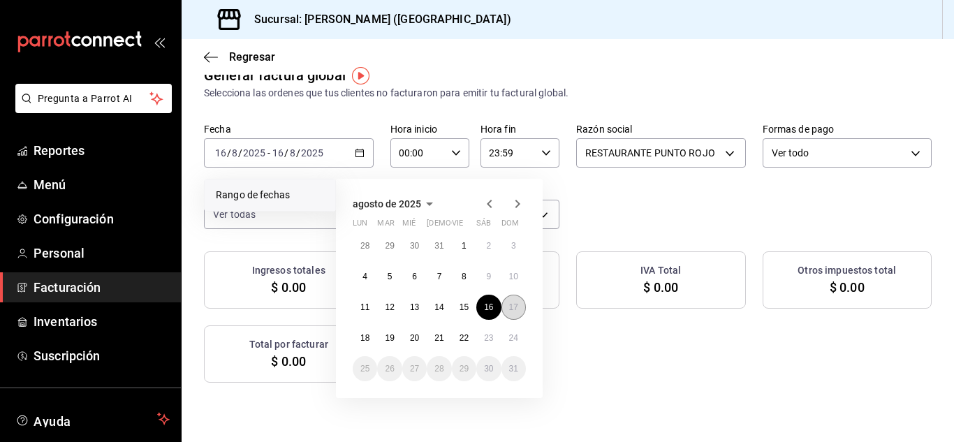
click at [511, 309] on abbr "17" at bounding box center [513, 308] width 9 height 10
click at [510, 307] on abbr "17" at bounding box center [513, 308] width 9 height 10
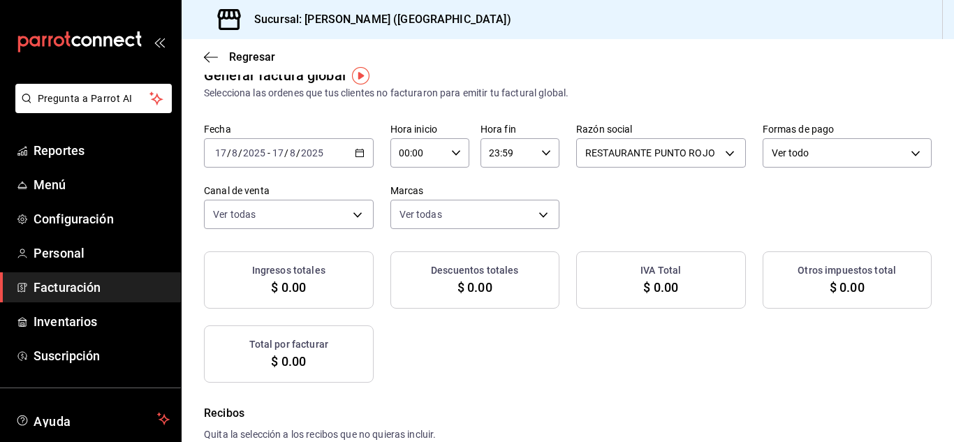
checkbox input "true"
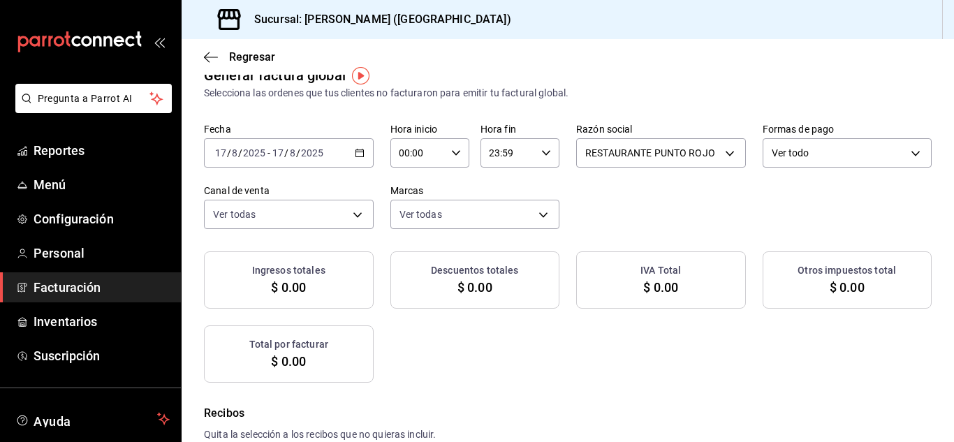
checkbox input "true"
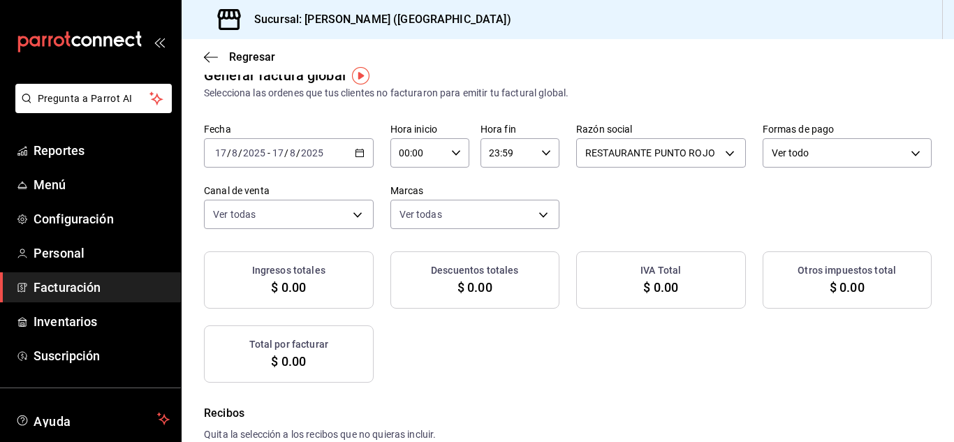
checkbox input "true"
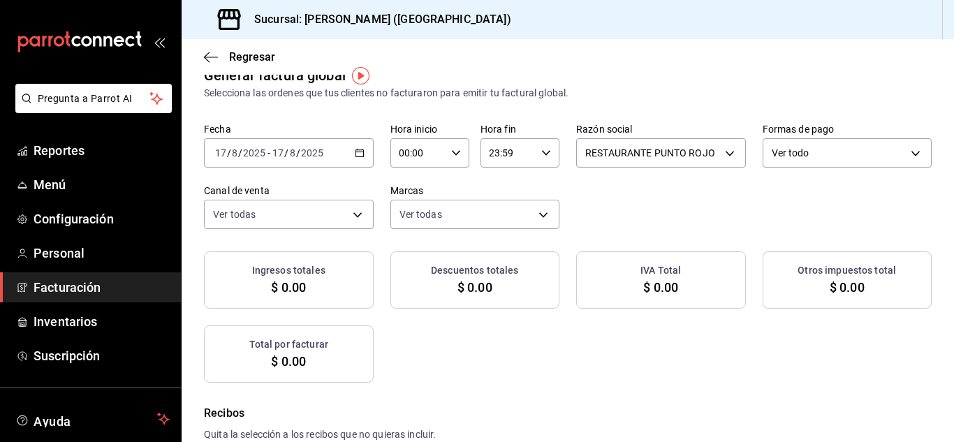
checkbox input "true"
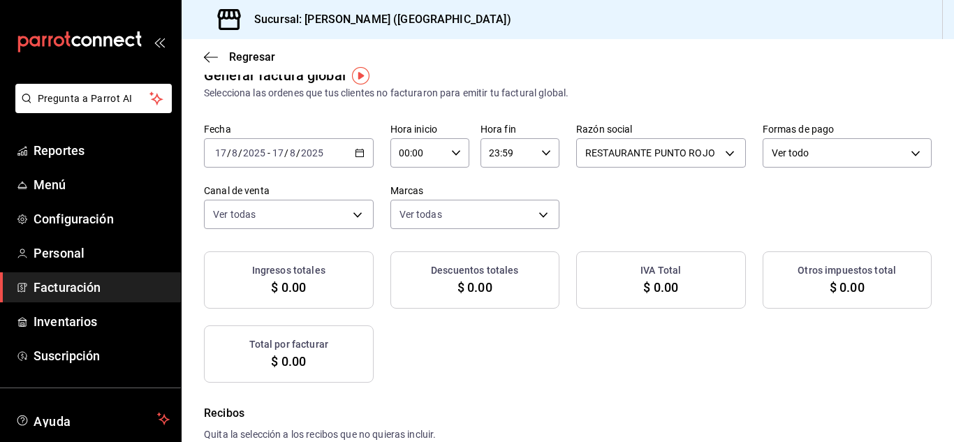
checkbox input "true"
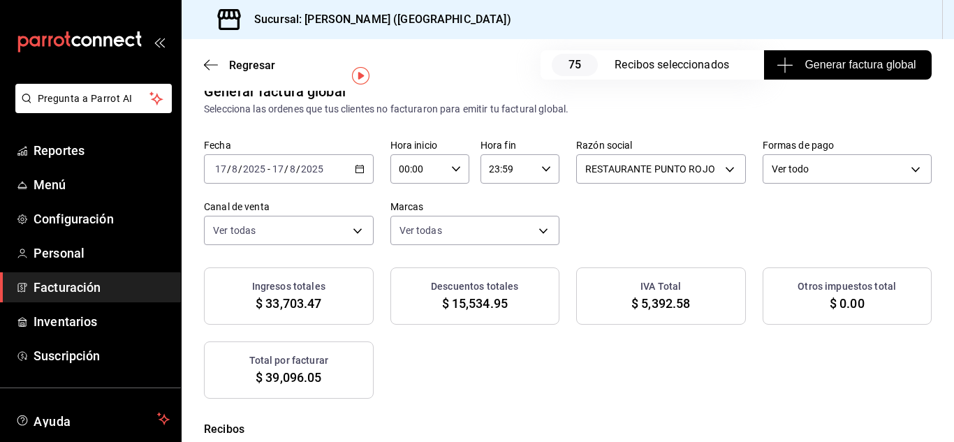
scroll to position [37, 0]
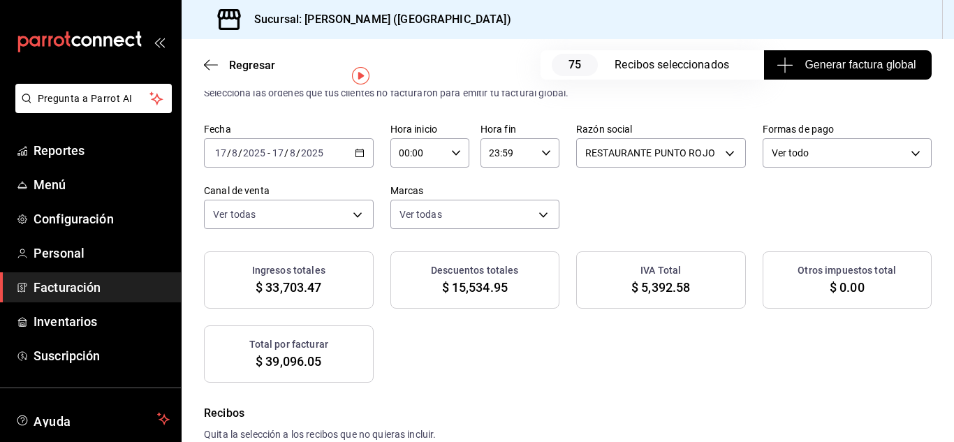
click at [848, 60] on span "Generar factura global" at bounding box center [848, 65] width 136 height 17
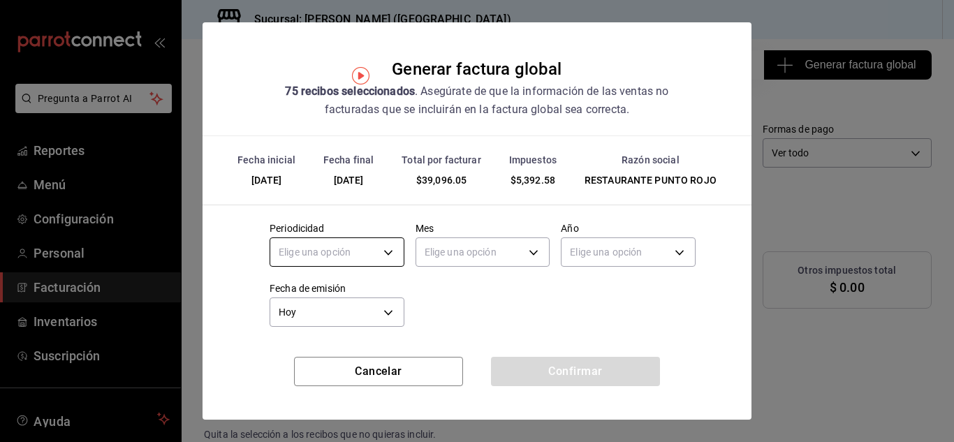
click at [388, 256] on body "Pregunta a Parrot AI Reportes Menú Configuración Personal Facturación Inventari…" at bounding box center [477, 221] width 954 height 442
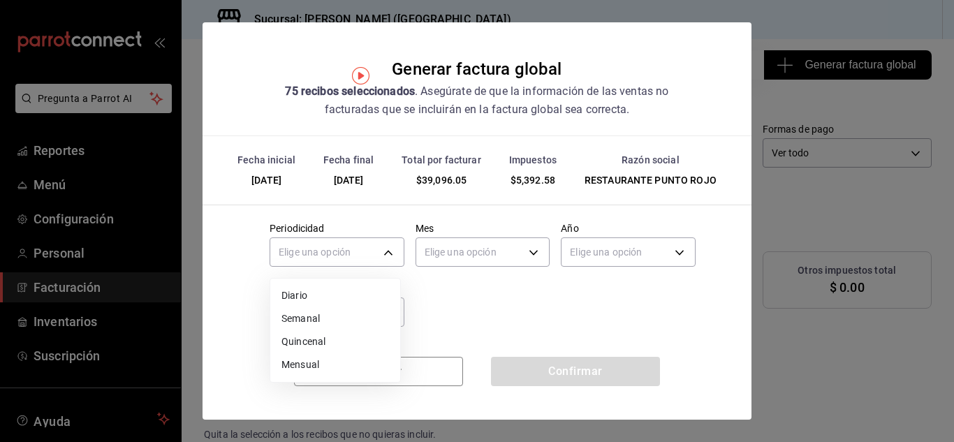
click at [388, 291] on li "Diario" at bounding box center [335, 295] width 130 height 23
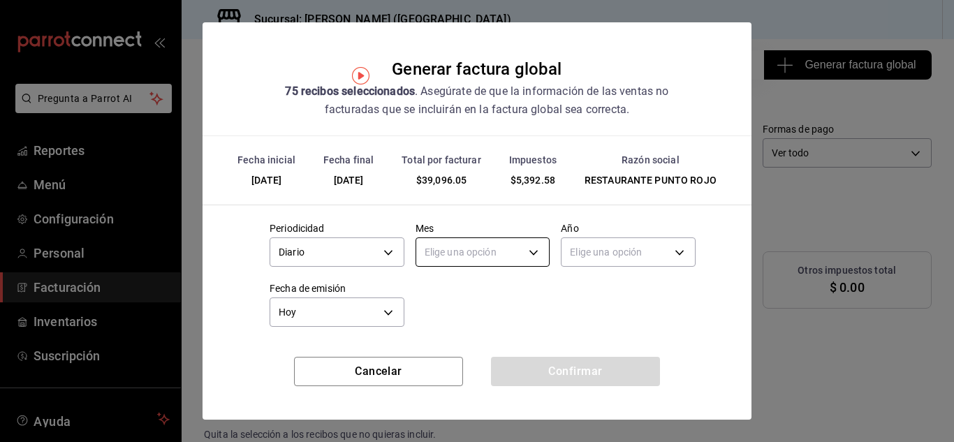
click at [460, 249] on body "Pregunta a Parrot AI Reportes Menú Configuración Personal Facturación Inventari…" at bounding box center [477, 221] width 954 height 442
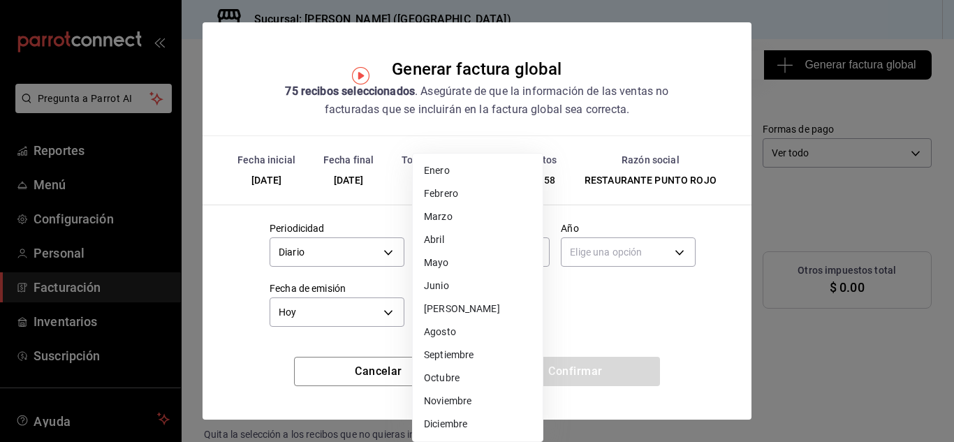
click at [454, 333] on li "Agosto" at bounding box center [478, 332] width 130 height 23
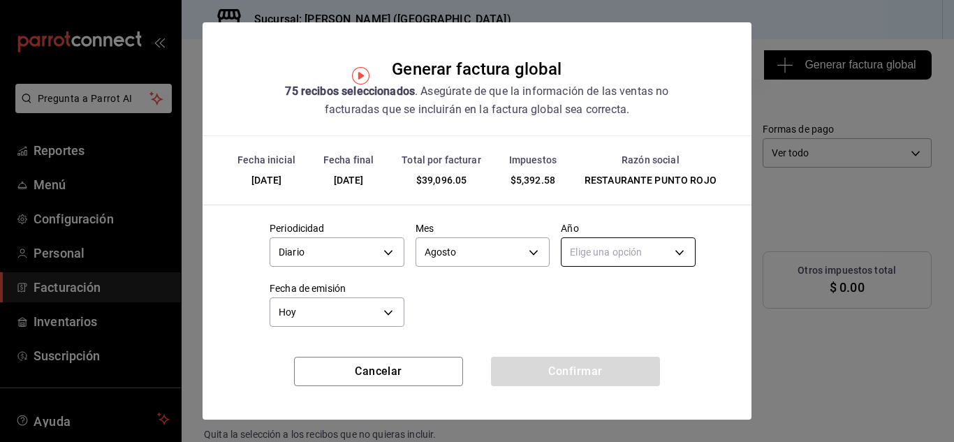
click at [592, 249] on body "Pregunta a Parrot AI Reportes Menú Configuración Personal Facturación Inventari…" at bounding box center [477, 221] width 954 height 442
click at [576, 298] on li "2025" at bounding box center [620, 295] width 130 height 23
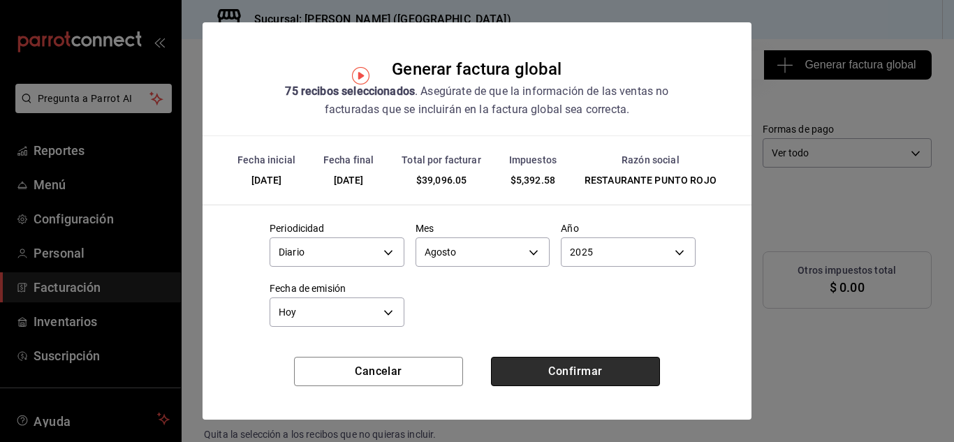
click at [553, 370] on button "Confirmar" at bounding box center [575, 371] width 169 height 29
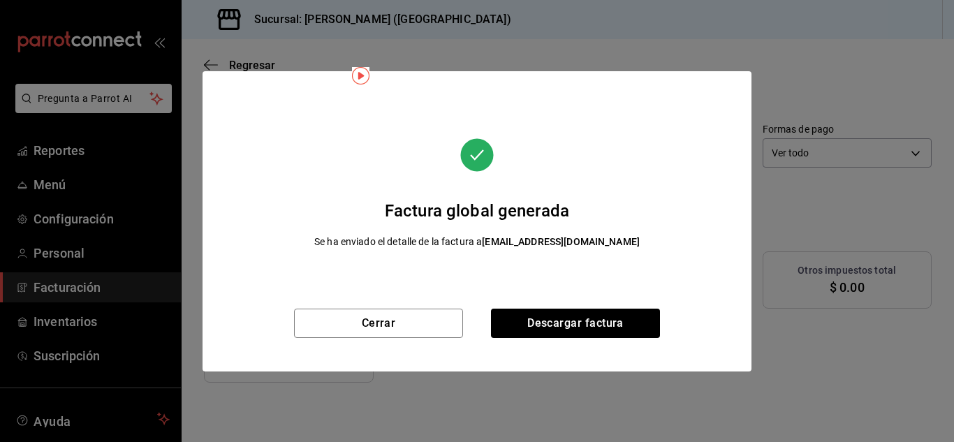
scroll to position [21, 0]
click at [553, 370] on div "Cerrar Descargar factura" at bounding box center [477, 340] width 549 height 63
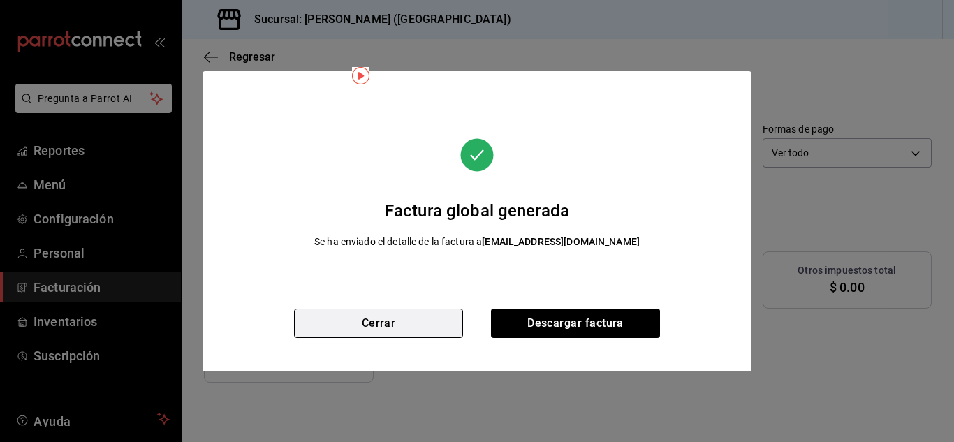
click at [431, 321] on button "Cerrar" at bounding box center [378, 323] width 169 height 29
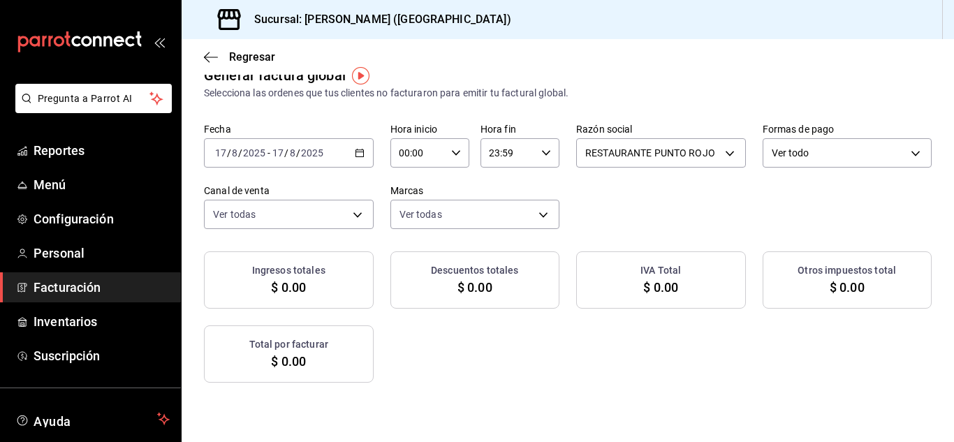
click at [365, 154] on icon "button" at bounding box center [360, 153] width 10 height 10
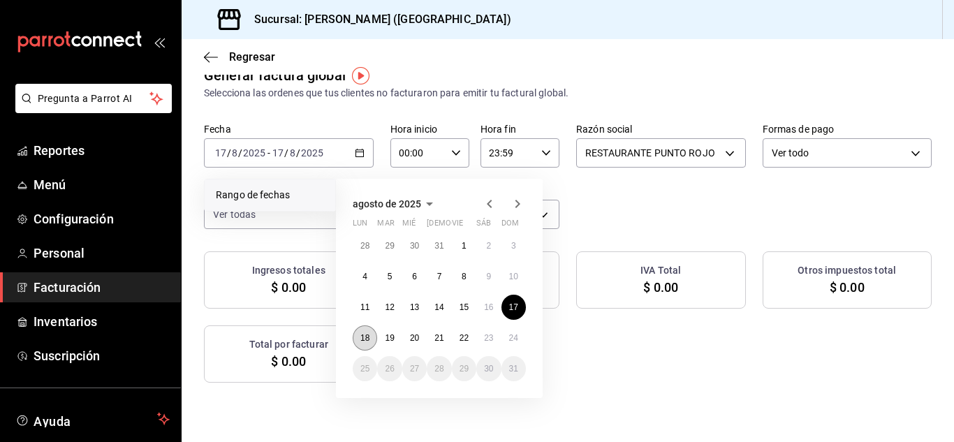
click at [368, 340] on abbr "18" at bounding box center [365, 338] width 9 height 10
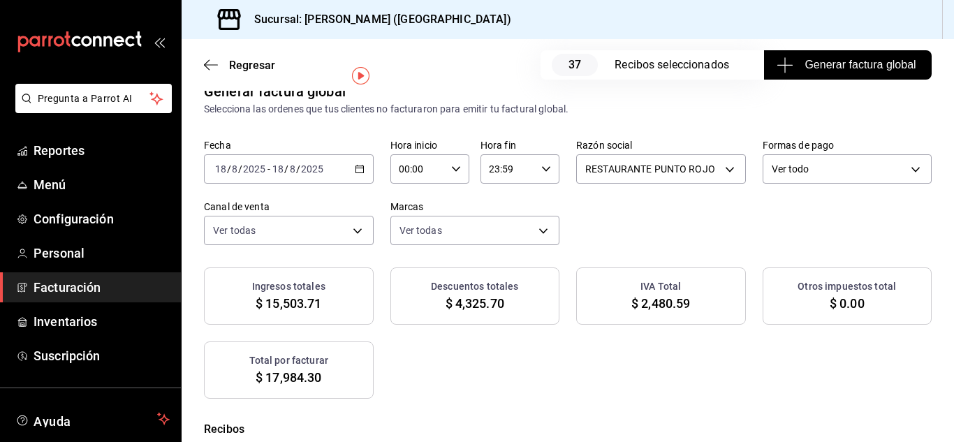
scroll to position [37, 0]
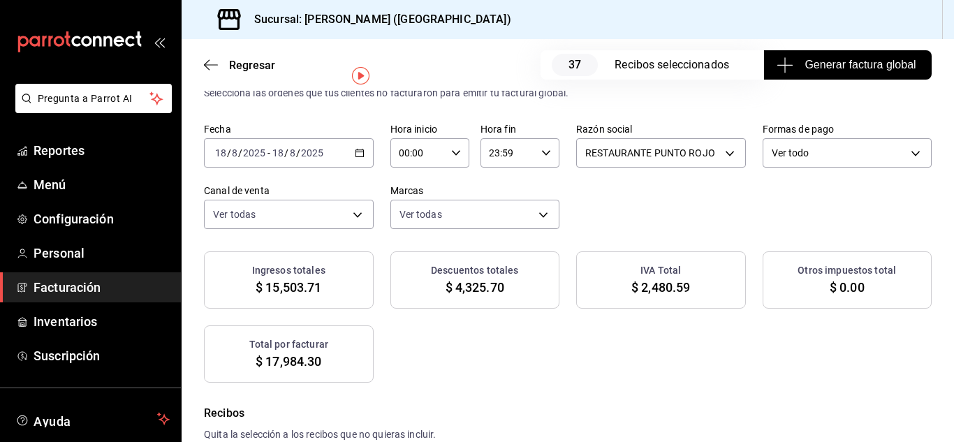
click at [822, 64] on span "Generar factura global" at bounding box center [848, 65] width 136 height 17
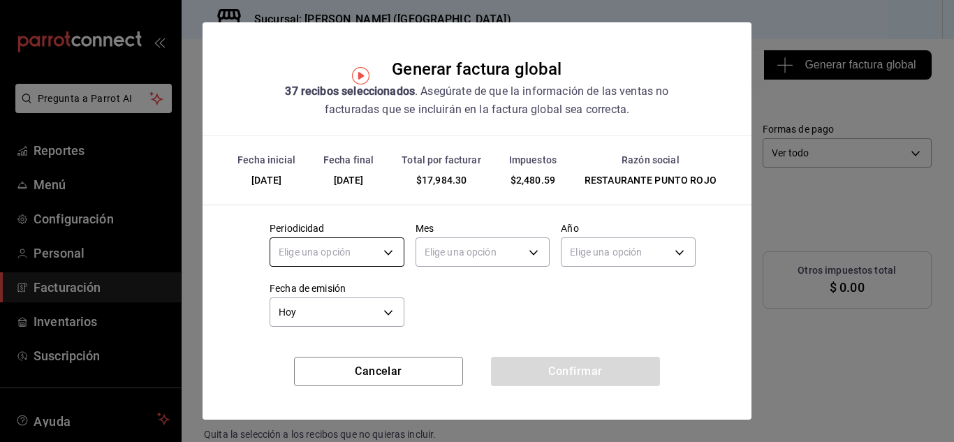
click at [383, 251] on body "Pregunta a Parrot AI Reportes Menú Configuración Personal Facturación Inventari…" at bounding box center [477, 221] width 954 height 442
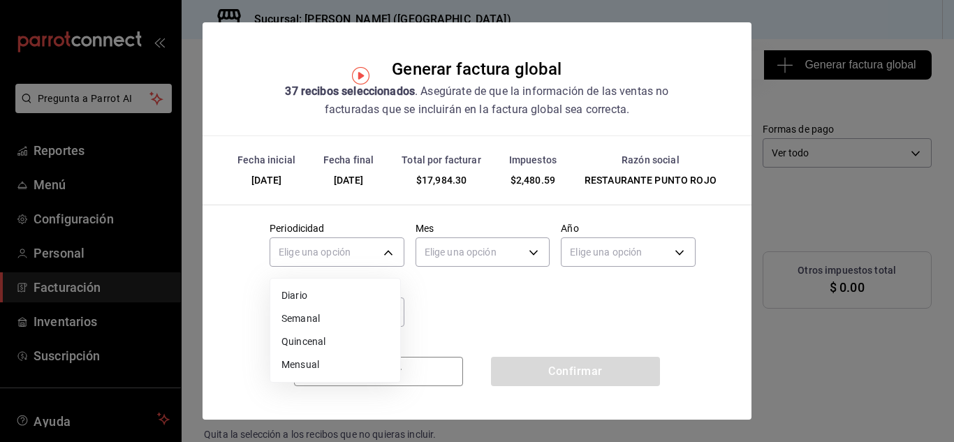
click at [388, 296] on li "Diario" at bounding box center [335, 295] width 130 height 23
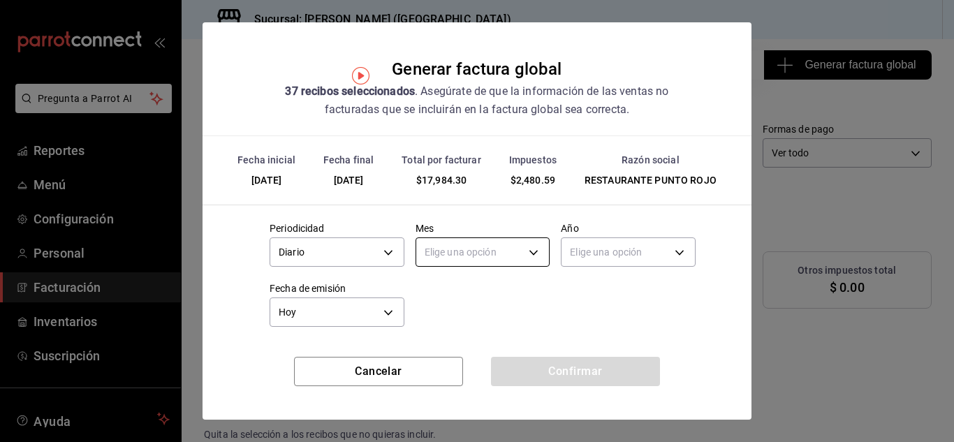
click at [473, 257] on body "Pregunta a Parrot AI Reportes Menú Configuración Personal Facturación Inventari…" at bounding box center [477, 221] width 954 height 442
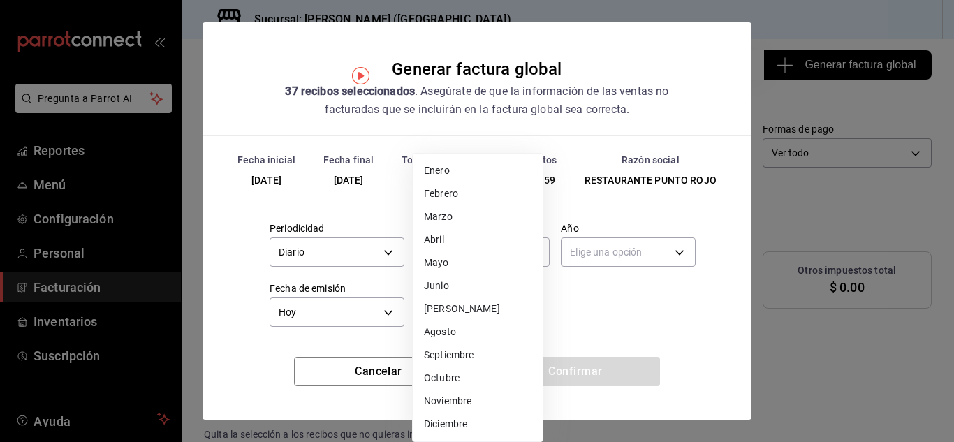
click at [455, 335] on li "Agosto" at bounding box center [478, 332] width 130 height 23
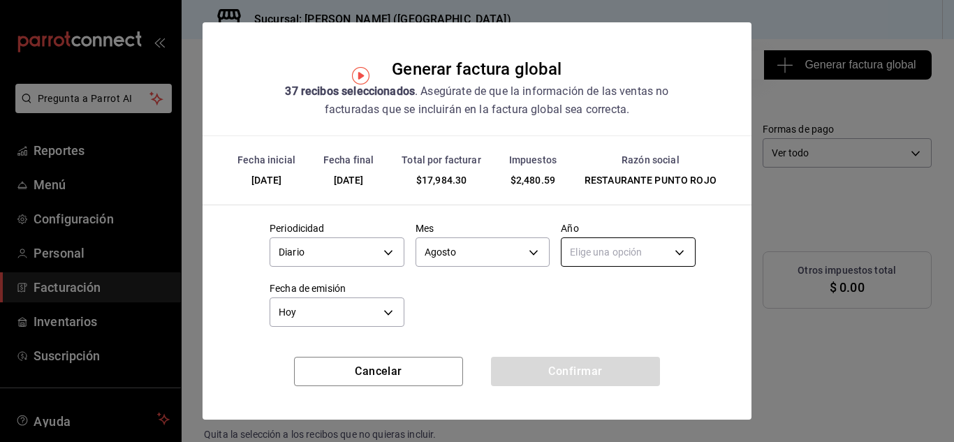
click at [603, 248] on body "Pregunta a Parrot AI Reportes Menú Configuración Personal Facturación Inventari…" at bounding box center [477, 221] width 954 height 442
click at [566, 303] on li "2025" at bounding box center [620, 295] width 130 height 23
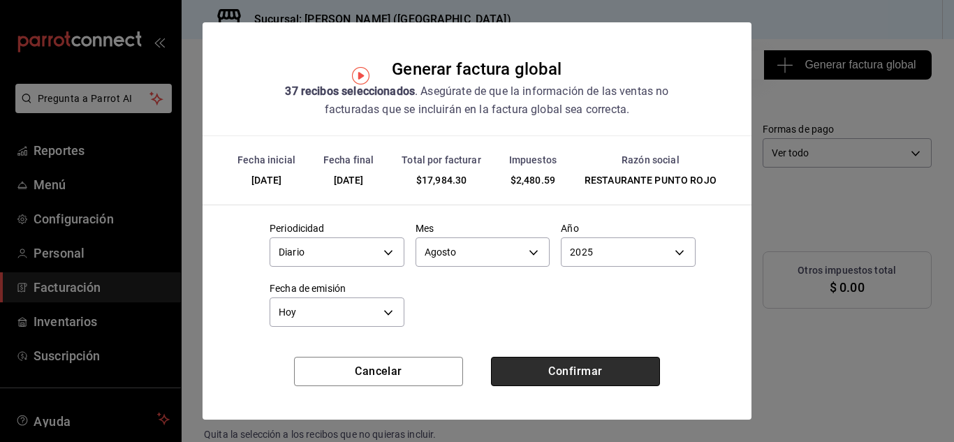
click at [566, 370] on button "Confirmar" at bounding box center [575, 371] width 169 height 29
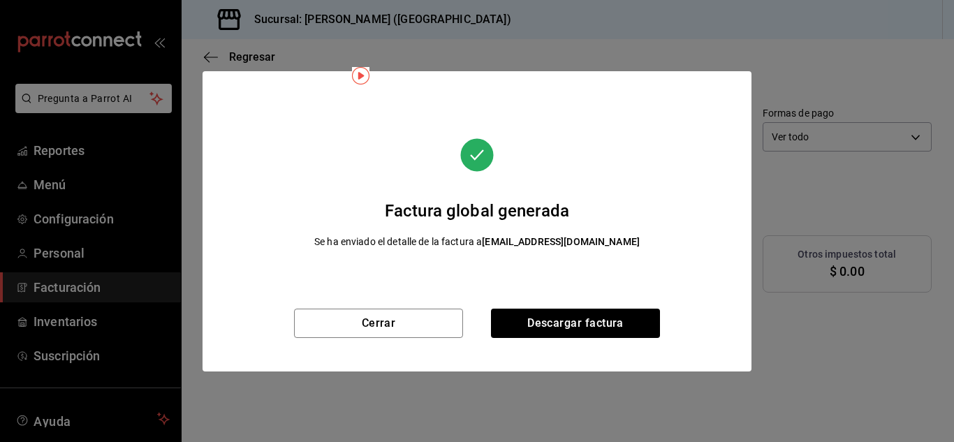
scroll to position [21, 0]
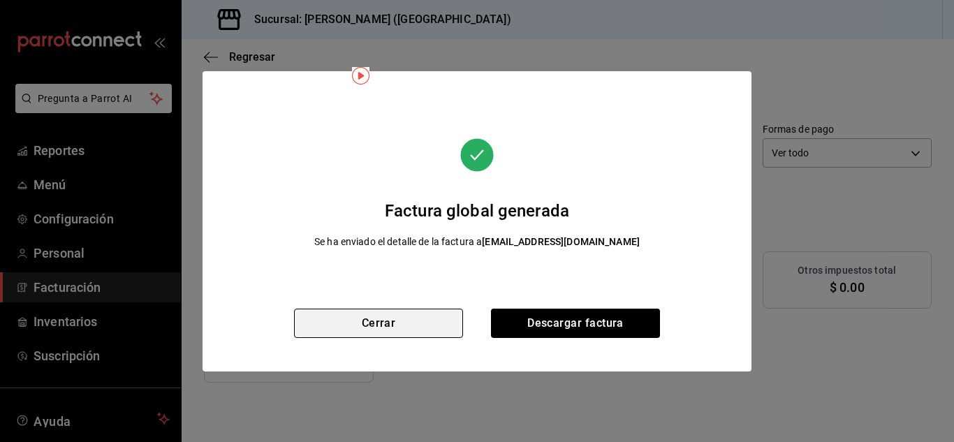
click at [387, 324] on button "Cerrar" at bounding box center [378, 323] width 169 height 29
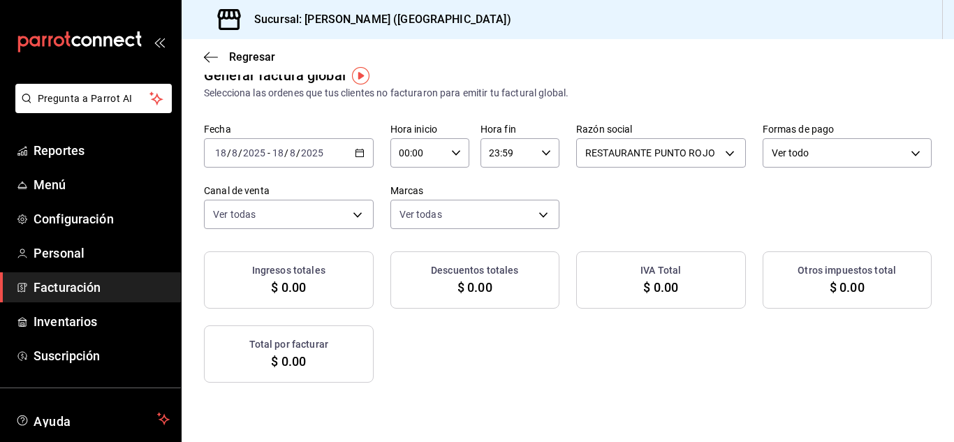
click at [365, 153] on icon "button" at bounding box center [360, 153] width 10 height 10
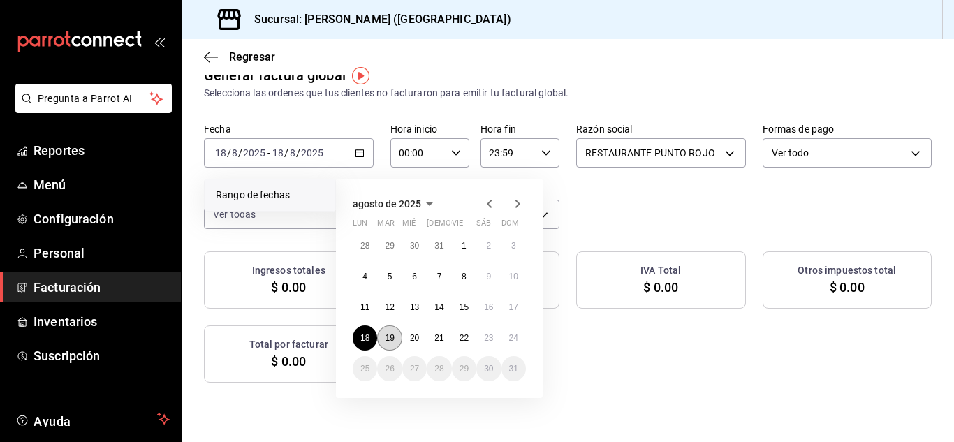
click at [389, 335] on abbr "19" at bounding box center [389, 338] width 9 height 10
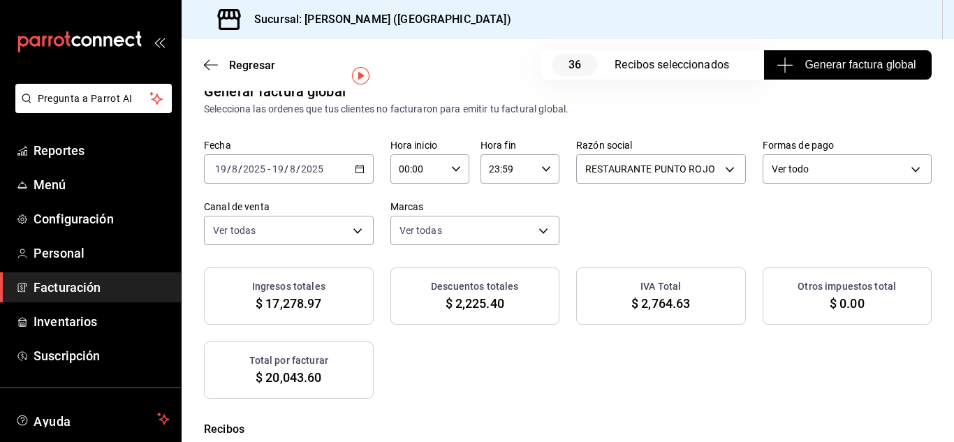
scroll to position [37, 0]
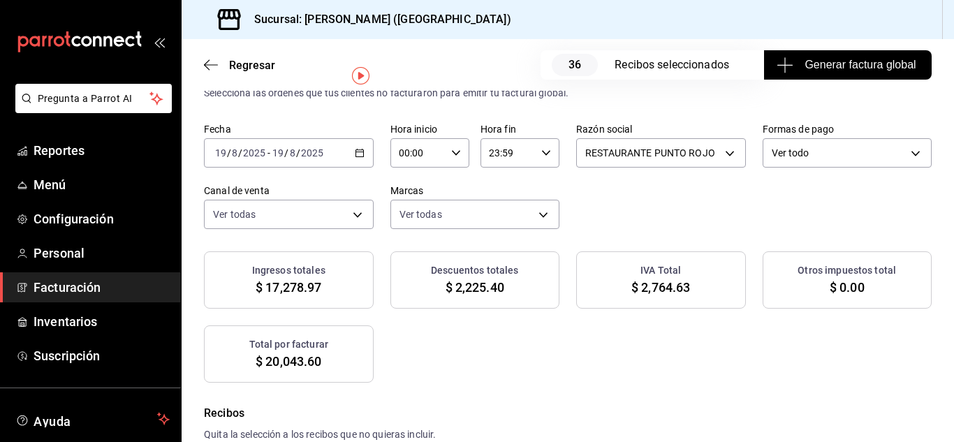
click at [835, 66] on span "Generar factura global" at bounding box center [848, 65] width 136 height 17
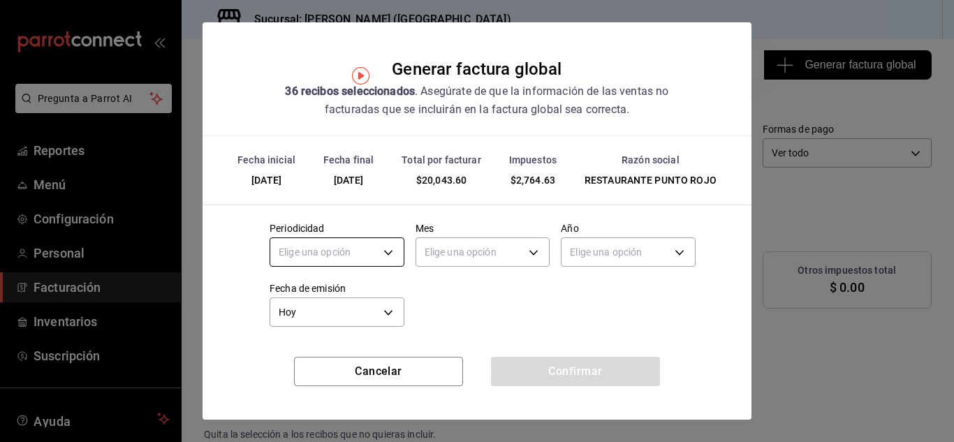
click at [391, 247] on body "Pregunta a Parrot AI Reportes Menú Configuración Personal Facturación Inventari…" at bounding box center [477, 221] width 954 height 442
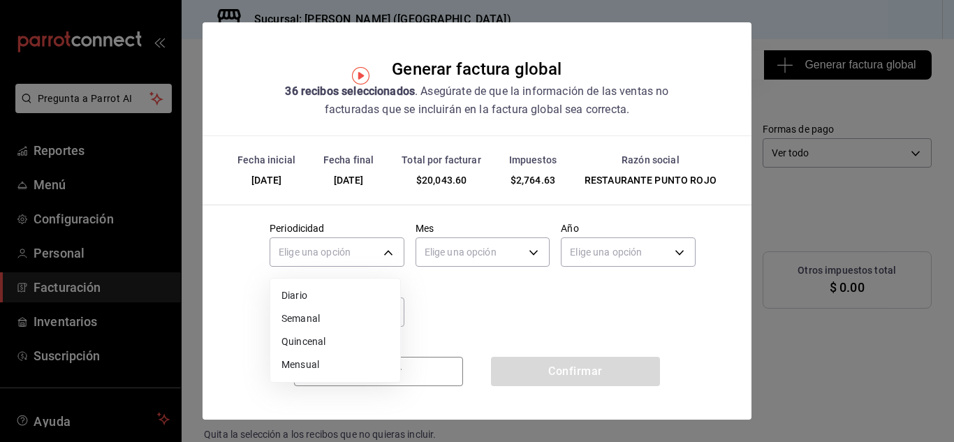
click at [363, 293] on li "Diario" at bounding box center [335, 295] width 130 height 23
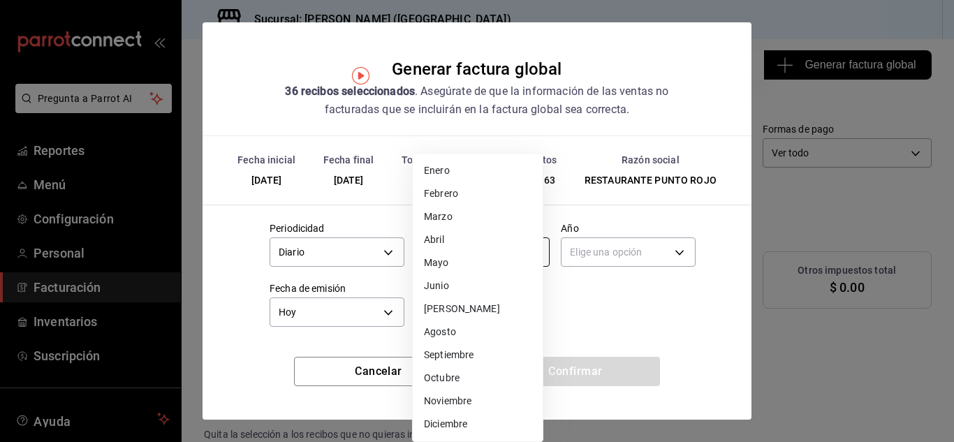
click at [454, 254] on body "Pregunta a Parrot AI Reportes Menú Configuración Personal Facturación Inventari…" at bounding box center [477, 221] width 954 height 442
click at [442, 337] on li "Agosto" at bounding box center [478, 332] width 130 height 23
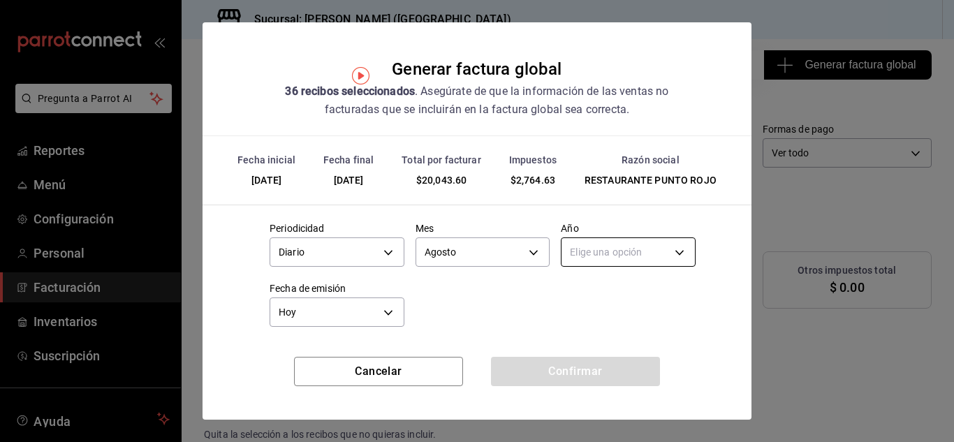
click at [631, 248] on body "Pregunta a Parrot AI Reportes Menú Configuración Personal Facturación Inventari…" at bounding box center [477, 221] width 954 height 442
click at [578, 292] on li "2025" at bounding box center [620, 295] width 130 height 23
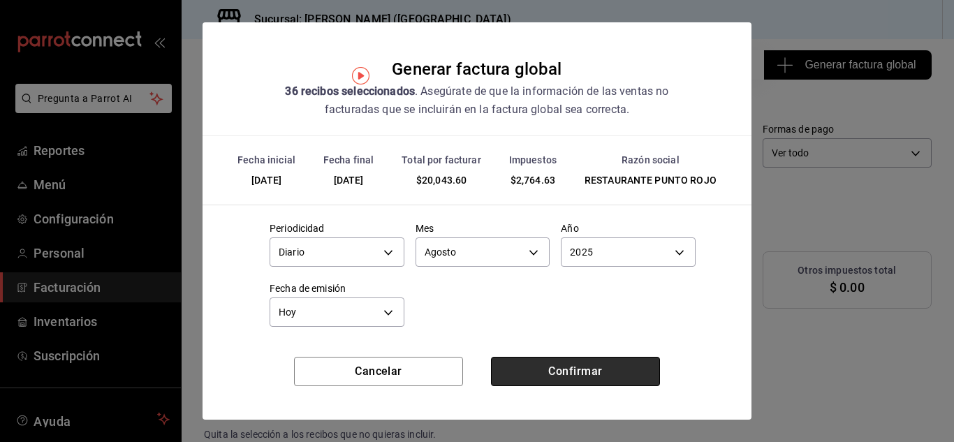
click at [589, 374] on button "Confirmar" at bounding box center [575, 371] width 169 height 29
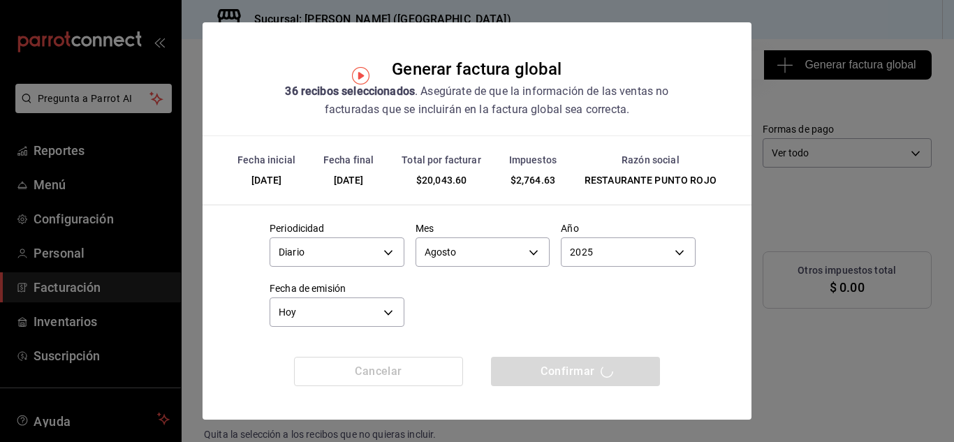
click at [560, 323] on div "Periodicidad Diario DAILY Mes [DATE] Año 2025 2025 Fecha de emisión [DATE] [DAT…" at bounding box center [477, 271] width 437 height 120
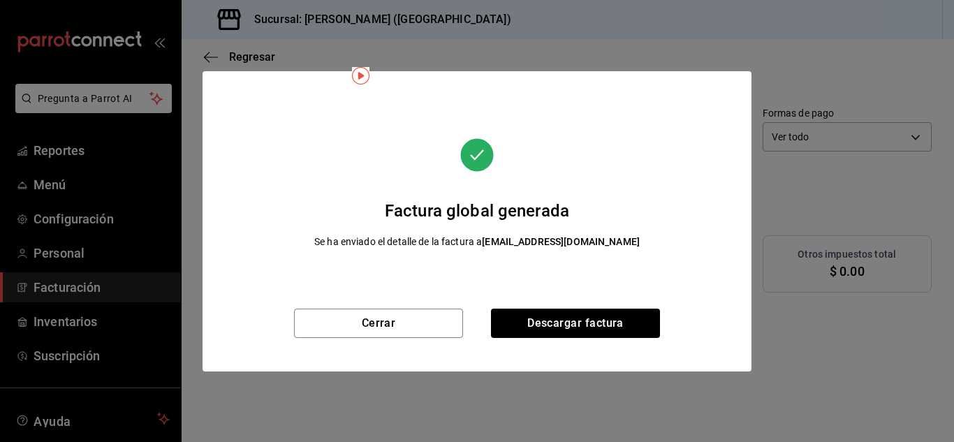
scroll to position [21, 0]
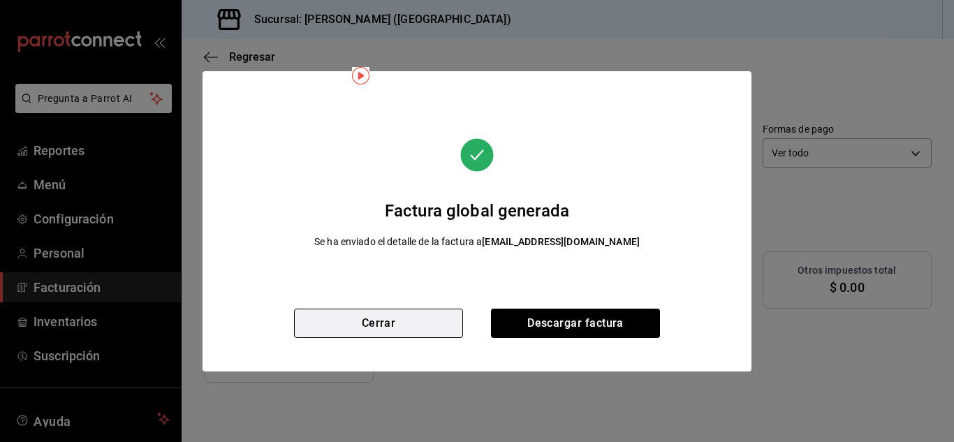
click at [413, 319] on button "Cerrar" at bounding box center [378, 323] width 169 height 29
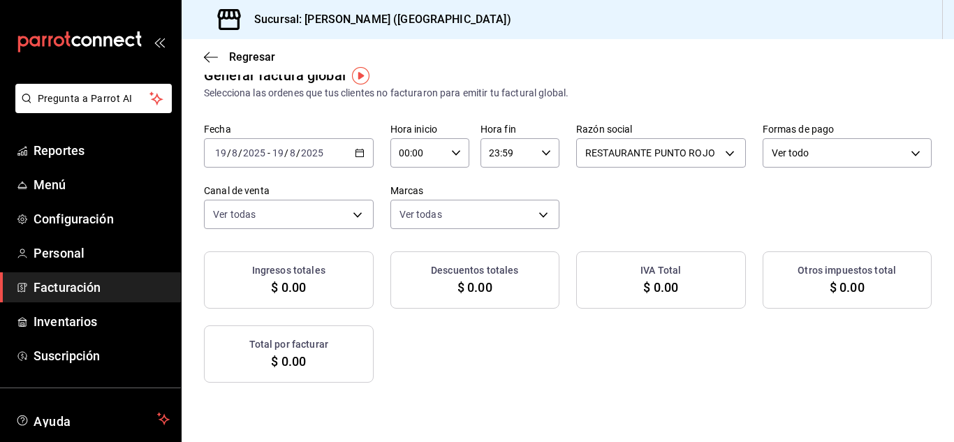
click at [364, 157] on \(Stroke\) "button" at bounding box center [360, 154] width 8 height 8
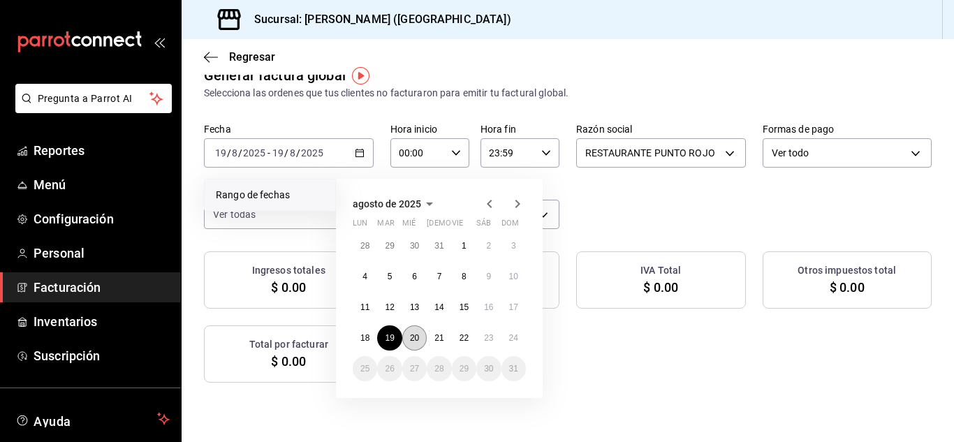
click at [412, 339] on abbr "20" at bounding box center [414, 338] width 9 height 10
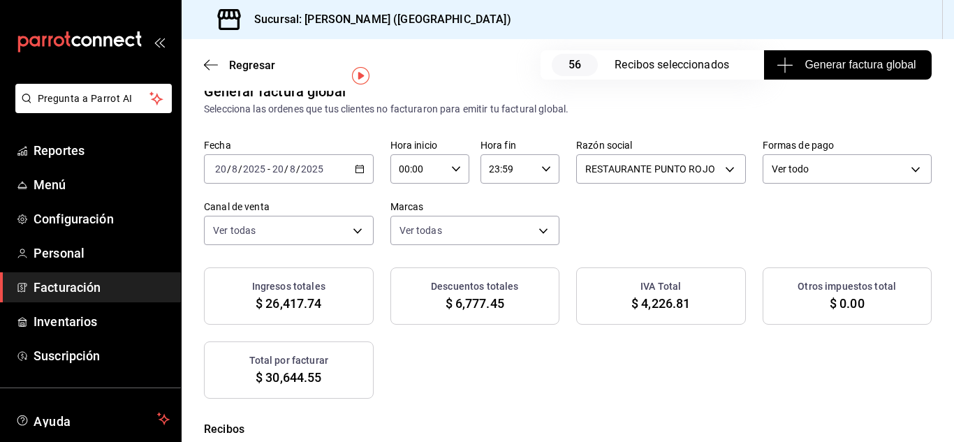
scroll to position [37, 0]
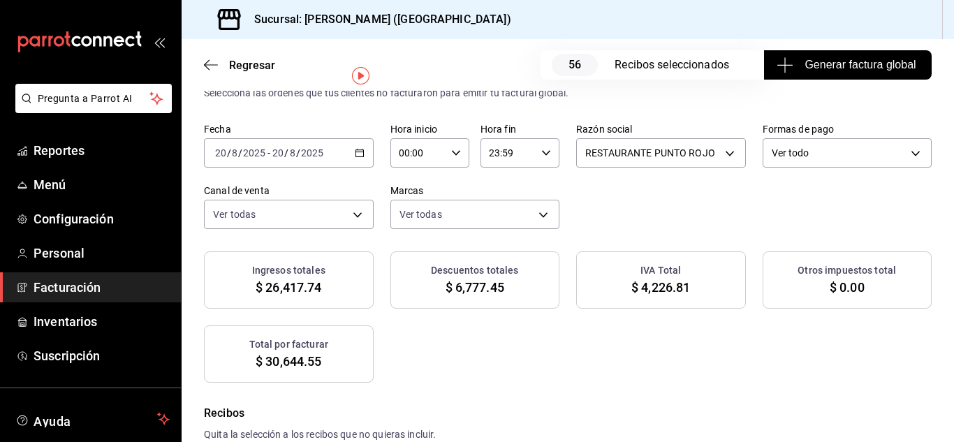
click at [801, 64] on span "Generar factura global" at bounding box center [848, 65] width 136 height 17
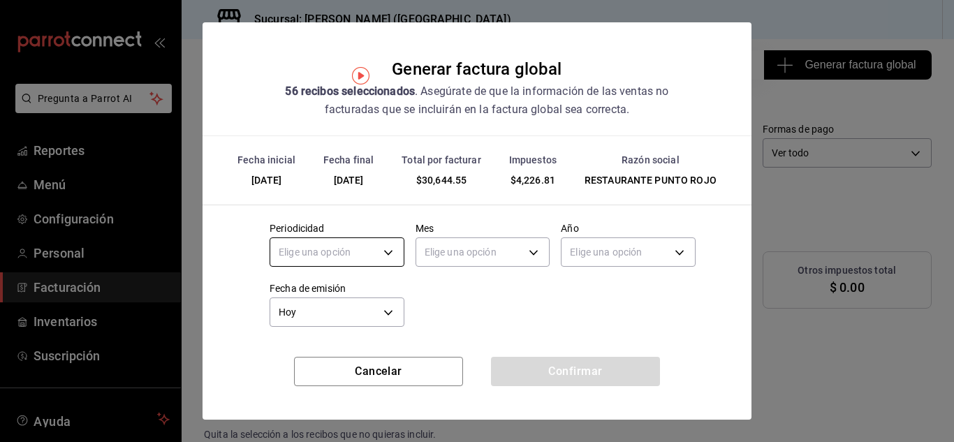
click at [381, 254] on body "Pregunta a Parrot AI Reportes Menú Configuración Personal Facturación Inventari…" at bounding box center [477, 221] width 954 height 442
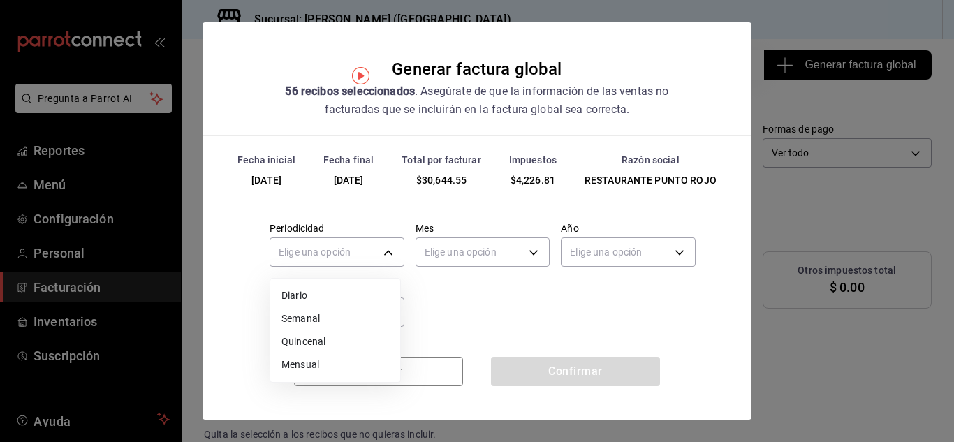
click at [335, 297] on li "Diario" at bounding box center [335, 295] width 130 height 23
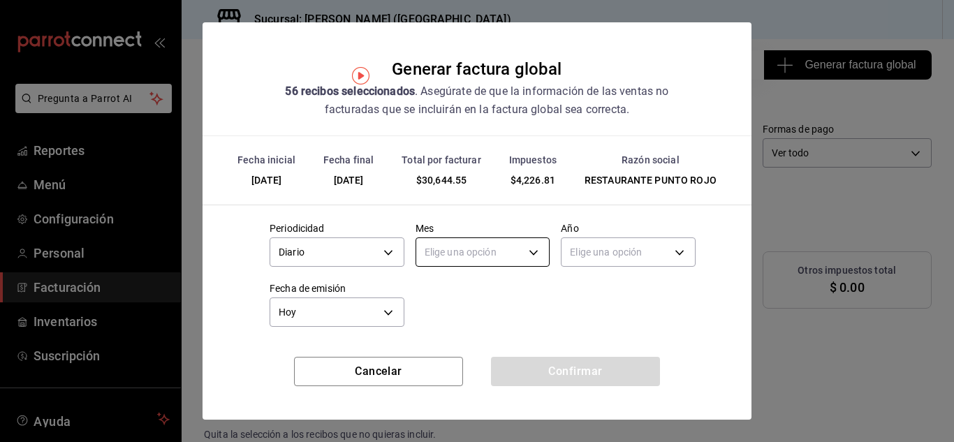
click at [461, 256] on body "Pregunta a Parrot AI Reportes Menú Configuración Personal Facturación Inventari…" at bounding box center [477, 221] width 954 height 442
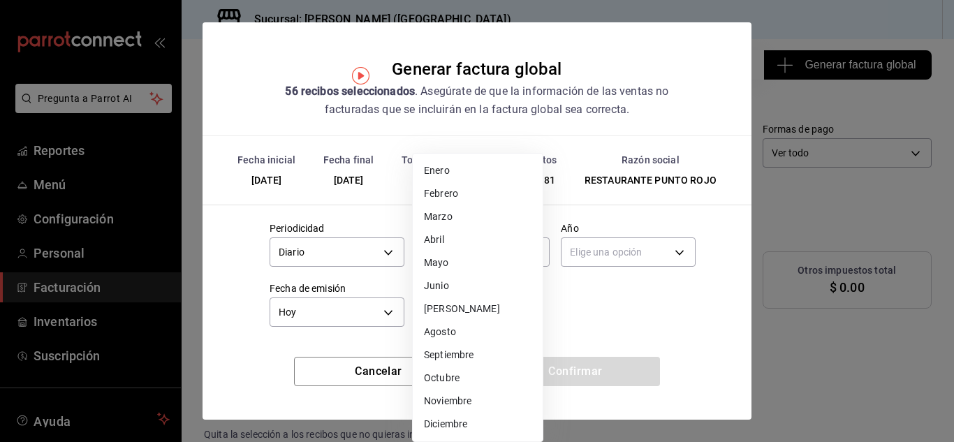
click at [442, 331] on li "Agosto" at bounding box center [478, 332] width 130 height 23
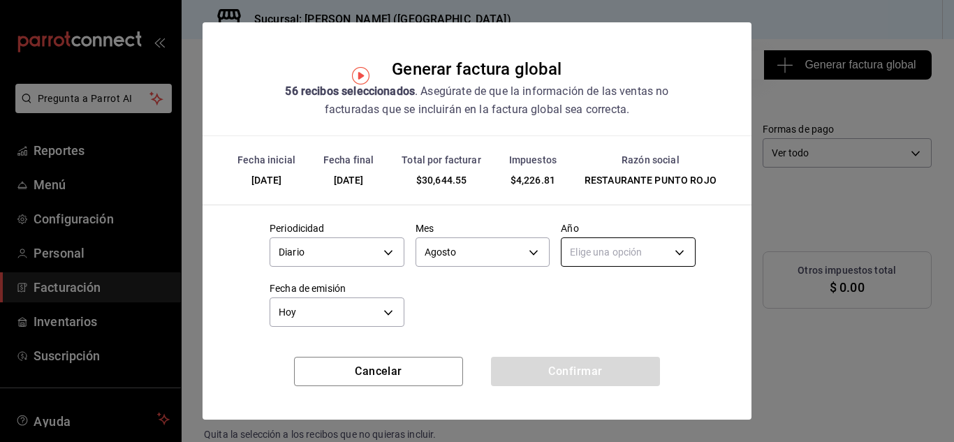
click at [580, 259] on body "Pregunta a Parrot AI Reportes Menú Configuración Personal Facturación Inventari…" at bounding box center [477, 221] width 954 height 442
click at [579, 291] on li "2025" at bounding box center [620, 295] width 130 height 23
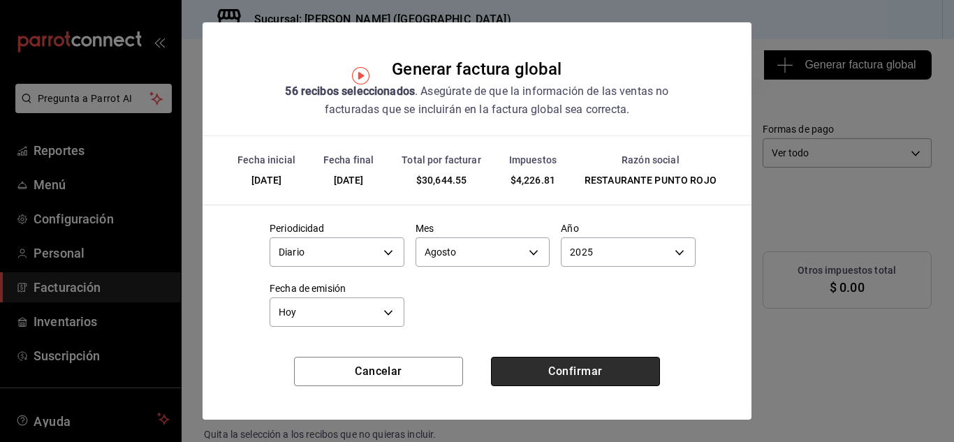
click at [560, 378] on button "Confirmar" at bounding box center [575, 371] width 169 height 29
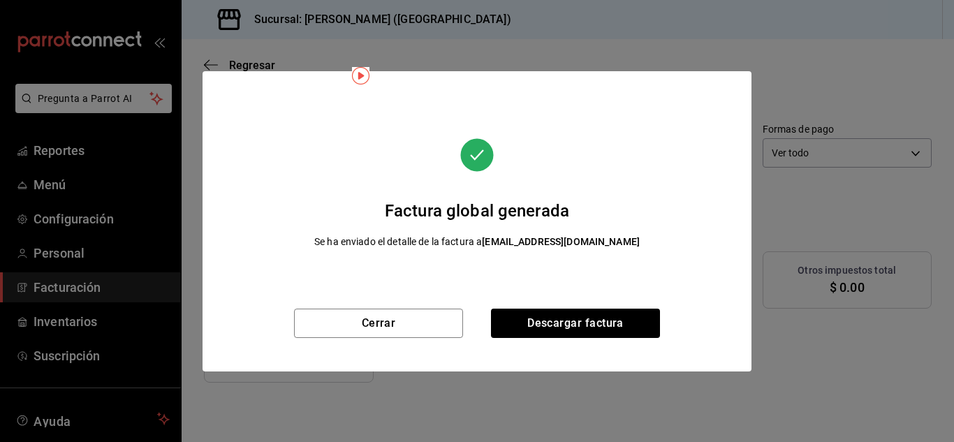
scroll to position [21, 0]
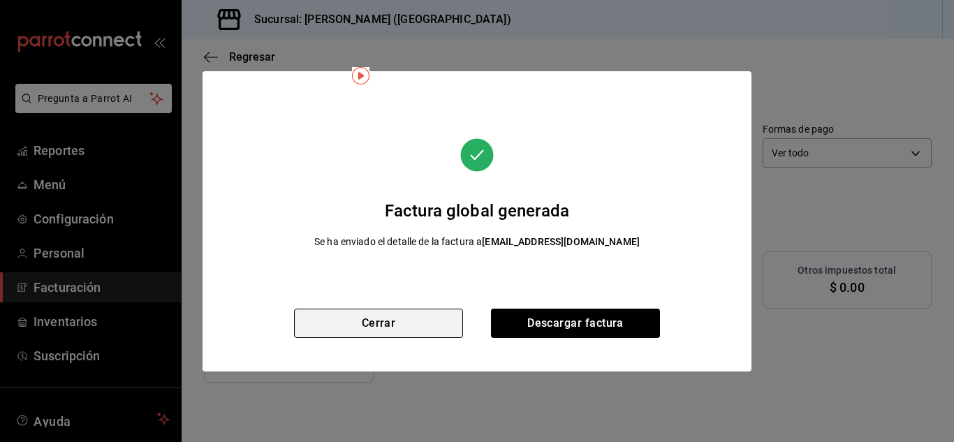
click at [432, 319] on button "Cerrar" at bounding box center [378, 323] width 169 height 29
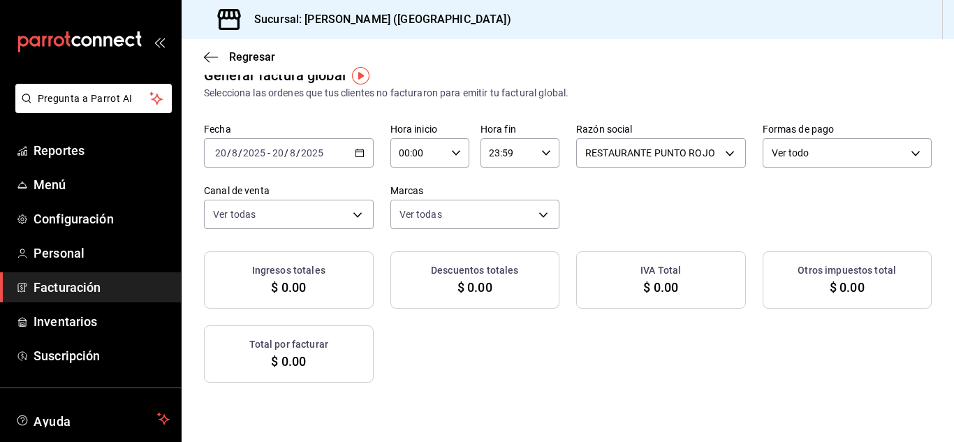
click at [365, 154] on icon "button" at bounding box center [360, 153] width 10 height 10
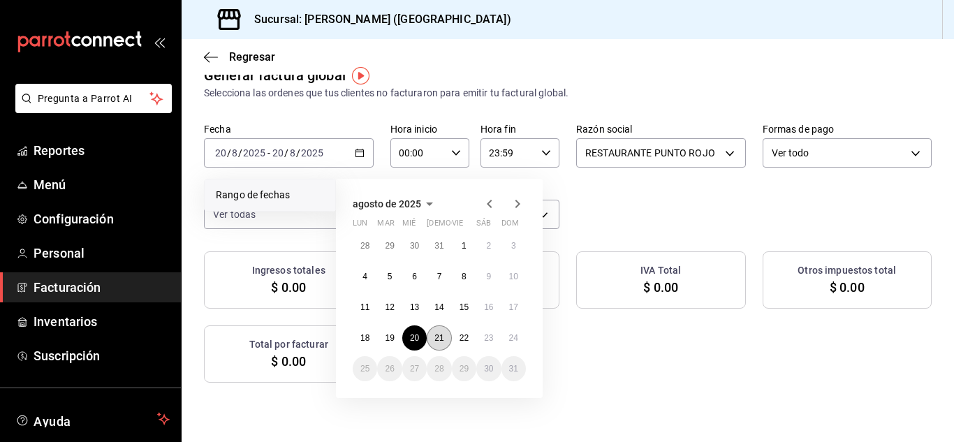
click at [439, 335] on abbr "21" at bounding box center [439, 338] width 9 height 10
click at [437, 340] on abbr "21" at bounding box center [439, 338] width 9 height 10
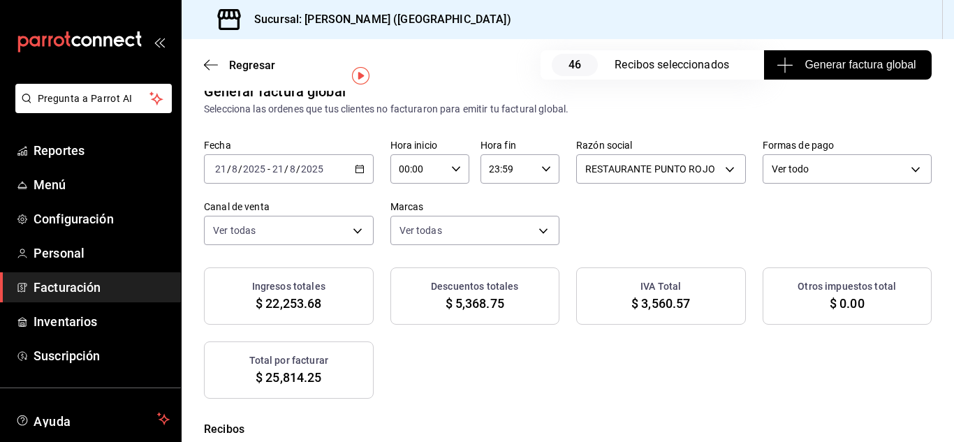
scroll to position [37, 0]
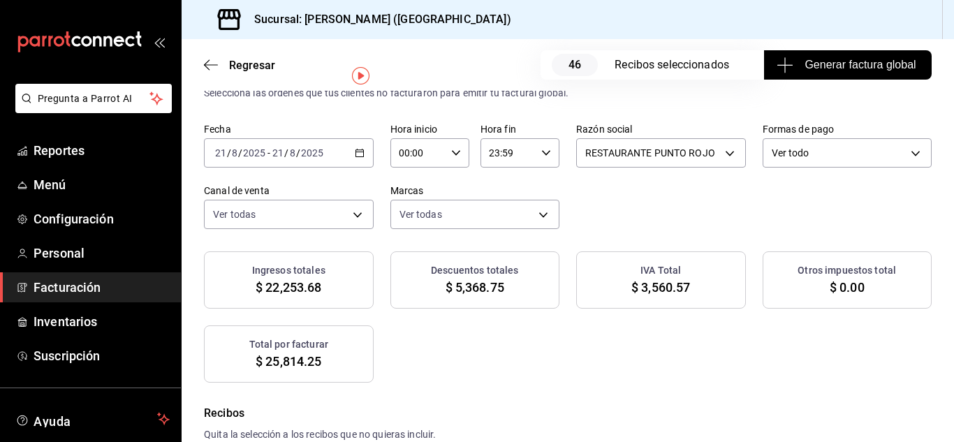
click at [813, 67] on span "Generar factura global" at bounding box center [848, 65] width 136 height 17
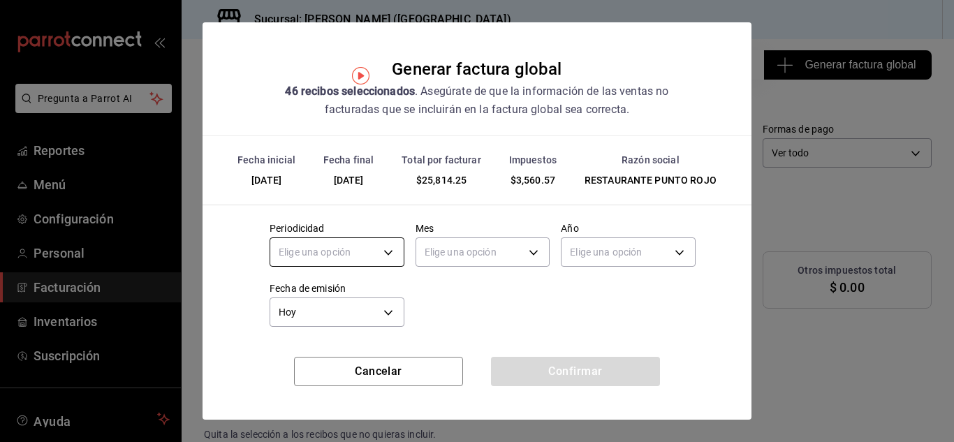
click at [379, 251] on body "Pregunta a Parrot AI Reportes Menú Configuración Personal Facturación Inventari…" at bounding box center [477, 221] width 954 height 442
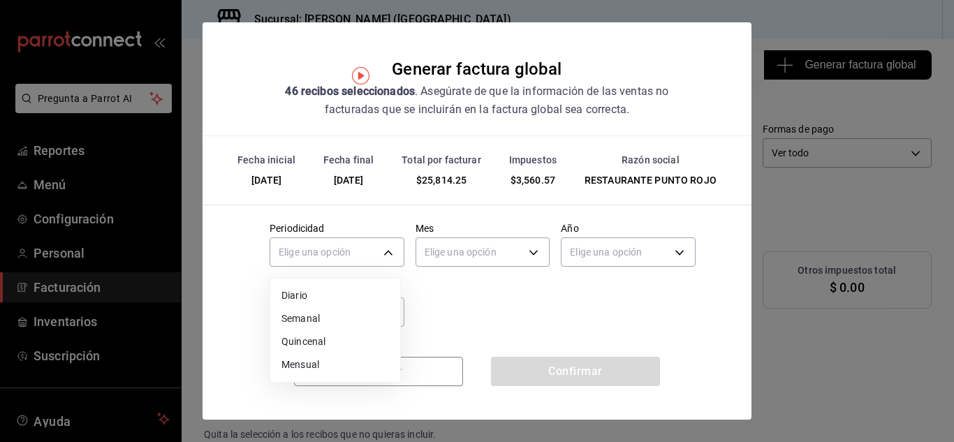
click at [347, 291] on li "Diario" at bounding box center [335, 295] width 130 height 23
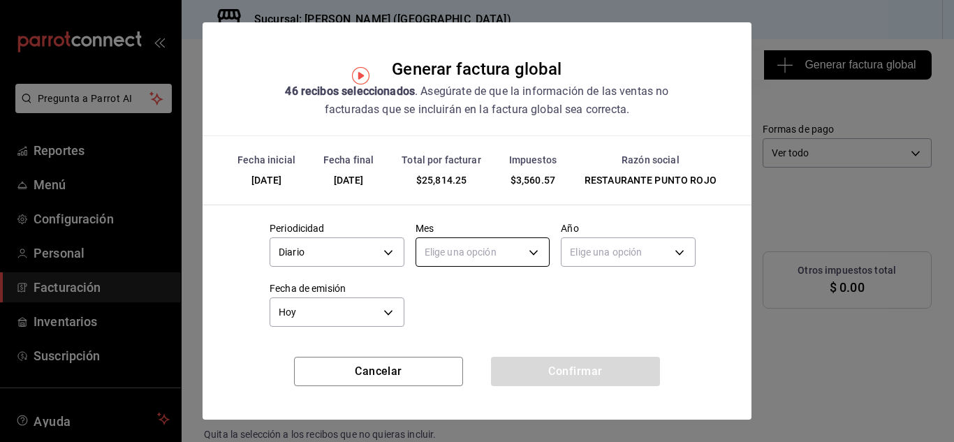
click at [449, 261] on body "Pregunta a Parrot AI Reportes Menú Configuración Personal Facturación Inventari…" at bounding box center [477, 221] width 954 height 442
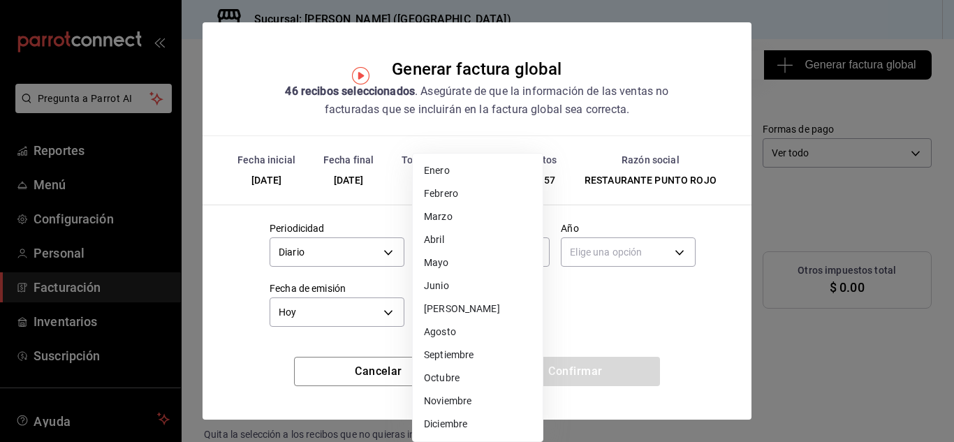
click at [455, 334] on li "Agosto" at bounding box center [478, 332] width 130 height 23
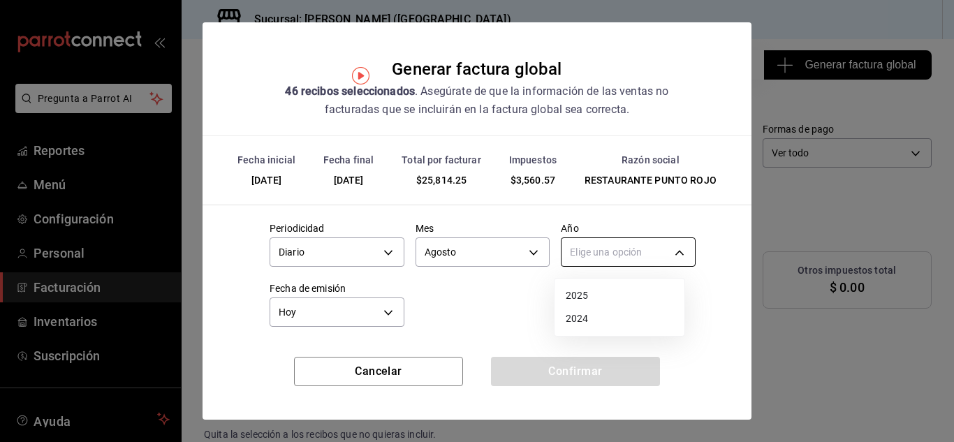
click at [618, 248] on body "Pregunta a Parrot AI Reportes Menú Configuración Personal Facturación Inventari…" at bounding box center [477, 221] width 954 height 442
click at [579, 296] on li "2025" at bounding box center [620, 295] width 130 height 23
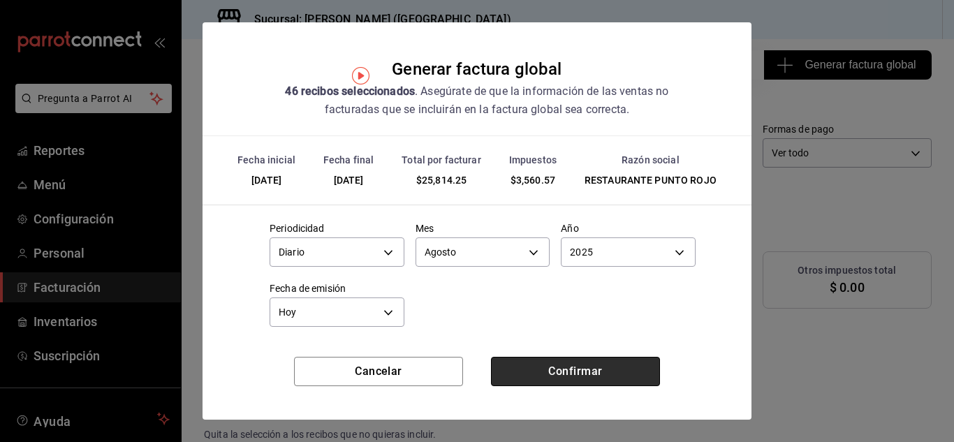
click at [549, 368] on button "Confirmar" at bounding box center [575, 371] width 169 height 29
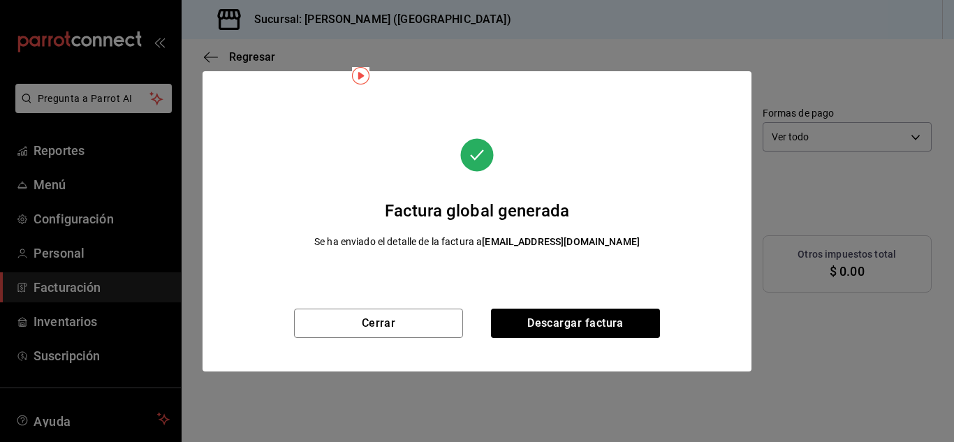
scroll to position [21, 0]
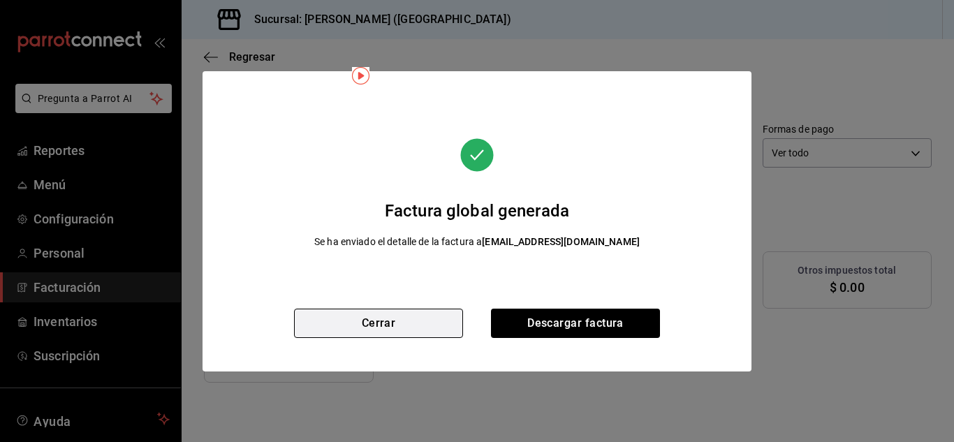
click at [426, 319] on button "Cerrar" at bounding box center [378, 323] width 169 height 29
